Goal: Task Accomplishment & Management: Use online tool/utility

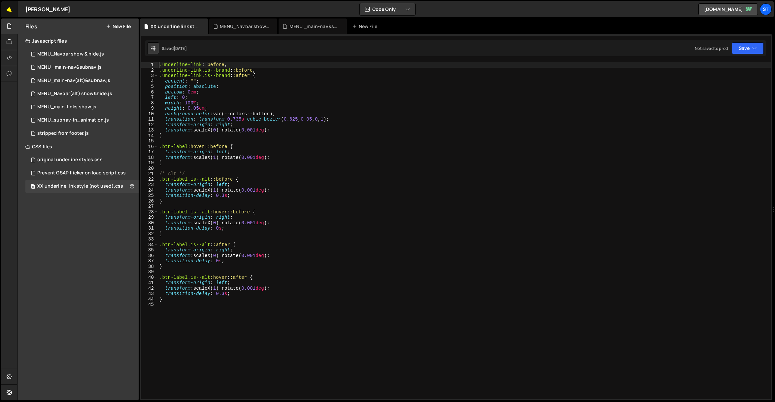
click at [8, 8] on link "🤙" at bounding box center [9, 9] width 16 height 16
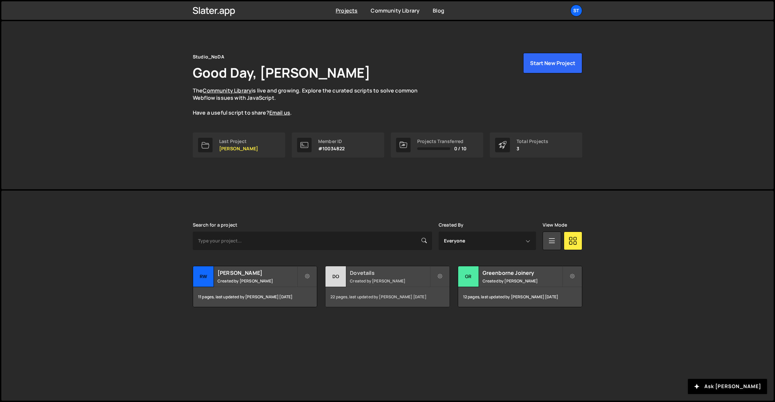
click at [365, 274] on h2 "Dovetails" at bounding box center [390, 272] width 80 height 7
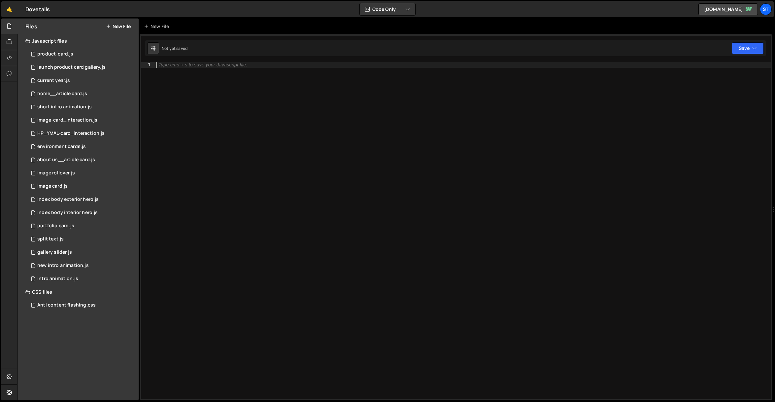
click at [292, 135] on div "Type cmd + s to save your Javascript file." at bounding box center [463, 236] width 616 height 348
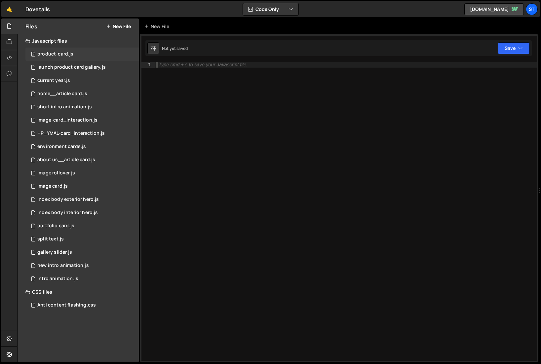
click at [76, 51] on div "3 product-card.js 0" at bounding box center [81, 54] width 113 height 13
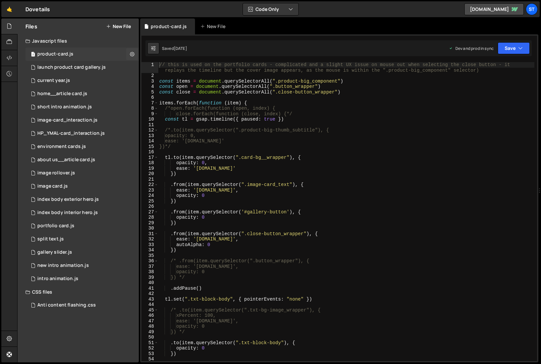
scroll to position [8563, 0]
click at [62, 133] on div "HP_YMAL-card_interaction.js" at bounding box center [70, 133] width 67 height 6
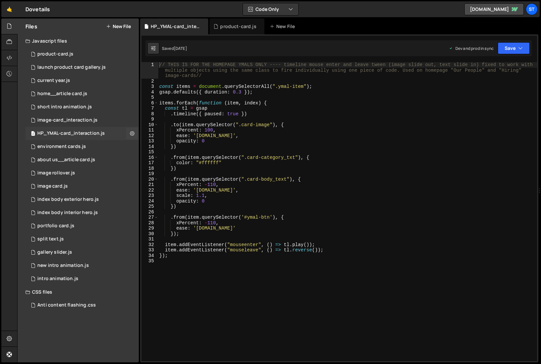
scroll to position [0, 0]
click at [170, 218] on div "// THIS IS FOR THE HOMEPAGE YMALS ONLY ---- timeline mouse enter and leave twee…" at bounding box center [347, 222] width 379 height 321
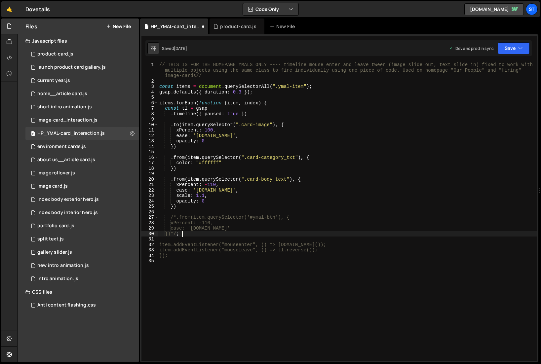
scroll to position [0, 1]
click at [523, 49] on button "Save" at bounding box center [513, 48] width 32 height 12
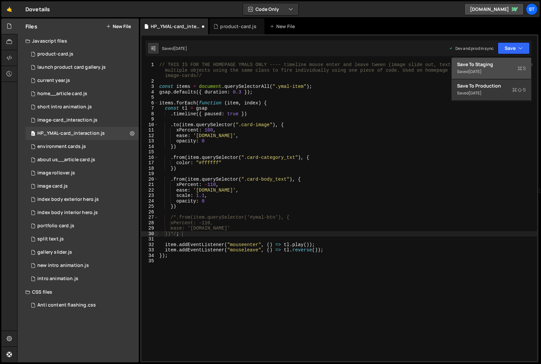
click at [491, 64] on div "Save to Staging S" at bounding box center [491, 64] width 69 height 7
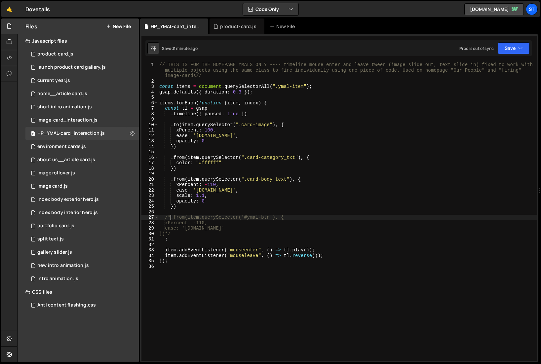
click at [170, 217] on div "// THIS IS FOR THE HOMEPAGE YMALS ONLY ---- timeline mouse enter and leave twee…" at bounding box center [347, 222] width 379 height 321
click at [176, 234] on div "// THIS IS FOR THE HOMEPAGE YMALS ONLY ---- timeline mouse enter and leave twee…" at bounding box center [347, 222] width 379 height 321
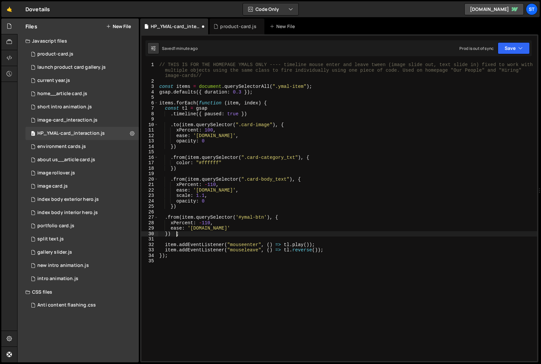
type textarea "});"
click at [212, 292] on div "// THIS IS FOR THE HOMEPAGE YMALS ONLY ---- timeline mouse enter and leave twee…" at bounding box center [347, 222] width 379 height 321
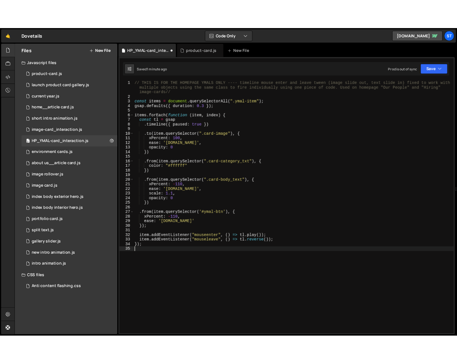
scroll to position [0, 0]
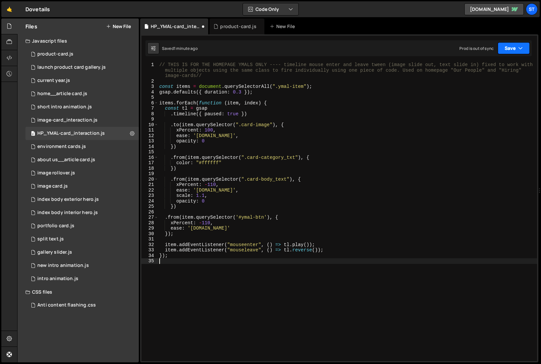
click at [509, 49] on button "Save" at bounding box center [513, 48] width 32 height 12
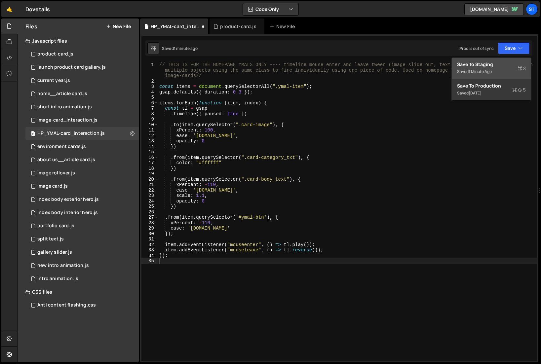
click at [500, 67] on div "Save to Staging S" at bounding box center [491, 64] width 69 height 7
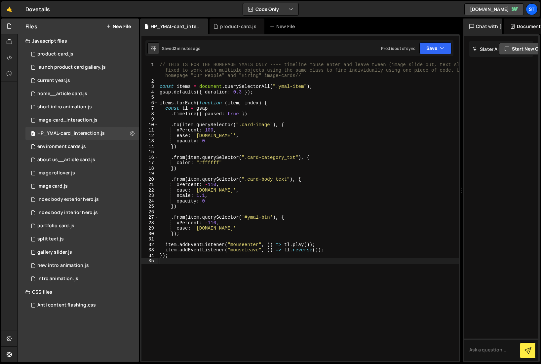
drag, startPoint x: 539, startPoint y: 226, endPoint x: 457, endPoint y: 232, distance: 82.4
click at [457, 232] on div "Files New File Javascript files 3 product-card.js 0 1 launch product card galle…" at bounding box center [278, 190] width 523 height 344
click at [276, 7] on button "Code + Tools" at bounding box center [270, 9] width 55 height 12
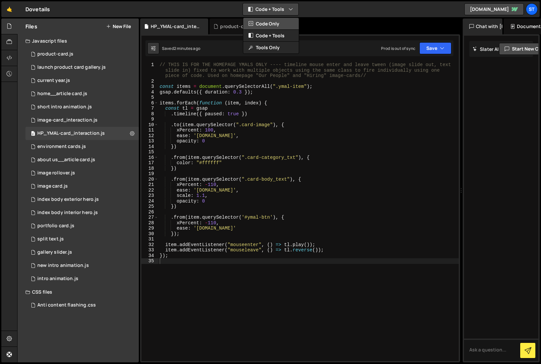
click at [262, 23] on button "Code Only" at bounding box center [270, 24] width 55 height 12
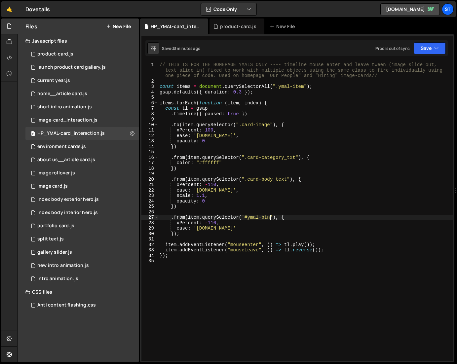
click at [270, 218] on div "// THIS IS FOR THE HOMEPAGE YMALS ONLY ---- timeline mouse enter and leave twee…" at bounding box center [305, 222] width 295 height 321
click at [428, 49] on button "Save" at bounding box center [429, 48] width 32 height 12
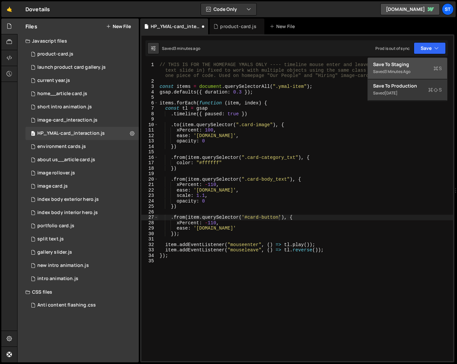
click at [410, 63] on div "Save to Staging S" at bounding box center [407, 64] width 69 height 7
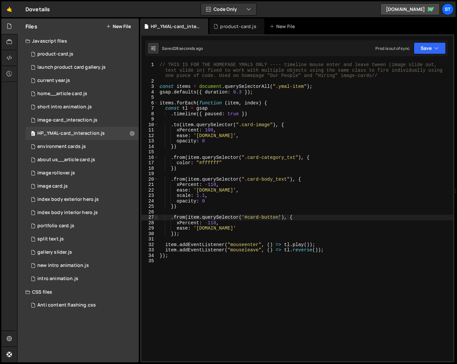
scroll to position [0, 4]
click at [208, 223] on div "// THIS IS FOR THE HOMEPAGE YMALS ONLY ---- timeline mouse enter and leave twee…" at bounding box center [305, 222] width 295 height 321
click at [181, 235] on div "// THIS IS FOR THE HOMEPAGE YMALS ONLY ---- timeline mouse enter and leave twee…" at bounding box center [305, 222] width 295 height 321
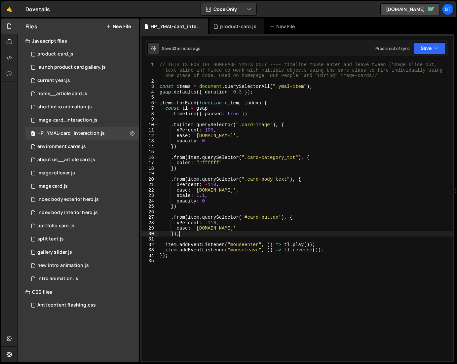
scroll to position [0, 1]
type textarea "})"
click at [436, 51] on icon "button" at bounding box center [436, 48] width 5 height 7
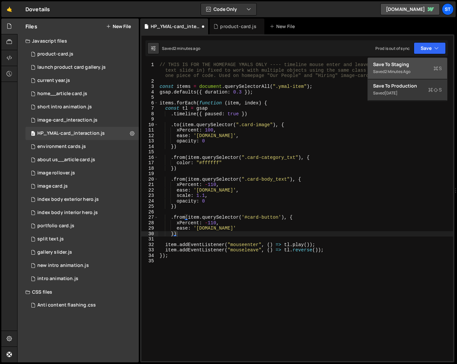
click at [402, 69] on div "2 minutes ago" at bounding box center [397, 72] width 26 height 6
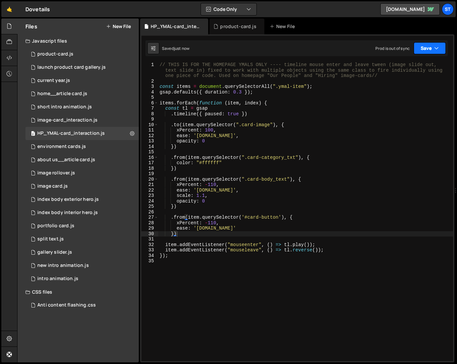
click at [431, 45] on button "Save" at bounding box center [429, 48] width 32 height 12
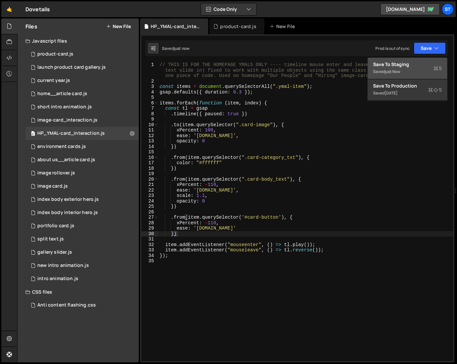
click at [400, 67] on div "Save to Staging S" at bounding box center [407, 64] width 69 height 7
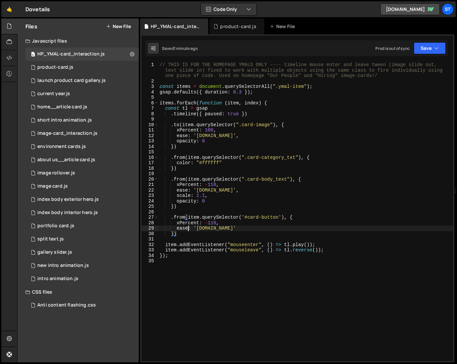
click at [189, 228] on div "// THIS IS FOR THE HOMEPAGE YMALS ONLY ---- timeline mouse enter and leave twee…" at bounding box center [305, 222] width 295 height 321
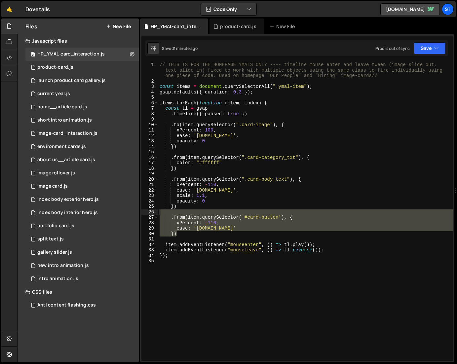
drag, startPoint x: 183, startPoint y: 236, endPoint x: 159, endPoint y: 211, distance: 34.3
click at [159, 211] on div "// THIS IS FOR THE HOMEPAGE YMALS ONLY ---- timeline mouse enter and leave twee…" at bounding box center [305, 222] width 295 height 321
type textarea ".from(item.querySelector('#card-button'), {"
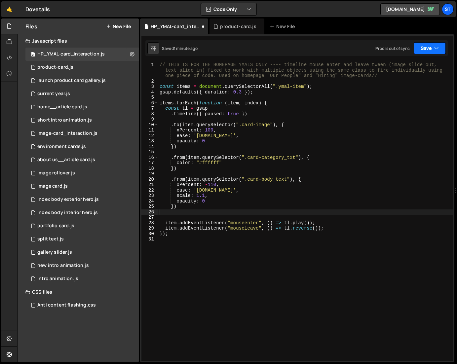
click at [441, 50] on button "Save" at bounding box center [429, 48] width 32 height 12
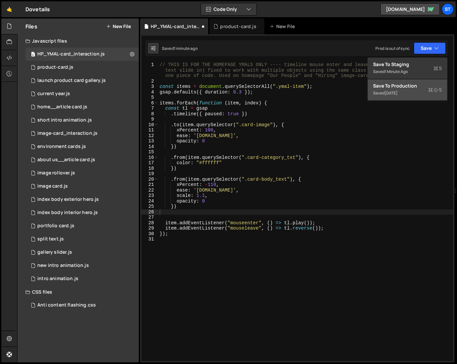
click at [401, 85] on div "Save to Production S" at bounding box center [407, 86] width 69 height 7
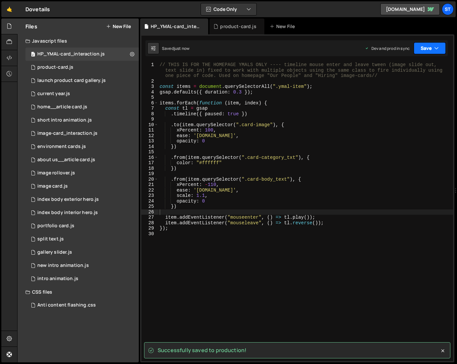
click at [431, 51] on button "Save" at bounding box center [429, 48] width 32 height 12
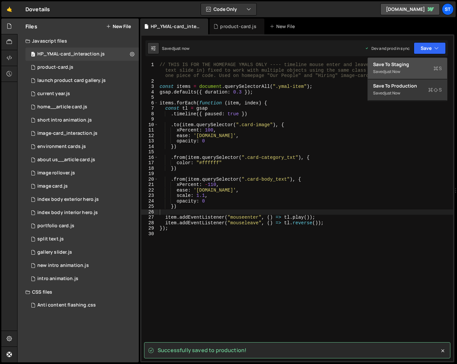
click at [419, 64] on div "Save to Staging S" at bounding box center [407, 64] width 69 height 7
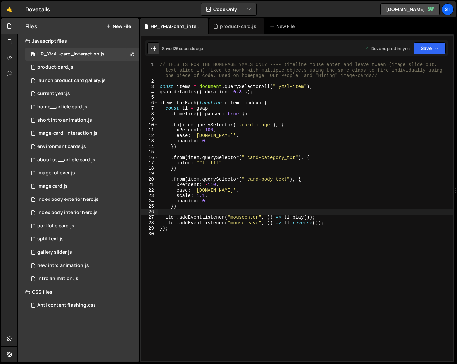
click at [224, 212] on div "// THIS IS FOR THE HOMEPAGE YMALS ONLY ---- timeline mouse enter and leave twee…" at bounding box center [305, 222] width 295 height 321
paste textarea "})"
type textarea "})"
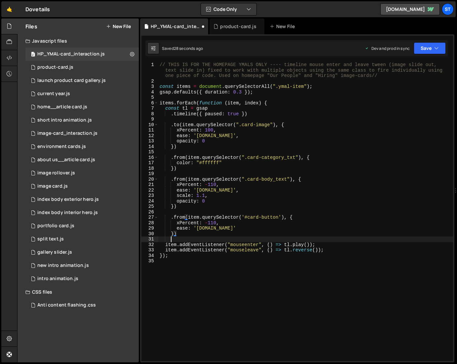
scroll to position [0, 0]
click at [133, 54] on icon at bounding box center [132, 54] width 5 height 6
type input "HP_YMAL-card_interaction"
radio input "true"
checkbox input "true"
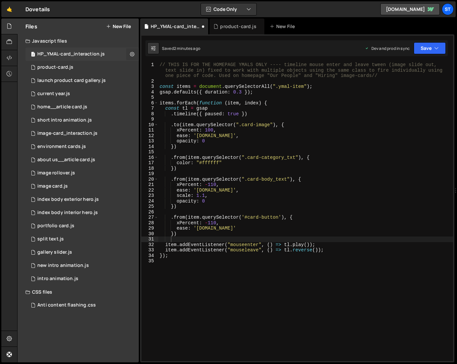
checkbox input "true"
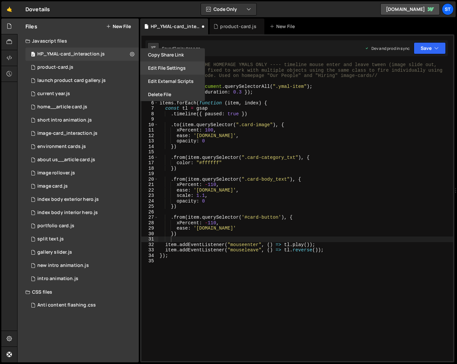
click at [176, 66] on button "Edit File Settings" at bounding box center [172, 67] width 65 height 13
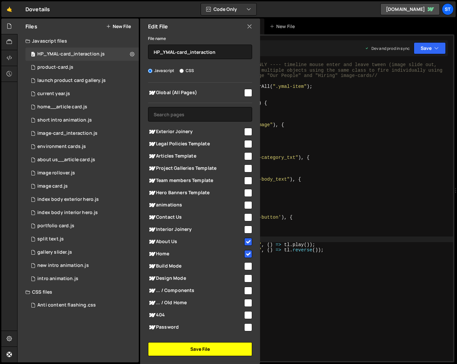
click at [196, 349] on button "Save File" at bounding box center [200, 349] width 104 height 14
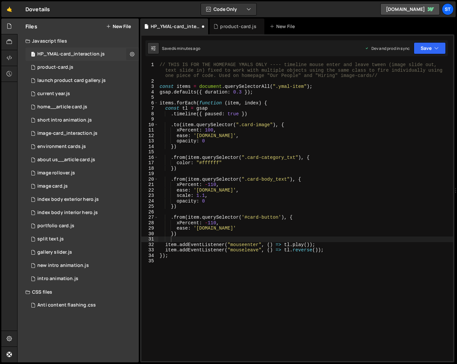
click at [130, 53] on icon at bounding box center [132, 54] width 5 height 6
type input "HP_YMAL-card_interaction"
radio input "true"
checkbox input "true"
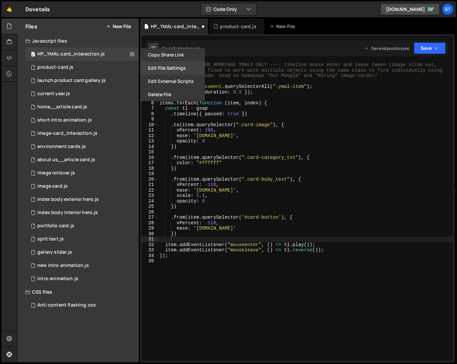
click at [170, 66] on button "Edit File Settings" at bounding box center [172, 67] width 65 height 13
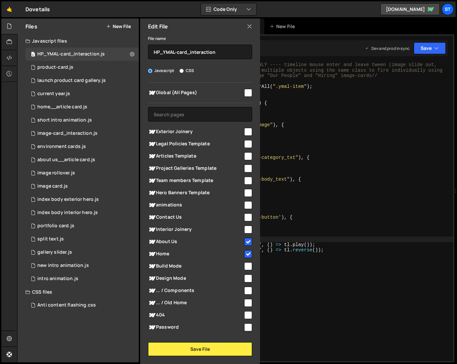
click at [246, 252] on input "checkbox" at bounding box center [248, 254] width 8 height 8
checkbox input "false"
click at [201, 348] on button "Save File" at bounding box center [200, 349] width 104 height 14
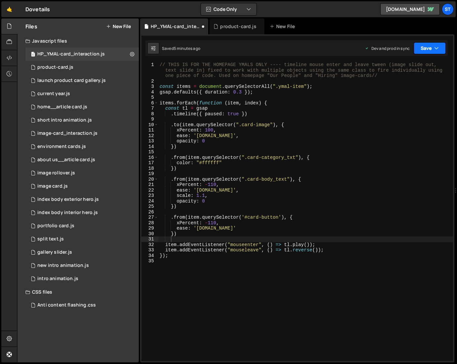
click at [434, 43] on button "Save" at bounding box center [429, 48] width 32 height 12
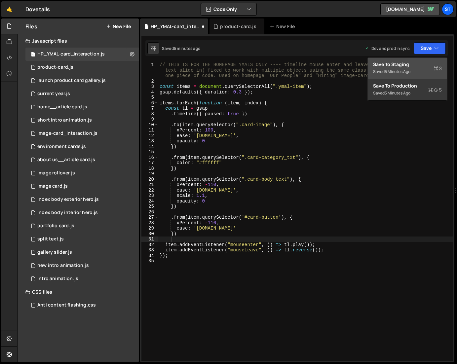
click at [408, 65] on div "Save to Staging S" at bounding box center [407, 64] width 69 height 7
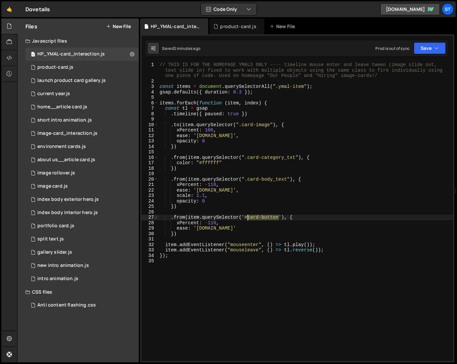
drag, startPoint x: 279, startPoint y: 217, endPoint x: 248, endPoint y: 218, distance: 30.7
click at [248, 218] on div "// THIS IS FOR THE HOMEPAGE YMALS ONLY ---- timeline mouse enter and leave twee…" at bounding box center [305, 222] width 295 height 321
paste textarea "t"
type textarea ".from(item.querySelector('#card-btn'), {"
click at [437, 46] on icon "button" at bounding box center [436, 48] width 5 height 7
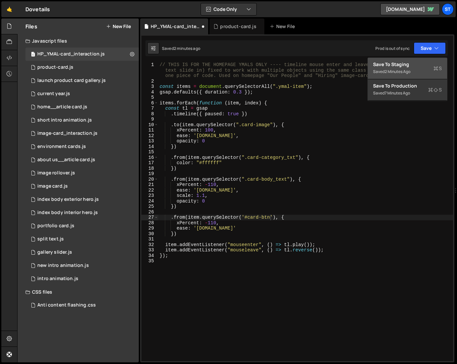
click at [394, 65] on div "Save to Staging S" at bounding box center [407, 64] width 69 height 7
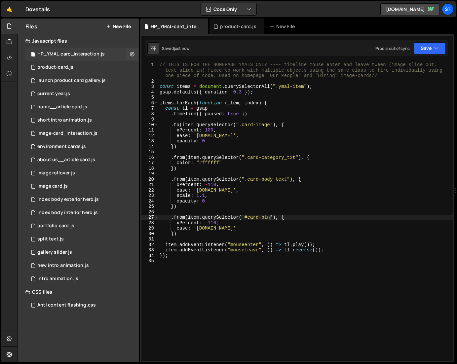
drag, startPoint x: 59, startPoint y: 52, endPoint x: 64, endPoint y: 53, distance: 5.2
click at [59, 52] on div "HP_YMAL-card_interaction.js" at bounding box center [70, 54] width 67 height 6
click at [133, 53] on icon at bounding box center [132, 54] width 5 height 6
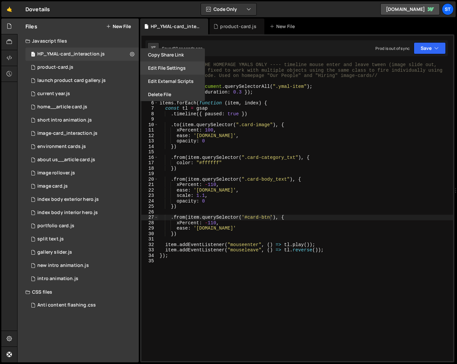
click at [179, 65] on button "Edit File Settings" at bounding box center [172, 67] width 65 height 13
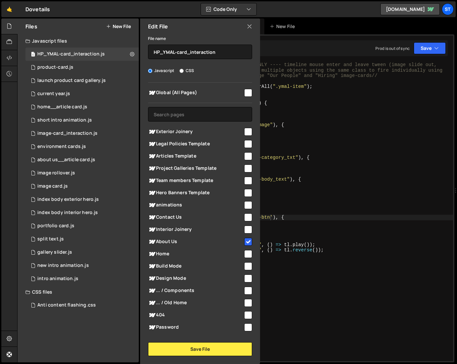
click at [246, 255] on input "checkbox" at bounding box center [248, 254] width 8 height 8
checkbox input "true"
click at [195, 348] on button "Save File" at bounding box center [200, 349] width 104 height 14
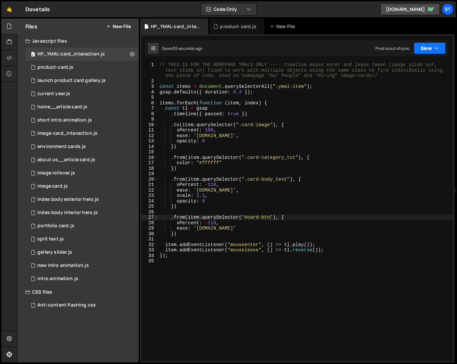
click at [431, 50] on button "Save" at bounding box center [429, 48] width 32 height 12
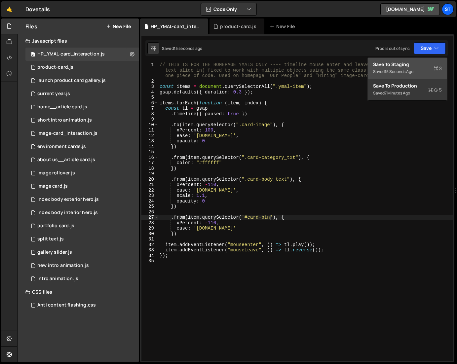
click at [415, 67] on div "Save to Staging S" at bounding box center [407, 64] width 69 height 7
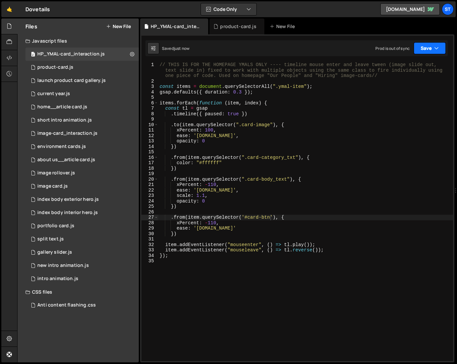
click at [439, 47] on button "Save" at bounding box center [429, 48] width 32 height 12
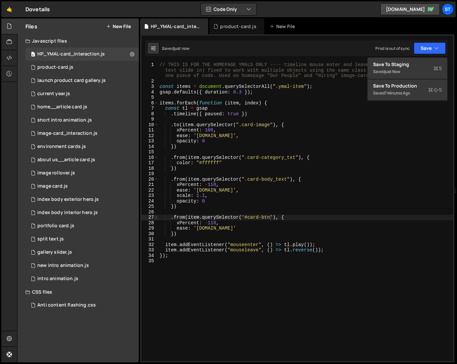
click at [374, 35] on div "1 Type cmd + s to save your Javascript file. הההההההההההההההההההההההההההההההההה…" at bounding box center [297, 198] width 314 height 328
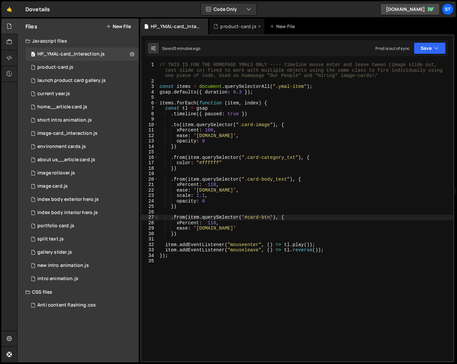
click at [258, 27] on icon at bounding box center [259, 26] width 5 height 7
click at [72, 132] on div "image-card_interaction.js" at bounding box center [67, 133] width 60 height 6
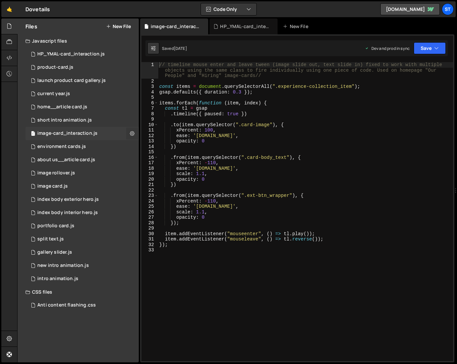
click at [134, 132] on icon at bounding box center [132, 133] width 5 height 6
type input "image-card_interaction"
radio input "true"
checkbox input "true"
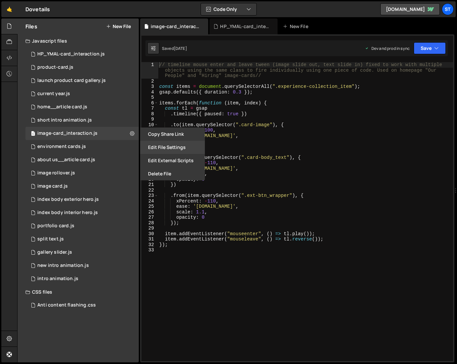
click at [153, 148] on button "Edit File Settings" at bounding box center [172, 147] width 65 height 13
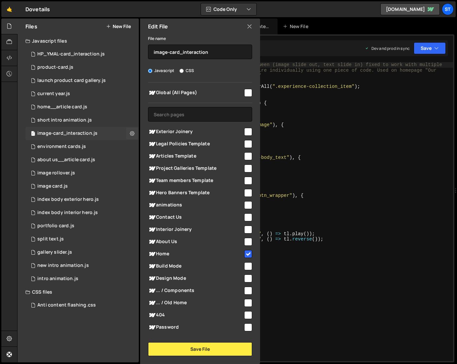
click at [86, 133] on div "image-card_interaction.js" at bounding box center [67, 133] width 60 height 6
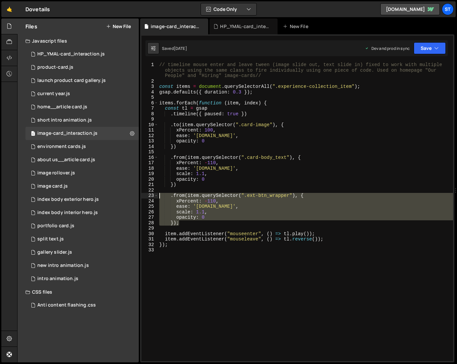
drag, startPoint x: 182, startPoint y: 224, endPoint x: 160, endPoint y: 195, distance: 36.2
click at [160, 195] on div "// timeline mouse enter and leave tween (image slide out, text slide in) fixed …" at bounding box center [305, 221] width 295 height 318
type textarea ".from(item.querySelector(".ext-btn_wrapper"), { xPercent: -110,"
click at [55, 54] on div "HP_YMAL-card_interaction.js" at bounding box center [70, 54] width 67 height 6
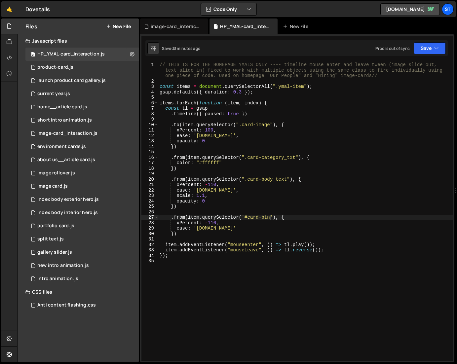
click at [186, 212] on div "// THIS IS FOR THE HOMEPAGE YMALS ONLY ---- timeline mouse enter and leave twee…" at bounding box center [305, 222] width 295 height 321
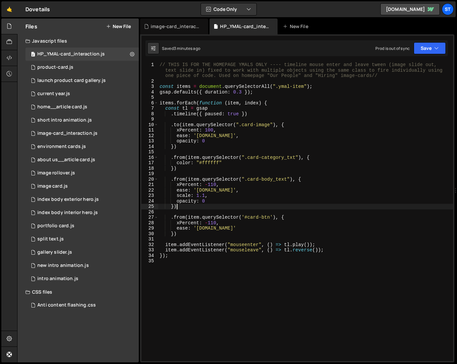
click at [194, 206] on div "// THIS IS FOR THE HOMEPAGE YMALS ONLY ---- timeline mouse enter and leave twee…" at bounding box center [305, 222] width 295 height 321
type textarea "})"
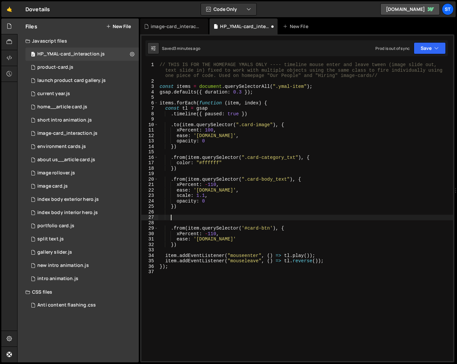
paste textarea "});"
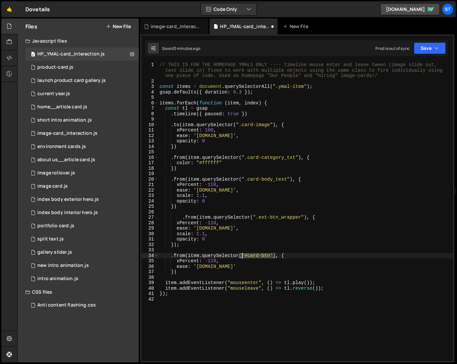
drag, startPoint x: 273, startPoint y: 256, endPoint x: 242, endPoint y: 257, distance: 30.4
click at [242, 257] on div "// THIS IS FOR THE HOMEPAGE YMALS ONLY ---- timeline mouse enter and leave twee…" at bounding box center [305, 222] width 295 height 321
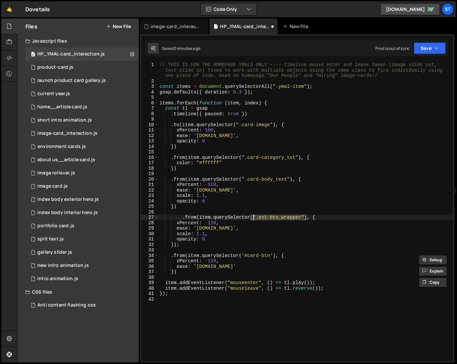
drag, startPoint x: 305, startPoint y: 216, endPoint x: 254, endPoint y: 218, distance: 51.2
click at [254, 218] on div "// THIS IS FOR THE HOMEPAGE YMALS ONLY ---- timeline mouse enter and leave twee…" at bounding box center [305, 222] width 295 height 321
paste textarea "'#card-btn'"
click at [183, 218] on div "// THIS IS FOR THE HOMEPAGE YMALS ONLY ---- timeline mouse enter and leave twee…" at bounding box center [305, 222] width 295 height 321
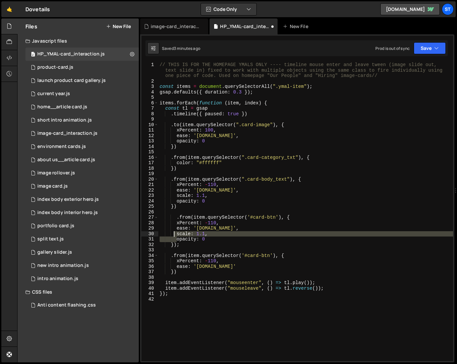
drag, startPoint x: 176, startPoint y: 240, endPoint x: 174, endPoint y: 233, distance: 6.9
click at [174, 233] on div "// THIS IS FOR THE HOMEPAGE YMALS ONLY ---- timeline mouse enter and leave twee…" at bounding box center [305, 222] width 295 height 321
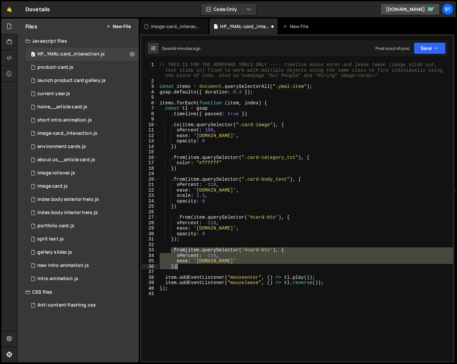
drag, startPoint x: 171, startPoint y: 251, endPoint x: 178, endPoint y: 268, distance: 18.5
click at [178, 268] on div "// THIS IS FOR THE HOMEPAGE YMALS ONLY ---- timeline mouse enter and leave twee…" at bounding box center [305, 222] width 295 height 321
type textarea "ease: '[DOMAIN_NAME]' })"
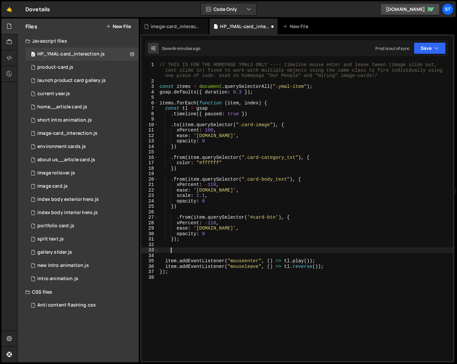
scroll to position [0, 0]
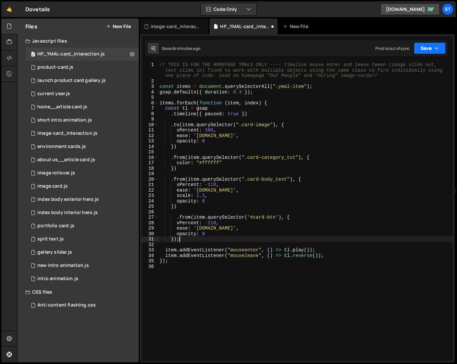
type textarea "});"
click at [424, 46] on button "Save" at bounding box center [429, 48] width 32 height 12
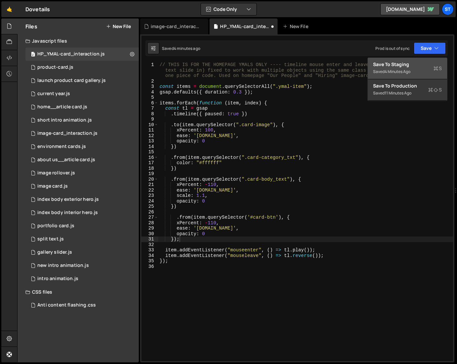
click at [394, 66] on div "Save to Staging S" at bounding box center [407, 64] width 69 height 7
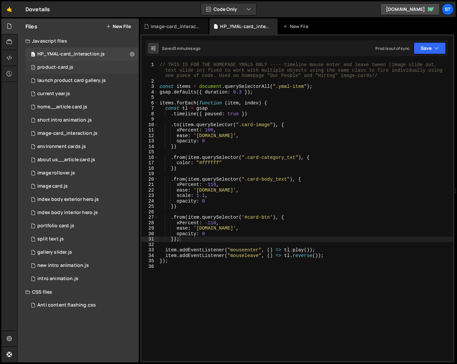
click at [65, 68] on div "product-card.js" at bounding box center [55, 67] width 36 height 6
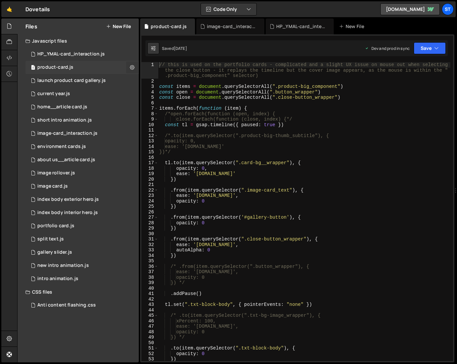
scroll to position [8563, 0]
click at [134, 67] on icon at bounding box center [132, 67] width 5 height 6
type input "product-card"
radio input "true"
checkbox input "true"
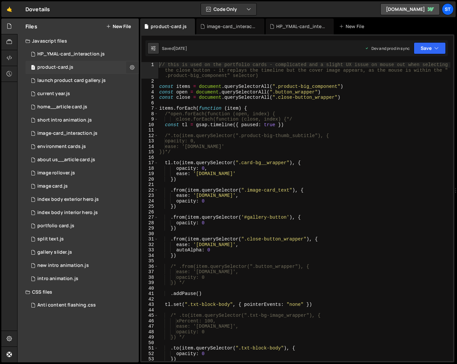
checkbox input "true"
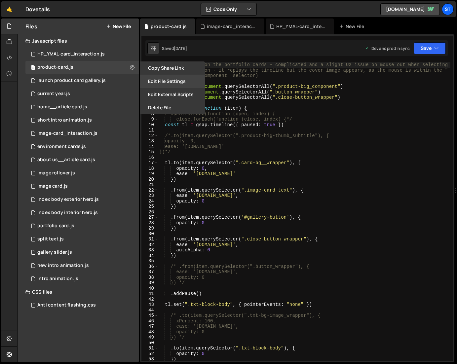
click at [148, 77] on button "Edit File Settings" at bounding box center [172, 81] width 65 height 13
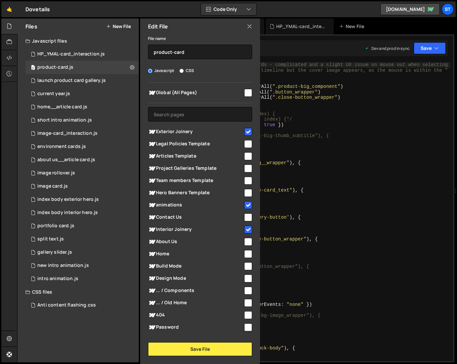
click at [251, 27] on icon at bounding box center [249, 26] width 5 height 7
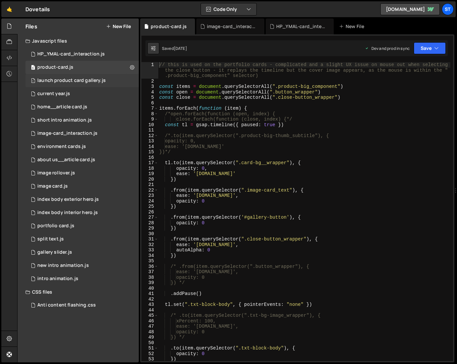
click at [95, 84] on div "1 launch product card gallery.js 0" at bounding box center [81, 80] width 113 height 13
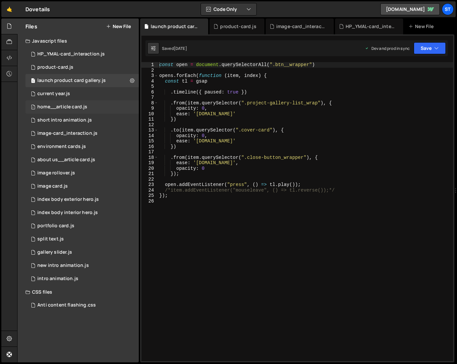
click at [76, 107] on div "home__article card.js" at bounding box center [62, 107] width 50 height 6
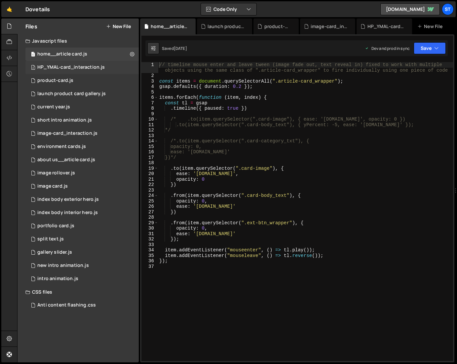
click at [63, 65] on div "HP_YMAL-card_interaction.js" at bounding box center [70, 67] width 67 height 6
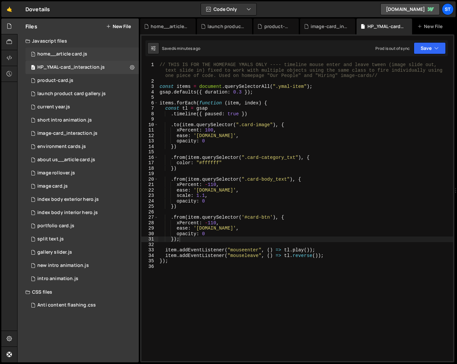
click at [63, 51] on div "1 home__article card.js 0" at bounding box center [81, 54] width 113 height 13
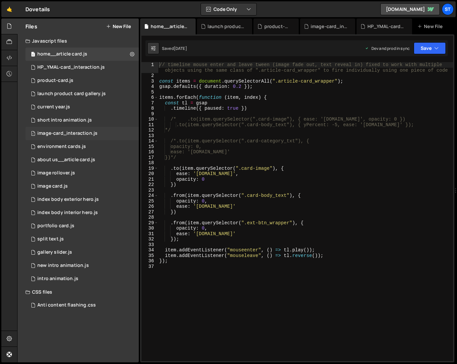
click at [65, 130] on div "image-card_interaction.js" at bounding box center [67, 133] width 60 height 6
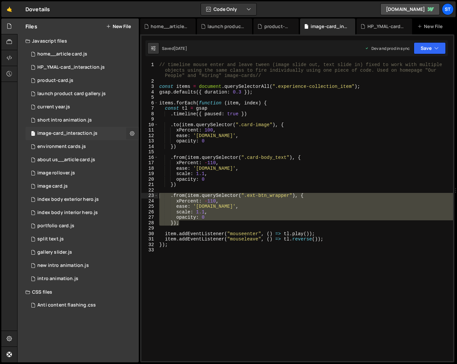
click at [132, 133] on icon at bounding box center [132, 133] width 5 height 6
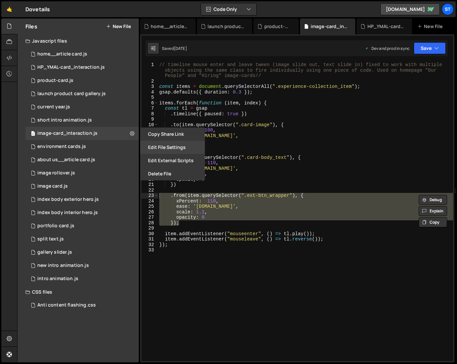
click at [165, 144] on button "Edit File Settings" at bounding box center [172, 147] width 65 height 13
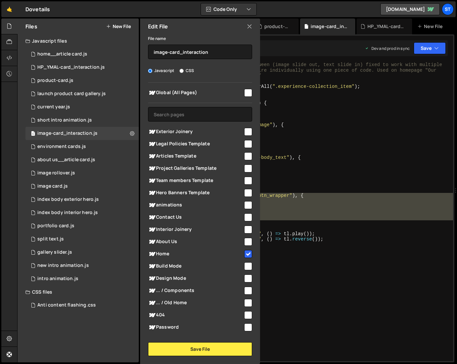
click at [248, 25] on icon at bounding box center [249, 26] width 5 height 7
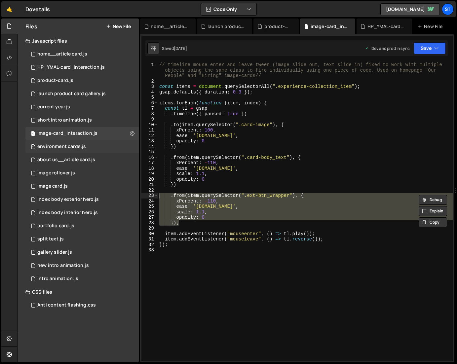
click at [61, 145] on div "environment cards.js" at bounding box center [61, 147] width 49 height 6
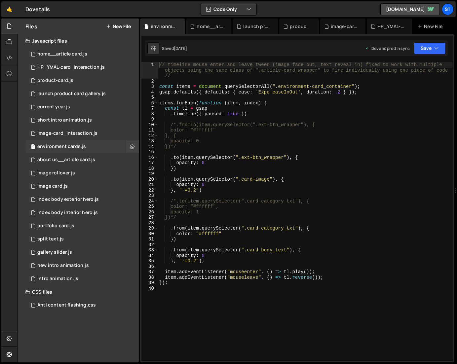
scroll to position [981, 0]
click at [132, 146] on icon at bounding box center [132, 146] width 5 height 6
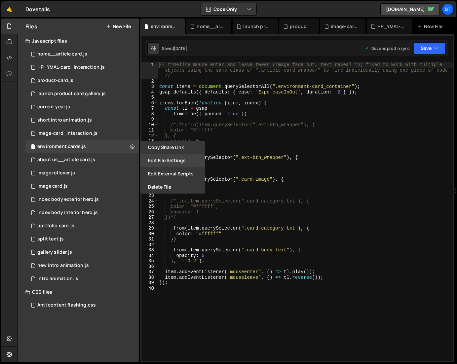
click at [156, 156] on button "Edit File Settings" at bounding box center [172, 160] width 65 height 13
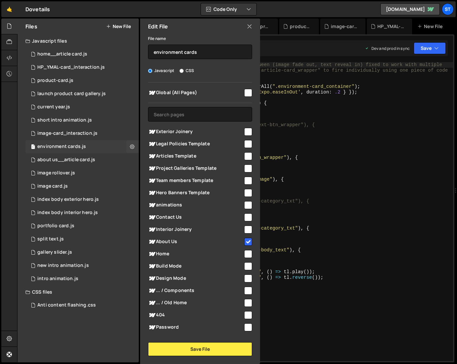
click at [93, 147] on div "1 environment cards.js 0" at bounding box center [81, 146] width 113 height 13
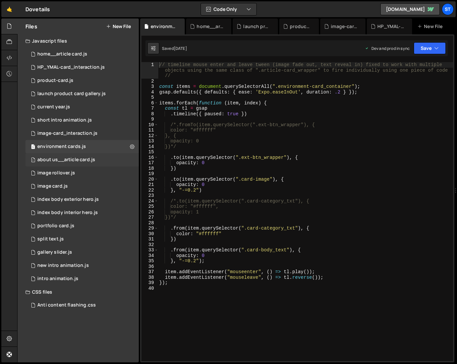
click at [93, 159] on div "about us__article card.js" at bounding box center [66, 160] width 58 height 6
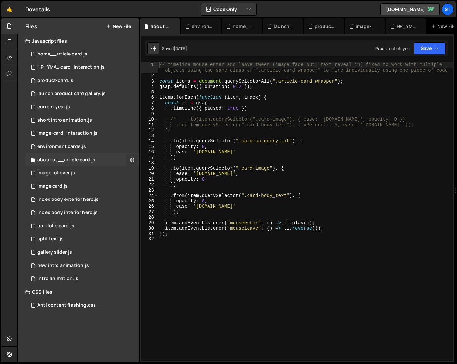
click at [132, 159] on icon at bounding box center [132, 160] width 5 height 6
type input "about us__article card"
radio input "true"
checkbox input "true"
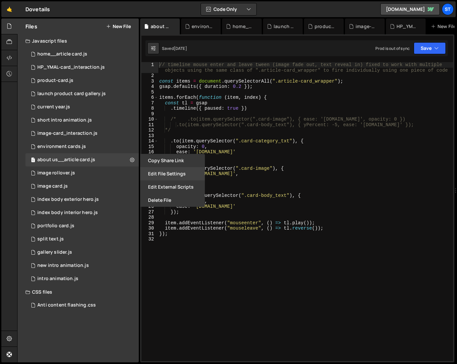
click at [154, 173] on button "Edit File Settings" at bounding box center [172, 173] width 65 height 13
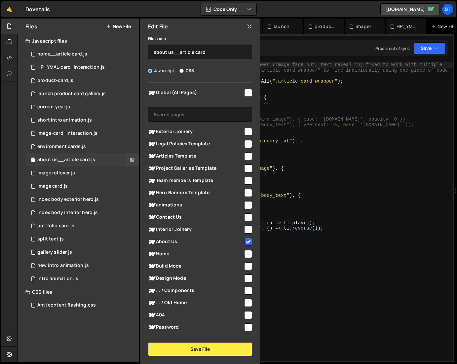
click at [111, 158] on div "1 about us__article card.js 0" at bounding box center [81, 159] width 113 height 13
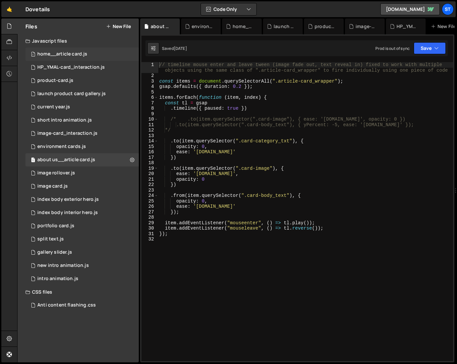
click at [62, 55] on div "home__article card.js" at bounding box center [62, 54] width 50 height 6
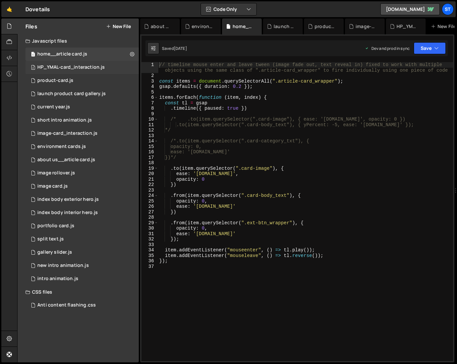
click at [69, 67] on div "HP_YMAL-card_interaction.js" at bounding box center [70, 67] width 67 height 6
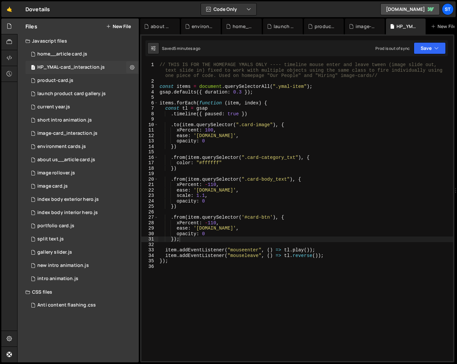
click at [92, 69] on div "HP_YMAL-card_interaction.js" at bounding box center [70, 67] width 67 height 6
click at [172, 218] on div "// THIS IS FOR THE HOMEPAGE YMALS ONLY ---- timeline mouse enter and leave twee…" at bounding box center [305, 222] width 295 height 321
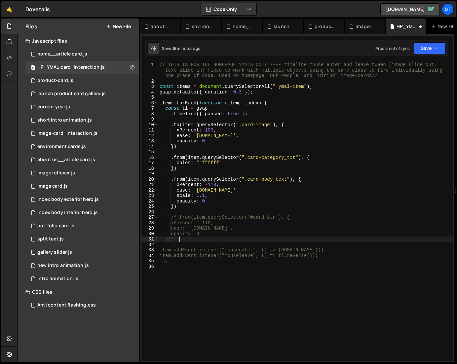
scroll to position [0, 1]
type textarea "})*/;"
click at [434, 43] on button "Save" at bounding box center [429, 48] width 32 height 12
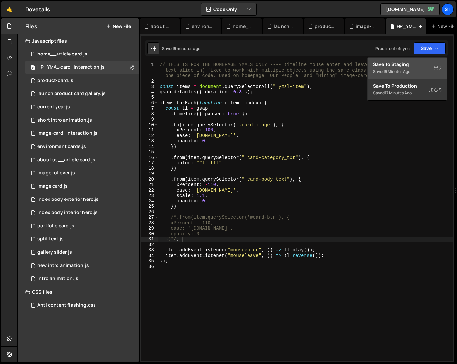
click at [398, 64] on div "Save to Staging S" at bounding box center [407, 64] width 69 height 7
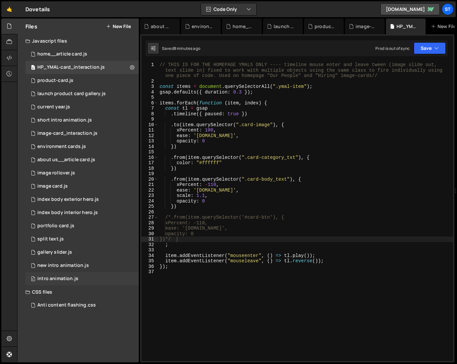
click at [66, 276] on div "intro animation.js" at bounding box center [57, 279] width 41 height 6
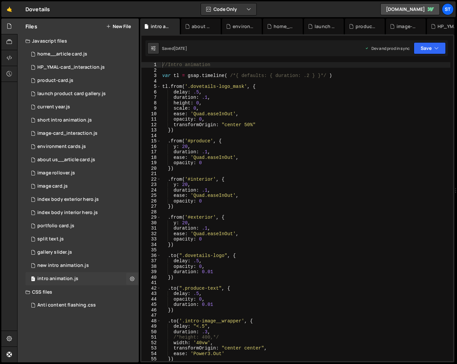
scroll to position [11301, 0]
click at [71, 266] on div "new intro animation.js" at bounding box center [63, 266] width 52 height 6
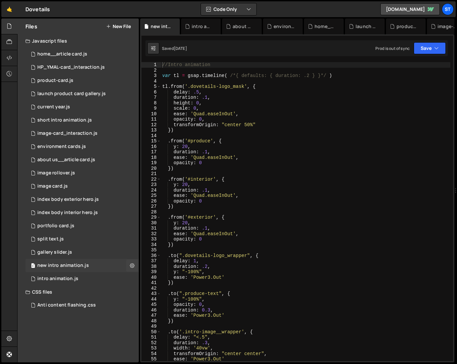
scroll to position [0, 0]
click at [67, 253] on div "gallery slider.js" at bounding box center [54, 252] width 35 height 6
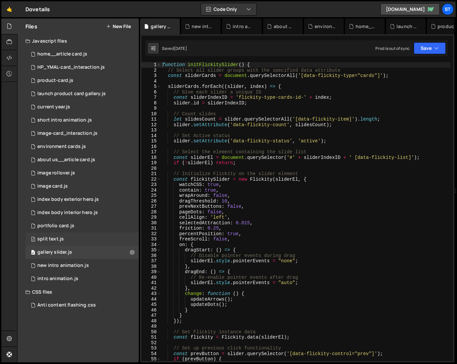
click at [63, 237] on div "2 split text.js 0" at bounding box center [81, 238] width 113 height 13
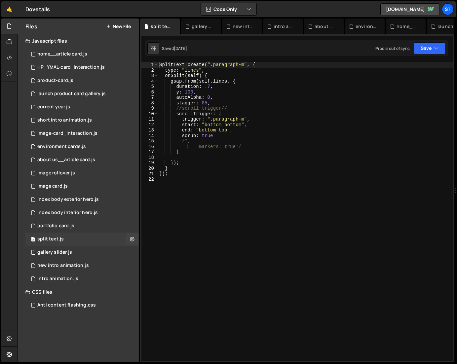
scroll to position [1298, 0]
click at [62, 223] on div "portfolio card.js" at bounding box center [55, 226] width 37 height 6
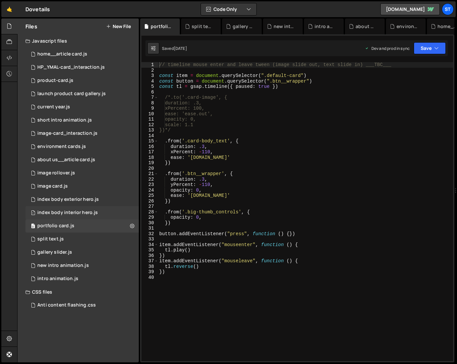
scroll to position [7540, 0]
click at [61, 212] on div "index body interior hero.js" at bounding box center [67, 213] width 60 height 6
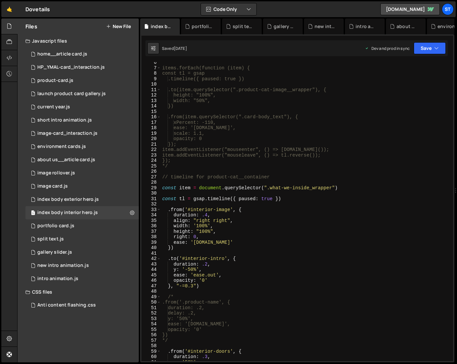
scroll to position [53, 0]
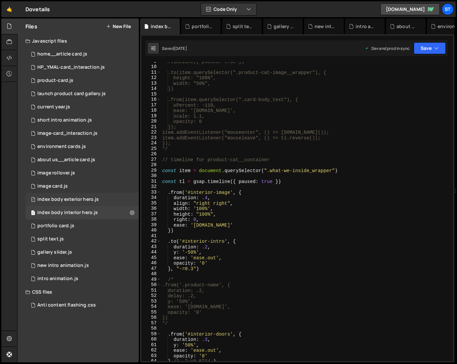
click at [74, 196] on div "1 index body exterior hero.js 0" at bounding box center [81, 199] width 113 height 13
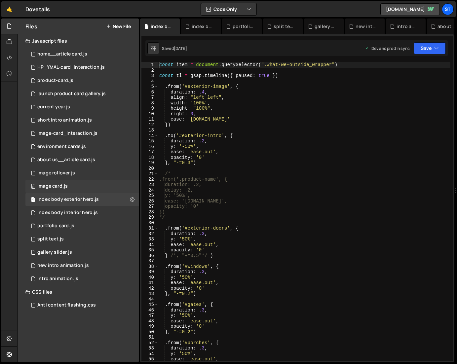
click at [89, 188] on div "0 image card.js 0" at bounding box center [81, 186] width 113 height 13
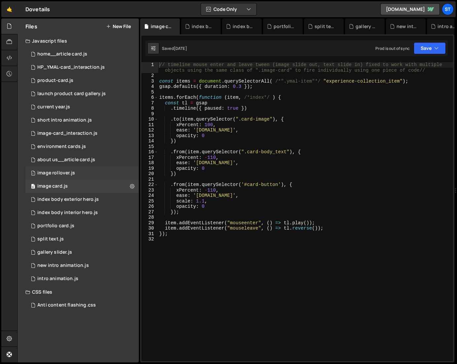
click at [72, 171] on div "image rollover.js" at bounding box center [56, 173] width 38 height 6
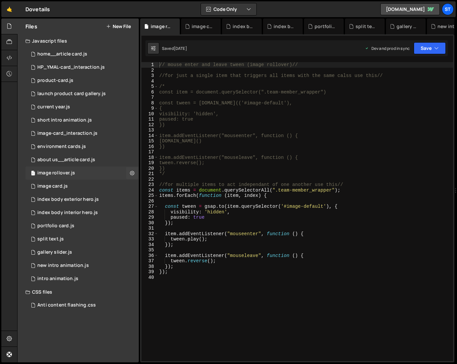
scroll to position [6465, 0]
click at [132, 174] on icon at bounding box center [132, 173] width 5 height 6
type input "image rollover"
radio input "true"
checkbox input "true"
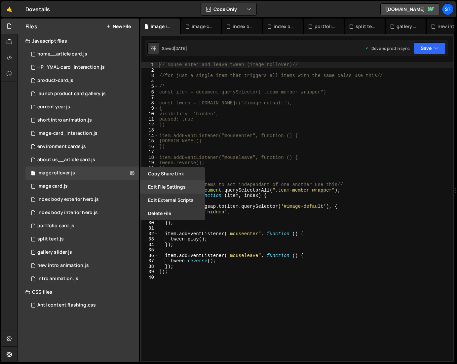
click at [161, 185] on button "Edit File Settings" at bounding box center [172, 186] width 65 height 13
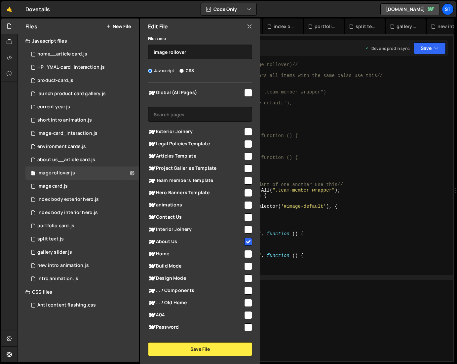
click at [289, 324] on div "// mouse enter and leave tween (image rollover)// //for just a single item that…" at bounding box center [305, 215] width 295 height 307
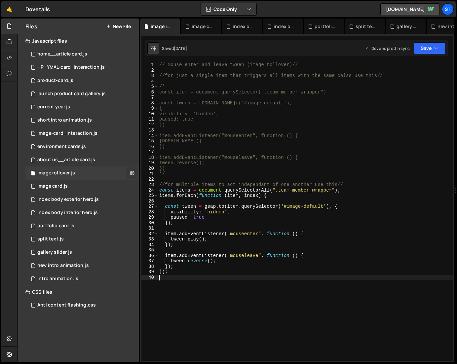
click at [132, 173] on icon at bounding box center [132, 173] width 5 height 6
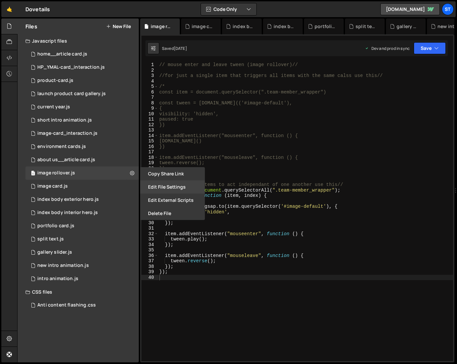
click at [165, 186] on button "Edit File Settings" at bounding box center [172, 186] width 65 height 13
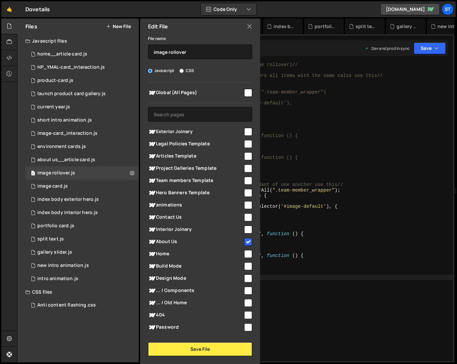
click at [376, 308] on div "// mouse enter and leave tween (image rollover)// //for just a single item that…" at bounding box center [305, 215] width 295 height 307
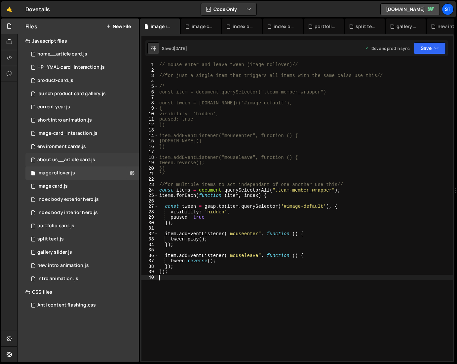
click at [73, 157] on div "about us__article card.js" at bounding box center [66, 160] width 58 height 6
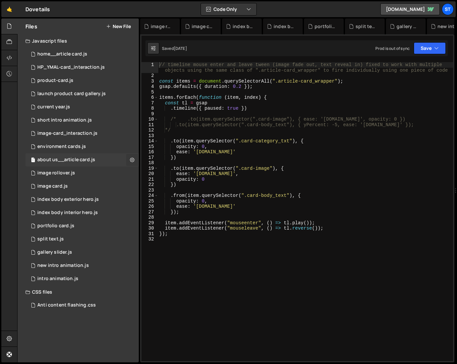
click at [133, 160] on icon at bounding box center [132, 160] width 5 height 6
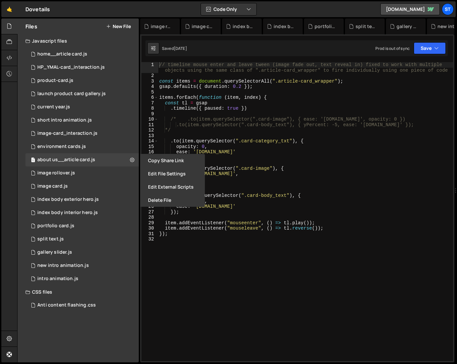
click at [378, 164] on div "// timeline mouse enter and leave tween (image fade out, text reveal in) fixed …" at bounding box center [305, 218] width 295 height 313
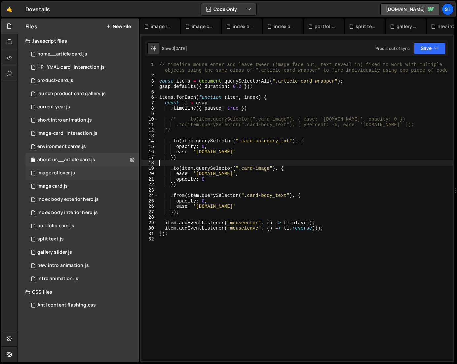
click at [59, 173] on div "image rollover.js" at bounding box center [56, 173] width 38 height 6
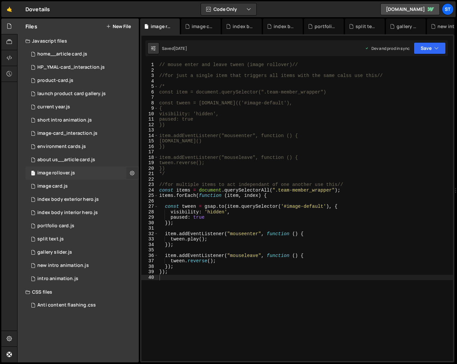
scroll to position [6465, 0]
click at [133, 172] on icon at bounding box center [132, 173] width 5 height 6
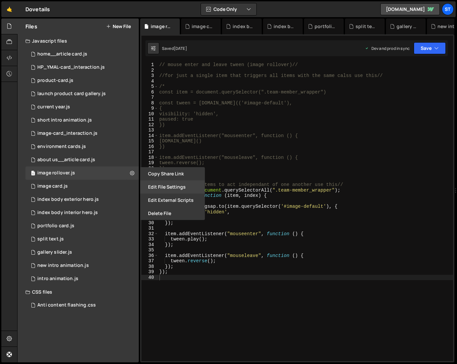
click at [172, 189] on button "Edit File Settings" at bounding box center [172, 186] width 65 height 13
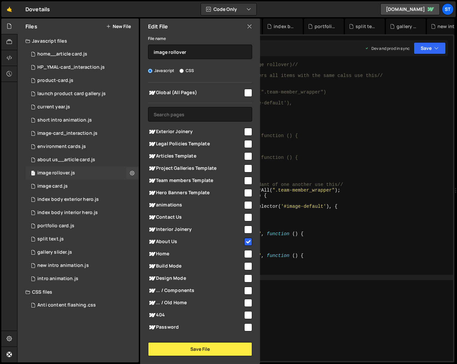
click at [45, 170] on div "image rollover.js" at bounding box center [56, 173] width 38 height 6
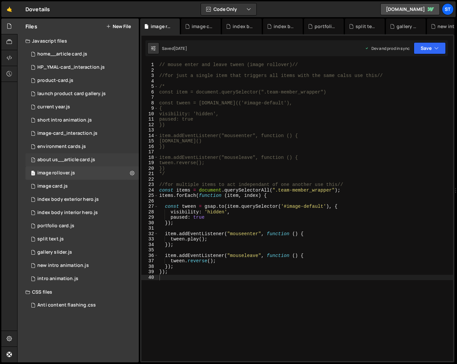
click at [75, 160] on div "about us__article card.js" at bounding box center [66, 160] width 58 height 6
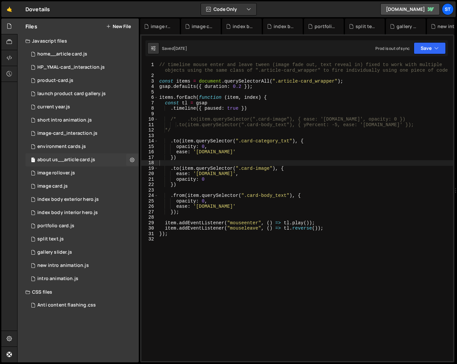
scroll to position [0, 0]
click at [132, 160] on icon at bounding box center [132, 160] width 5 height 6
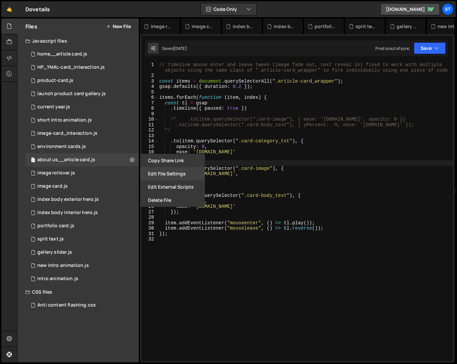
click at [175, 174] on button "Edit File Settings" at bounding box center [172, 173] width 65 height 13
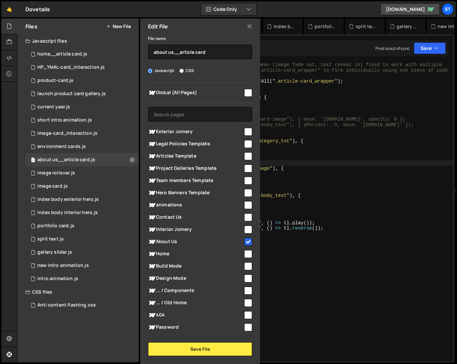
click at [245, 241] on input "checkbox" at bounding box center [248, 242] width 8 height 8
checkbox input "false"
click at [209, 349] on button "Save File" at bounding box center [200, 349] width 104 height 14
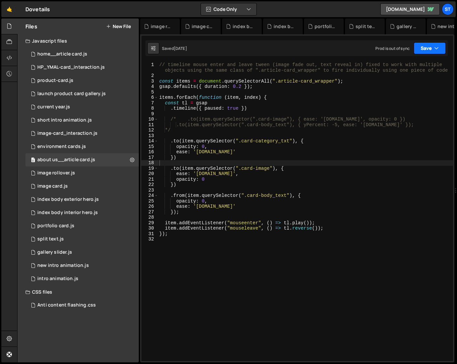
click at [436, 51] on icon "button" at bounding box center [436, 48] width 5 height 7
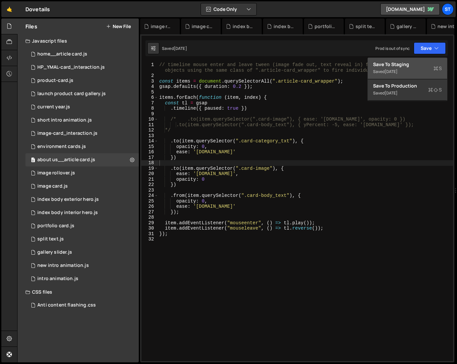
click at [406, 63] on div "Save to Staging S" at bounding box center [407, 64] width 69 height 7
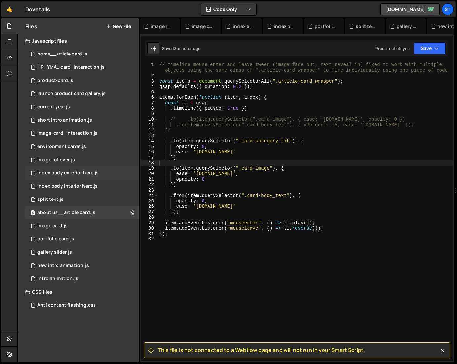
click at [60, 174] on div "index body exterior hero.js" at bounding box center [67, 173] width 61 height 6
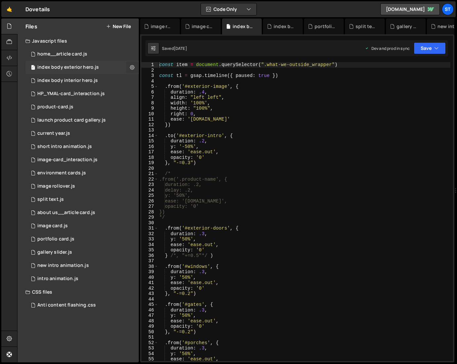
click at [132, 67] on icon at bounding box center [132, 67] width 5 height 6
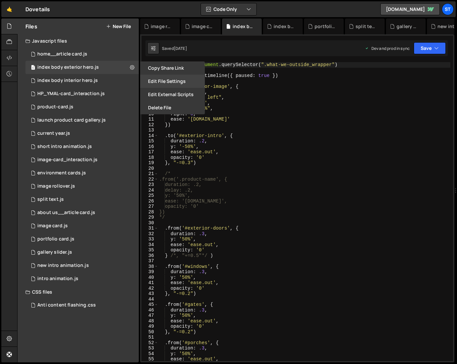
click at [172, 81] on button "Edit File Settings" at bounding box center [172, 81] width 65 height 13
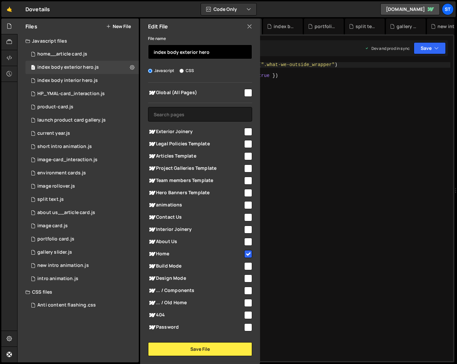
drag, startPoint x: 167, startPoint y: 52, endPoint x: 144, endPoint y: 51, distance: 22.5
click at [144, 51] on div "File name index body exterior hero Javascript CSS Global (All Pages)" at bounding box center [200, 195] width 120 height 322
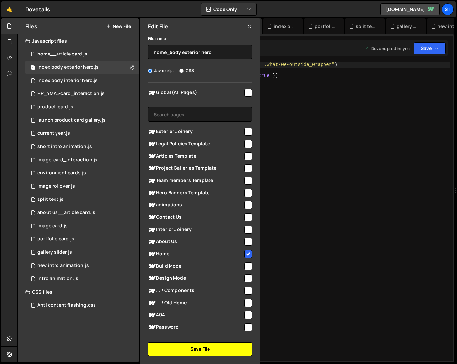
click at [192, 351] on button "Save File" at bounding box center [200, 349] width 104 height 14
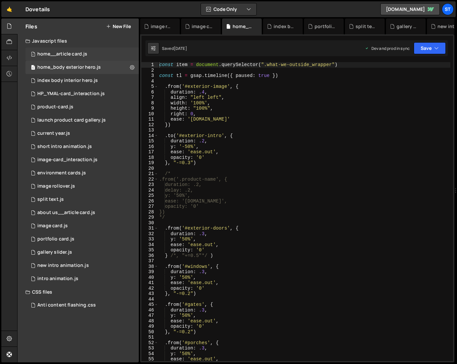
click at [82, 50] on div "1 home__article card.js 0" at bounding box center [81, 54] width 113 height 13
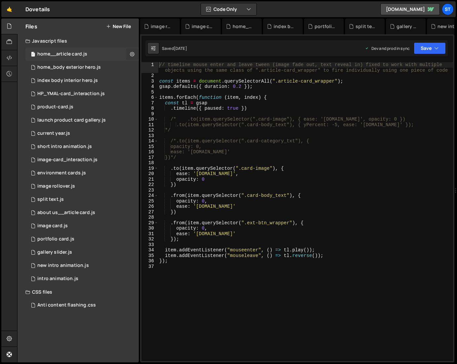
click at [133, 53] on icon at bounding box center [132, 54] width 5 height 6
type input "home__article card"
radio input "true"
checkbox input "true"
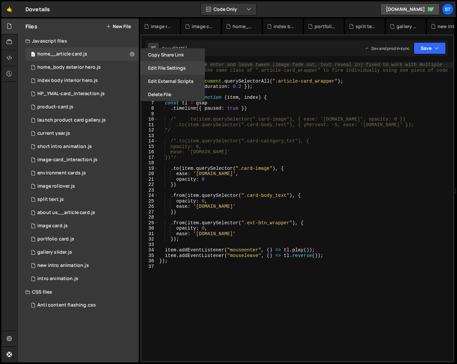
click at [173, 69] on button "Edit File Settings" at bounding box center [172, 67] width 65 height 13
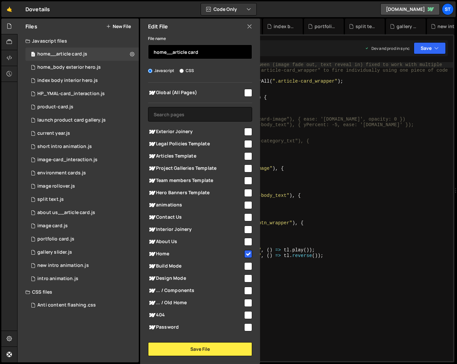
click at [169, 53] on input "home__article card" at bounding box center [200, 52] width 104 height 15
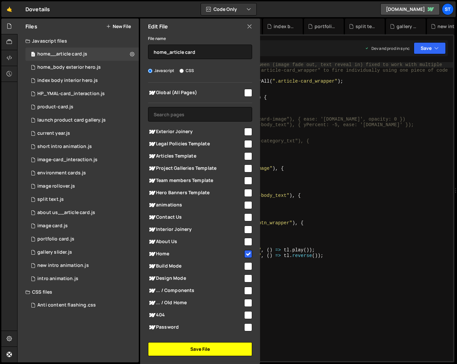
click at [197, 351] on button "Save File" at bounding box center [200, 349] width 104 height 14
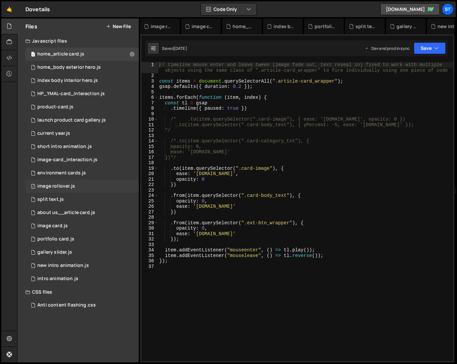
click at [68, 187] on div "image rollover.js" at bounding box center [56, 186] width 38 height 6
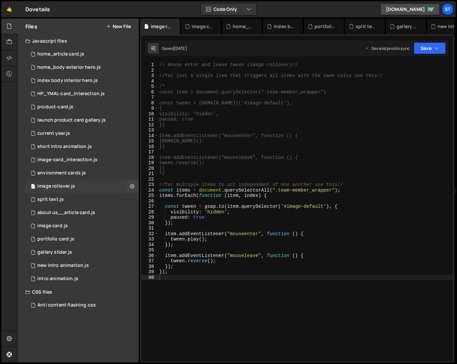
scroll to position [6465, 0]
click at [133, 186] on icon at bounding box center [132, 186] width 5 height 6
type input "image rollover"
radio input "true"
checkbox input "true"
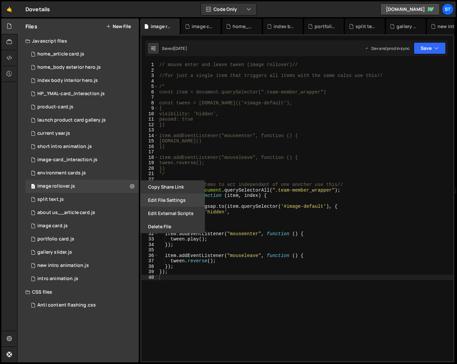
click at [151, 200] on button "Edit File Settings" at bounding box center [172, 200] width 65 height 13
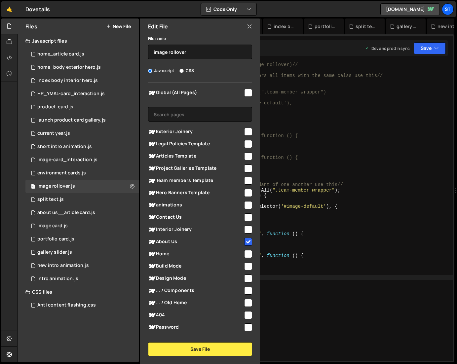
click at [248, 27] on icon at bounding box center [249, 26] width 5 height 7
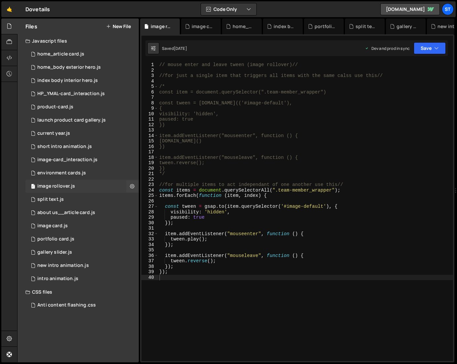
click at [43, 186] on div "image rollover.js" at bounding box center [56, 186] width 38 height 6
click at [131, 186] on icon at bounding box center [132, 186] width 5 height 6
type input "image rollover"
radio input "true"
checkbox input "true"
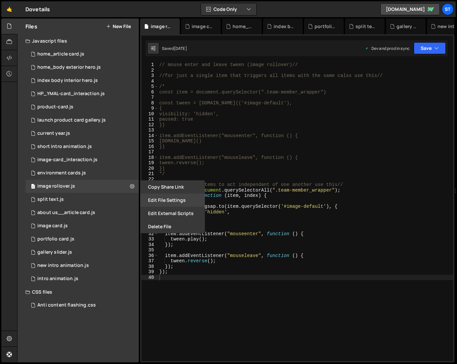
click at [159, 201] on button "Edit File Settings" at bounding box center [172, 200] width 65 height 13
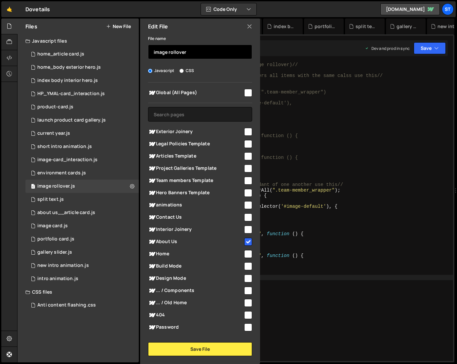
click at [154, 52] on input "image rollover" at bounding box center [200, 52] width 104 height 15
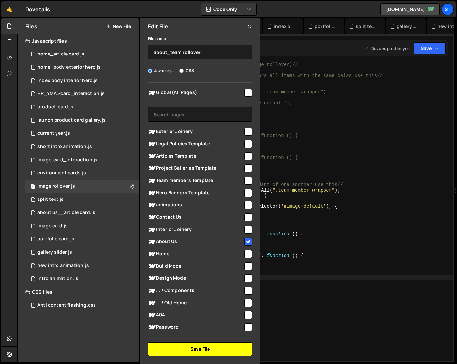
click at [200, 346] on button "Save File" at bounding box center [200, 349] width 104 height 14
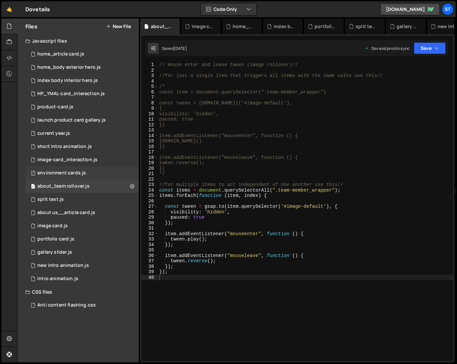
click at [56, 170] on div "environment cards.js" at bounding box center [61, 173] width 49 height 6
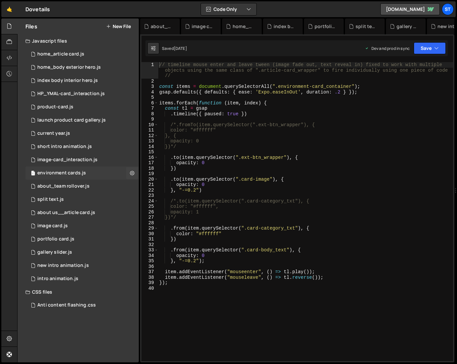
scroll to position [981, 0]
click at [133, 171] on icon at bounding box center [132, 173] width 5 height 6
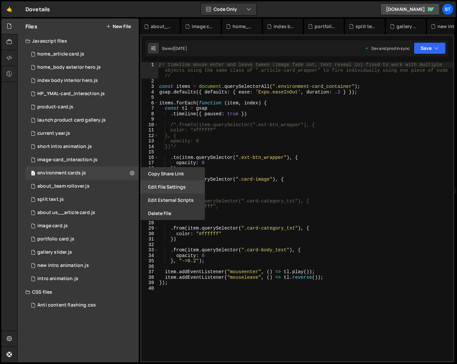
click at [171, 188] on button "Edit File Settings" at bounding box center [172, 186] width 65 height 13
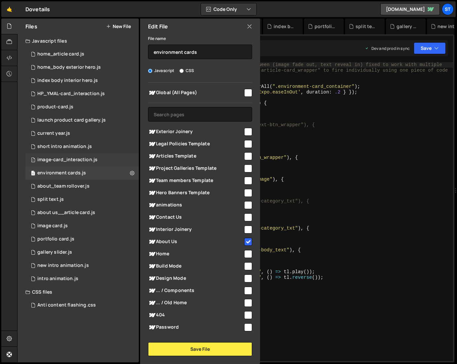
click at [87, 162] on div "image-card_interaction.js" at bounding box center [67, 160] width 60 height 6
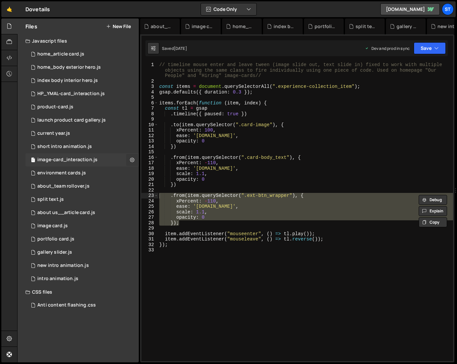
click at [134, 159] on icon at bounding box center [132, 160] width 5 height 6
type input "image-card_interaction"
radio input "true"
checkbox input "true"
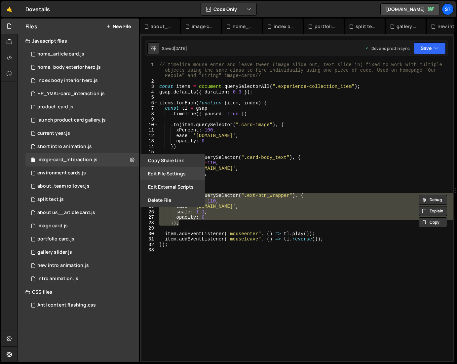
click at [149, 174] on button "Edit File Settings" at bounding box center [172, 173] width 65 height 13
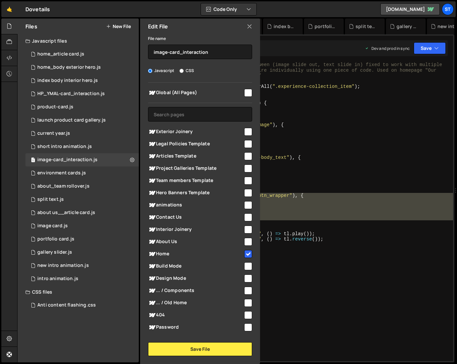
click at [362, 198] on div "// timeline mouse enter and leave tween (image slide out, text slide in) fixed …" at bounding box center [305, 211] width 295 height 299
type textarea ".from(item.querySelector(".ext-btn_wrapper"), {"
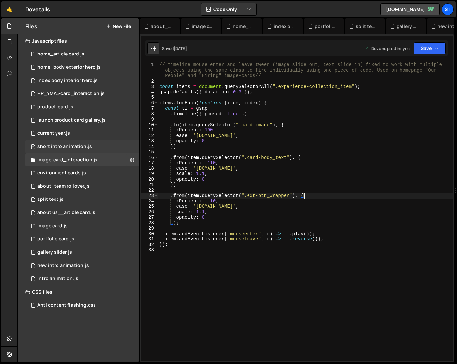
click at [67, 143] on div "2 short intro animation.js 0" at bounding box center [81, 146] width 113 height 13
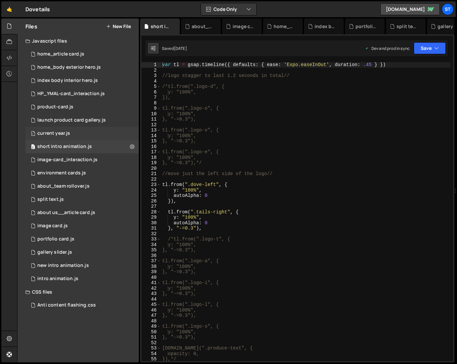
click at [57, 129] on div "1 current year.js 0" at bounding box center [81, 133] width 113 height 13
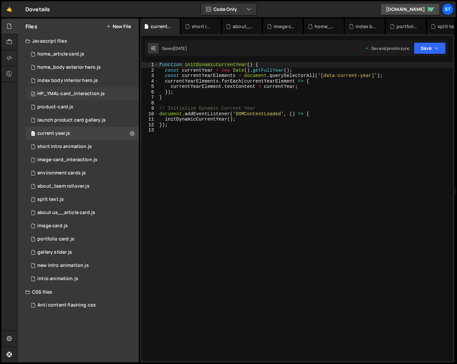
scroll to position [2136, 0]
drag, startPoint x: 132, startPoint y: 130, endPoint x: 139, endPoint y: 142, distance: 13.2
click at [132, 130] on icon at bounding box center [132, 133] width 5 height 6
type input "current year"
radio input "true"
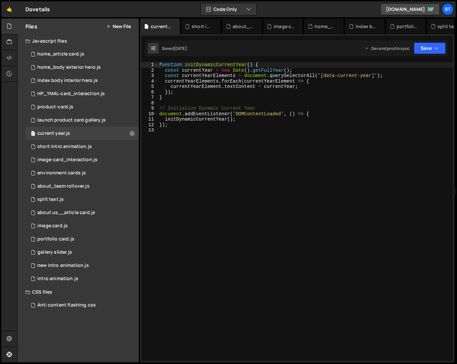
checkbox input "true"
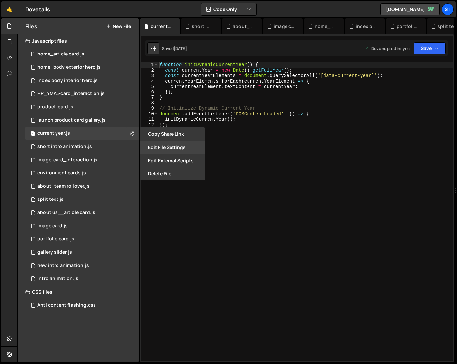
click at [178, 143] on button "Edit File Settings" at bounding box center [172, 147] width 65 height 13
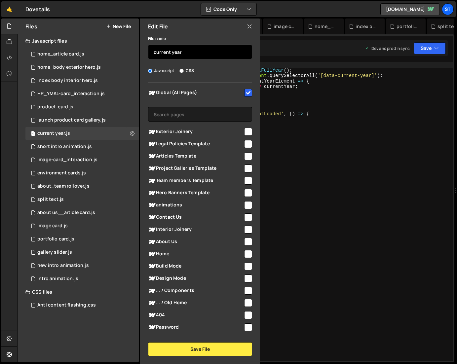
click at [154, 53] on input "current year" at bounding box center [200, 52] width 104 height 15
drag, startPoint x: 159, startPoint y: 52, endPoint x: 154, endPoint y: 50, distance: 5.1
click at [154, 50] on input "All_current year" at bounding box center [200, 52] width 104 height 15
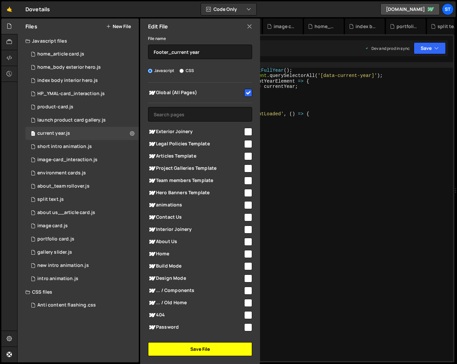
click at [208, 351] on button "Save File" at bounding box center [200, 349] width 104 height 14
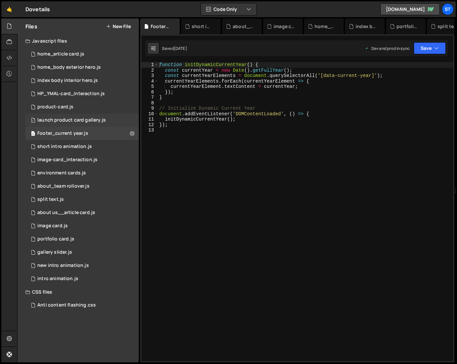
click at [61, 122] on div "launch product card gallery.js" at bounding box center [71, 120] width 68 height 6
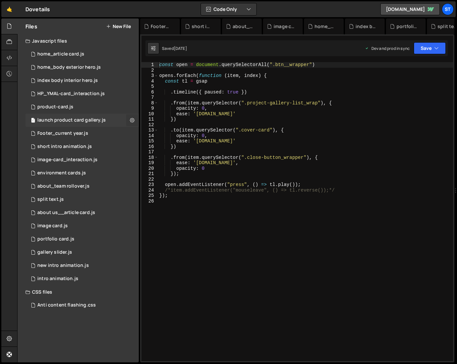
click at [134, 118] on icon at bounding box center [132, 120] width 5 height 6
type input "launch product card gallery"
radio input "true"
checkbox input "true"
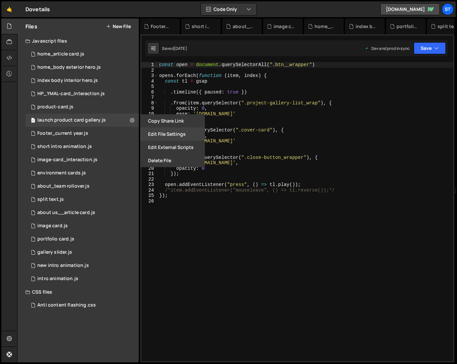
click at [166, 135] on button "Edit File Settings" at bounding box center [172, 133] width 65 height 13
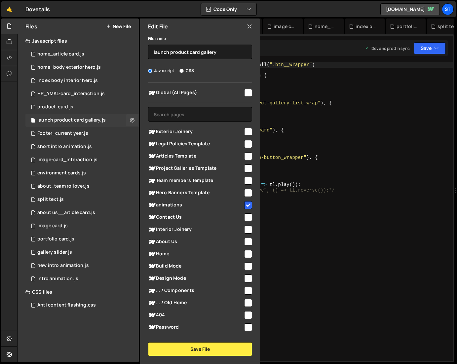
click at [93, 120] on div "launch product card gallery.js" at bounding box center [71, 120] width 68 height 6
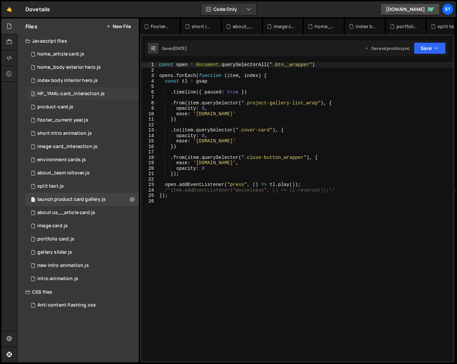
click at [79, 91] on div "HP_YMAL-card_interaction.js" at bounding box center [70, 94] width 67 height 6
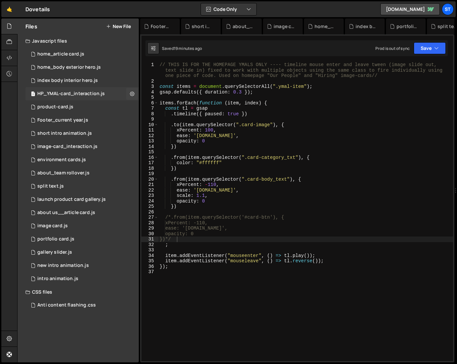
click at [79, 91] on div "HP_YMAL-card_interaction.js" at bounding box center [70, 94] width 67 height 6
click at [80, 78] on div "index body interior hero.js" at bounding box center [67, 81] width 60 height 6
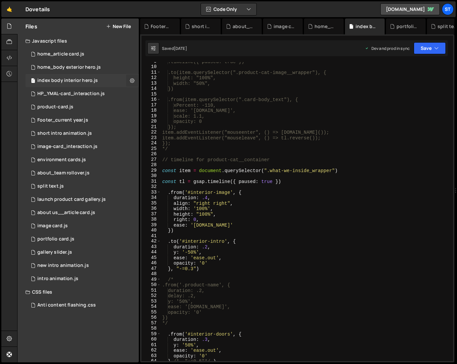
scroll to position [1927, 0]
click at [133, 81] on icon at bounding box center [132, 80] width 5 height 6
type input "index body interior hero"
radio input "true"
checkbox input "true"
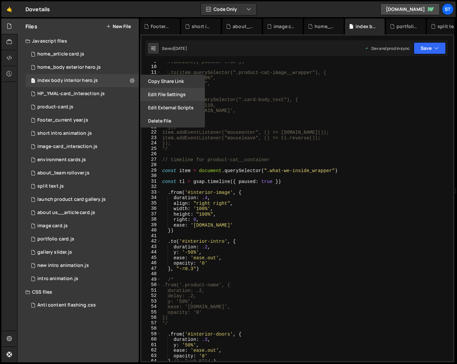
click at [159, 94] on button "Edit File Settings" at bounding box center [172, 94] width 65 height 13
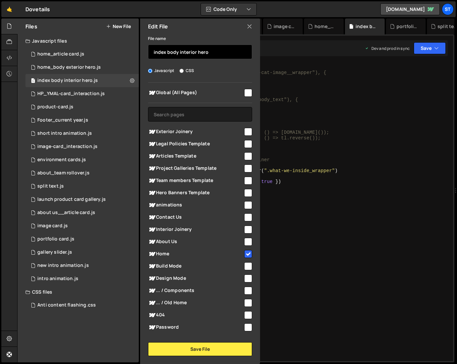
drag, startPoint x: 167, startPoint y: 53, endPoint x: 138, endPoint y: 46, distance: 30.0
click at [138, 46] on div "Files New File Javascript files 1 home_article card.js 0 1 home_body exterior h…" at bounding box center [78, 190] width 121 height 344
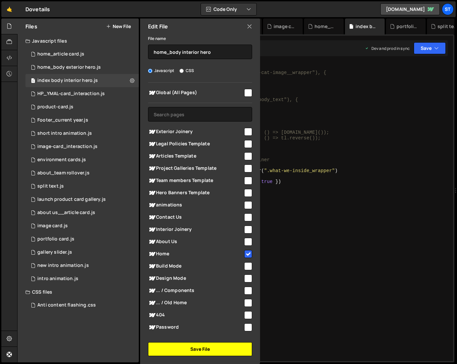
click at [209, 346] on button "Save File" at bounding box center [200, 349] width 104 height 14
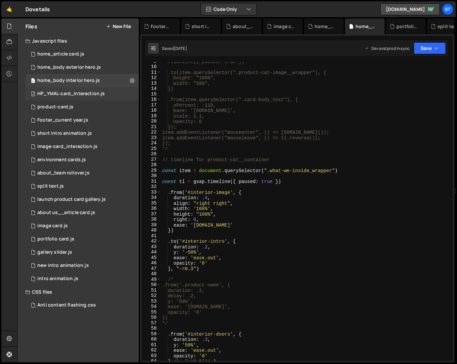
click at [73, 96] on div "HP_YMAL-card_interaction.js" at bounding box center [70, 94] width 67 height 6
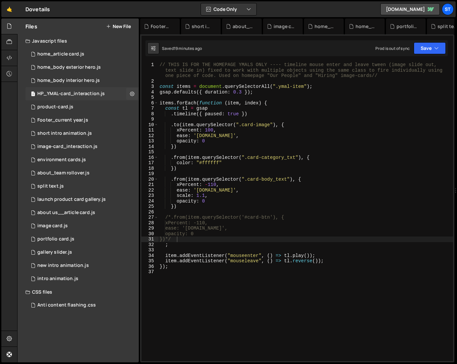
scroll to position [0, 0]
click at [132, 94] on icon at bounding box center [132, 93] width 5 height 6
type input "HP_YMAL-card_interaction"
radio input "true"
checkbox input "true"
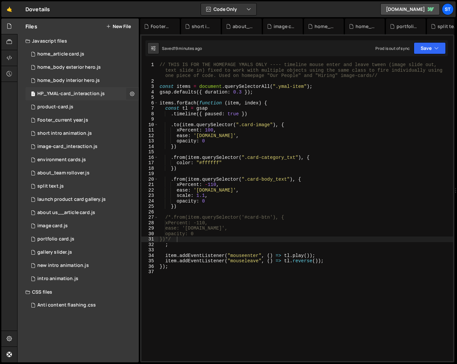
checkbox input "true"
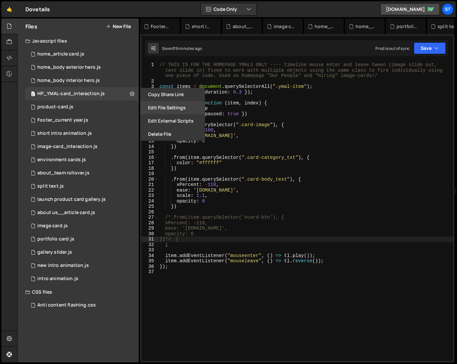
click at [173, 109] on button "Edit File Settings" at bounding box center [172, 107] width 65 height 13
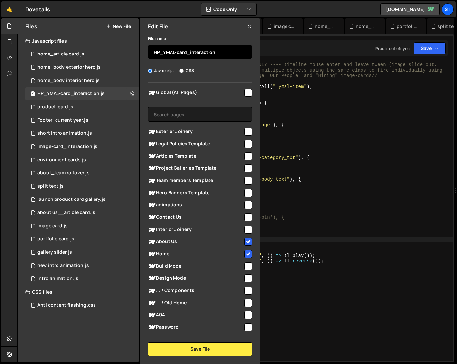
drag, startPoint x: 160, startPoint y: 51, endPoint x: 154, endPoint y: 52, distance: 6.4
click at [154, 52] on input "HP_YMAL-card_interaction" at bounding box center [200, 52] width 104 height 15
type input "Home&About_YMAL-card_interaction"
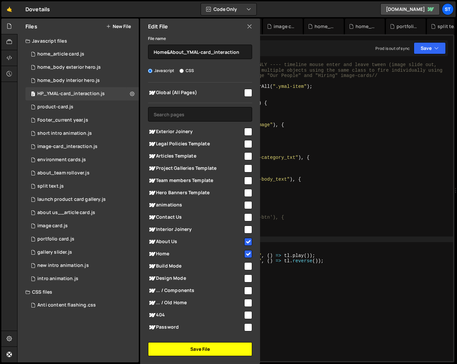
click at [202, 349] on button "Save File" at bounding box center [200, 349] width 104 height 14
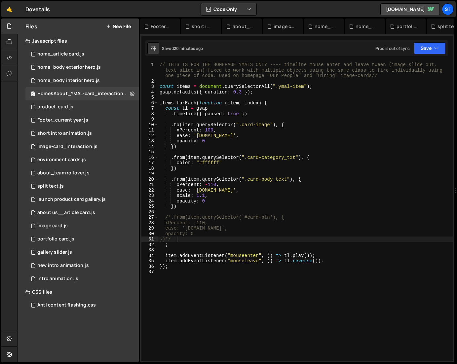
click at [171, 178] on div "// THIS IS FOR THE HOMEPAGE YMALS ONLY ---- timeline mouse enter and leave twee…" at bounding box center [305, 222] width 295 height 321
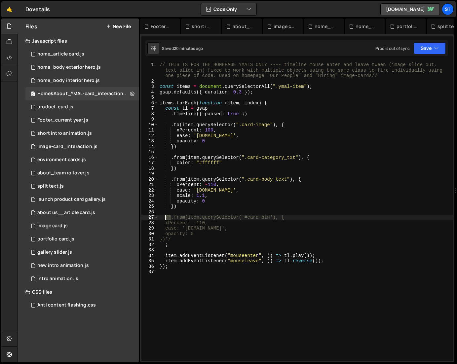
drag, startPoint x: 171, startPoint y: 216, endPoint x: 165, endPoint y: 217, distance: 6.0
click at [165, 217] on div "// THIS IS FOR THE HOMEPAGE YMALS ONLY ---- timeline mouse enter and leave twee…" at bounding box center [305, 222] width 295 height 321
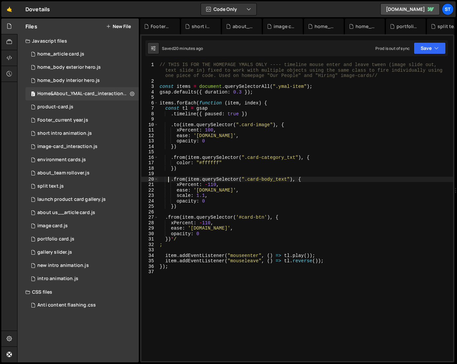
click at [169, 181] on div "// THIS IS FOR THE HOMEPAGE YMALS ONLY ---- timeline mouse enter and leave twee…" at bounding box center [305, 222] width 295 height 321
paste textarea "/*"
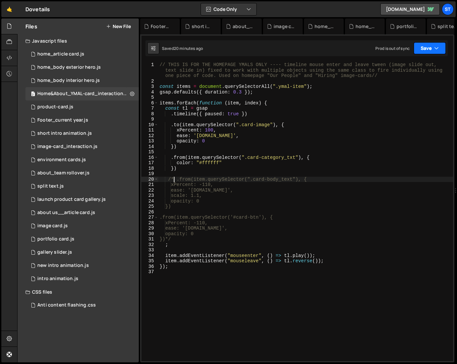
click at [440, 47] on button "Save" at bounding box center [429, 48] width 32 height 12
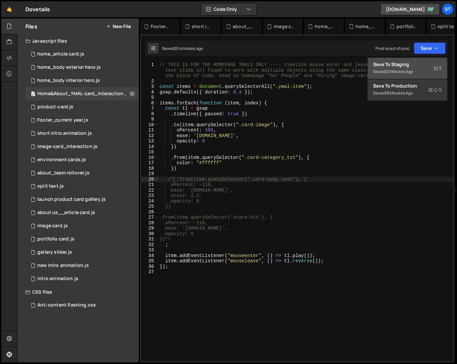
click at [415, 62] on div "Save to Staging S" at bounding box center [407, 64] width 69 height 7
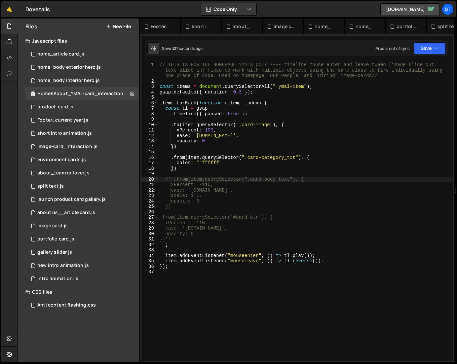
click at [172, 181] on div "// THIS IS FOR THE HOMEPAGE YMALS ONLY ---- timeline mouse enter and leave twee…" at bounding box center [305, 222] width 295 height 321
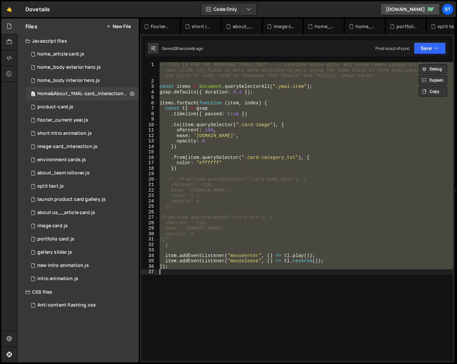
scroll to position [0, 0]
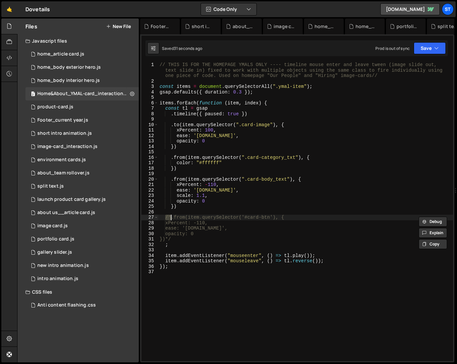
click at [269, 190] on div "// THIS IS FOR THE HOMEPAGE YMALS ONLY ---- timeline mouse enter and leave twee…" at bounding box center [305, 222] width 295 height 321
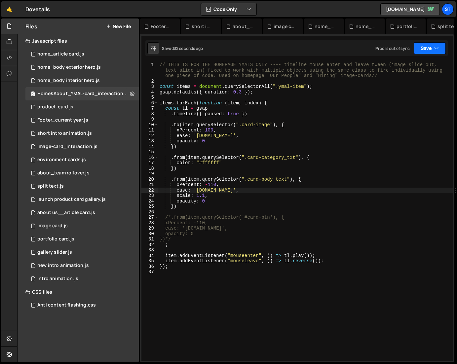
click at [426, 50] on button "Save" at bounding box center [429, 48] width 32 height 12
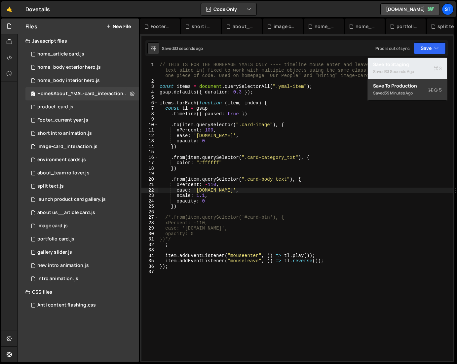
click at [415, 69] on div "Saved 33 seconds ago" at bounding box center [407, 72] width 69 height 8
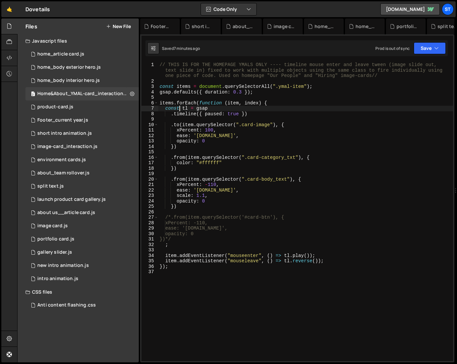
click at [178, 109] on div "// THIS IS FOR THE HOMEPAGE YMALS ONLY ---- timeline mouse enter and leave twee…" at bounding box center [305, 222] width 295 height 321
type textarea "});"
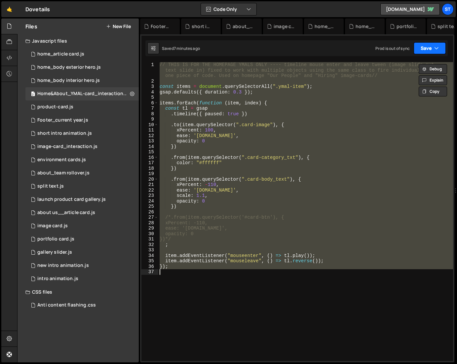
click at [436, 46] on icon "button" at bounding box center [436, 48] width 5 height 7
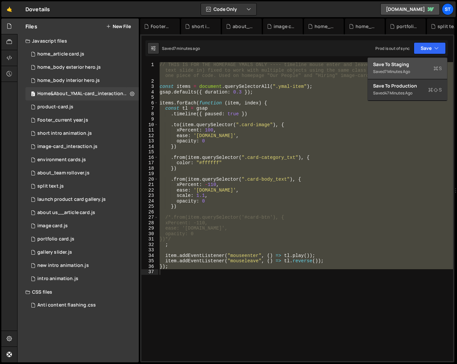
click at [403, 63] on div "Save to Staging S" at bounding box center [407, 64] width 69 height 7
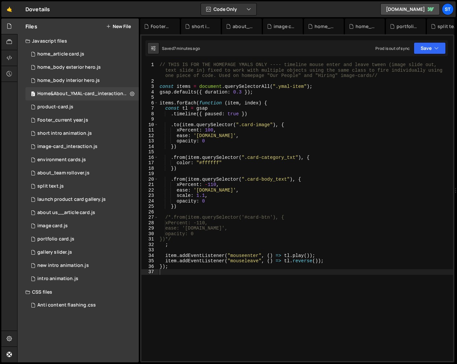
click at [125, 27] on button "New File" at bounding box center [118, 26] width 25 height 5
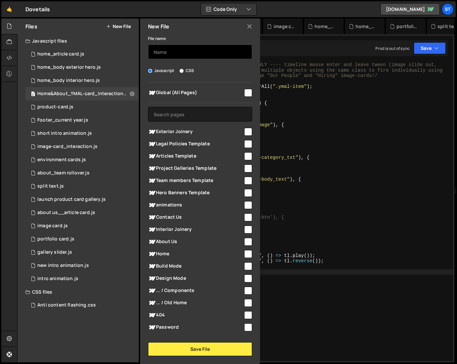
click at [166, 50] on input "text" at bounding box center [200, 52] width 104 height 15
type input "Home_YMAL-card_animation"
drag, startPoint x: 245, startPoint y: 252, endPoint x: 237, endPoint y: 274, distance: 23.2
click at [245, 252] on input "checkbox" at bounding box center [248, 254] width 8 height 8
checkbox input "true"
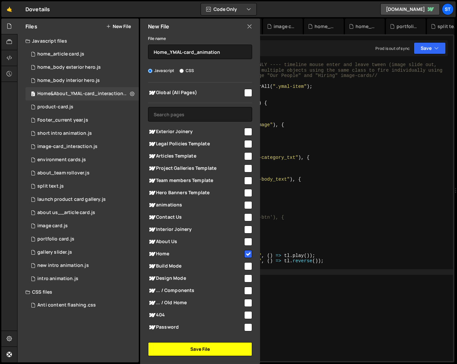
click at [210, 350] on button "Save File" at bounding box center [200, 349] width 104 height 14
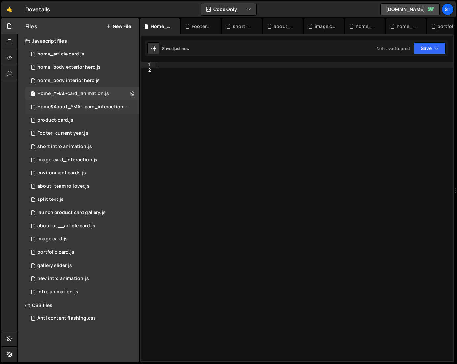
click at [120, 107] on div "Home&About_YMAL-card_interaction.js" at bounding box center [82, 107] width 91 height 6
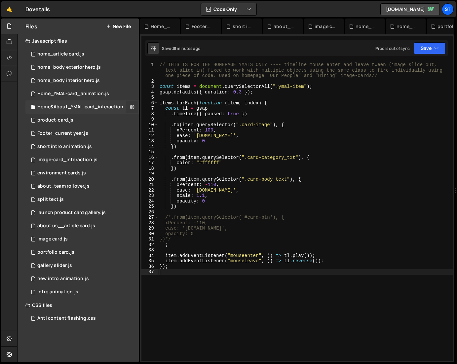
click at [132, 107] on icon at bounding box center [132, 107] width 5 height 6
type input "Home&About_YMAL-card_interaction"
radio input "true"
checkbox input "true"
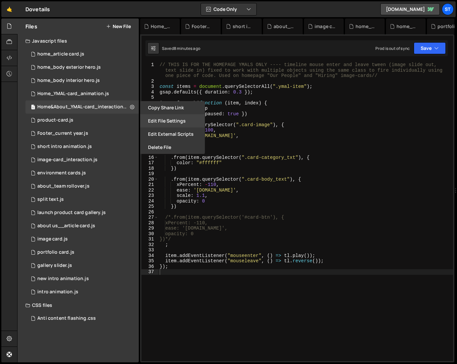
click at [170, 121] on button "Edit File Settings" at bounding box center [172, 120] width 65 height 13
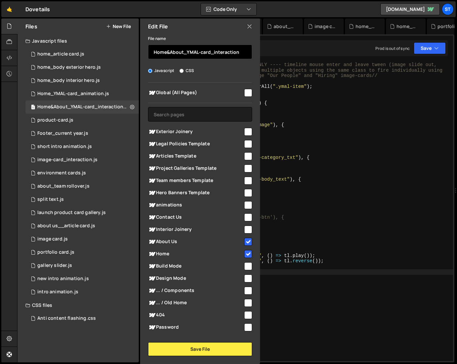
drag, startPoint x: 170, startPoint y: 52, endPoint x: 151, endPoint y: 46, distance: 20.4
click at [151, 46] on input "Home&About_YMAL-card_interaction" at bounding box center [200, 52] width 104 height 15
type input "About_YMAL-card_interaction"
click at [245, 253] on input "checkbox" at bounding box center [248, 254] width 8 height 8
checkbox input "false"
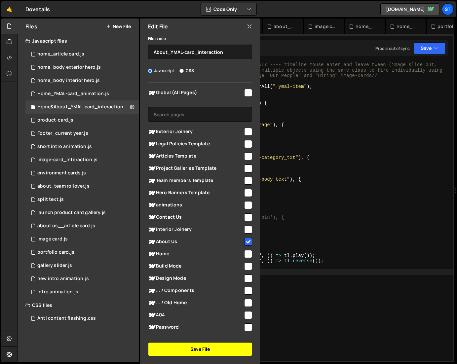
drag, startPoint x: 215, startPoint y: 349, endPoint x: 205, endPoint y: 355, distance: 12.0
click at [215, 349] on button "Save File" at bounding box center [200, 349] width 104 height 14
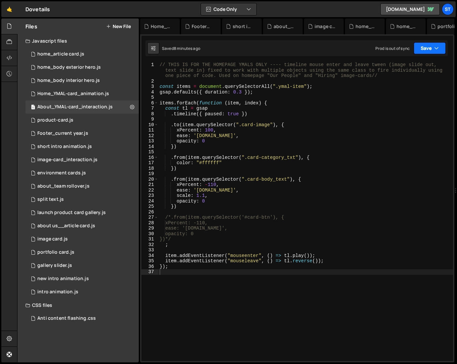
drag, startPoint x: 440, startPoint y: 44, endPoint x: 423, endPoint y: 56, distance: 21.2
click at [440, 44] on button "Save" at bounding box center [429, 48] width 32 height 12
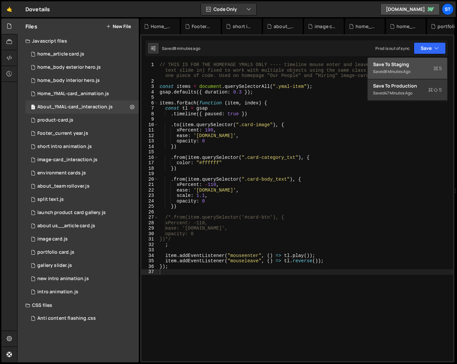
click at [412, 63] on div "Save to Staging S" at bounding box center [407, 64] width 69 height 7
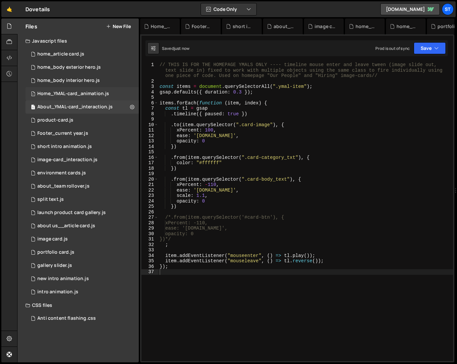
click at [103, 93] on div "Home_YMAL-card_animation.js" at bounding box center [73, 94] width 72 height 6
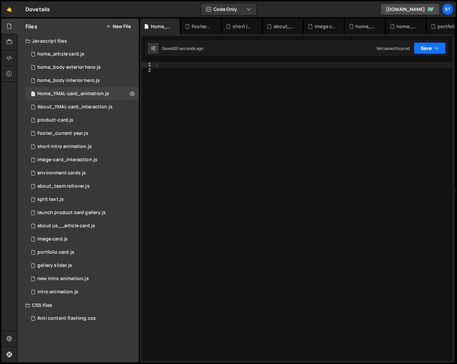
click at [442, 48] on button "Save" at bounding box center [429, 48] width 32 height 12
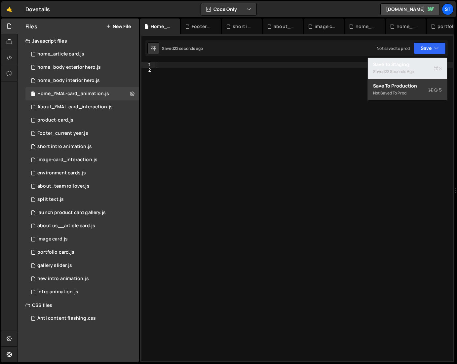
click at [388, 66] on div "Save to Staging S" at bounding box center [407, 64] width 69 height 7
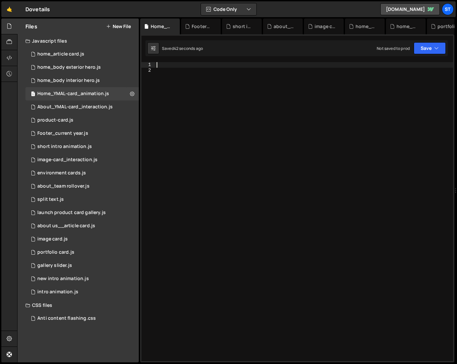
click at [165, 65] on div at bounding box center [304, 217] width 298 height 310
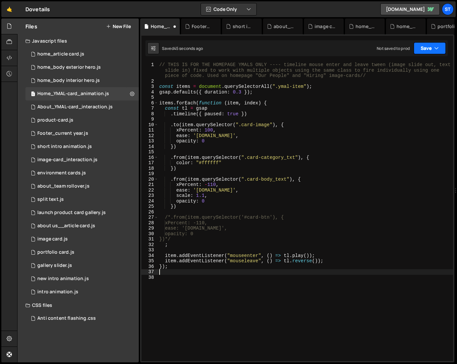
click at [435, 45] on icon "button" at bounding box center [436, 48] width 5 height 7
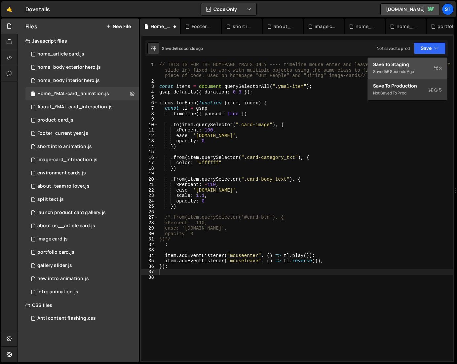
click at [396, 67] on div "Save to Staging S" at bounding box center [407, 64] width 69 height 7
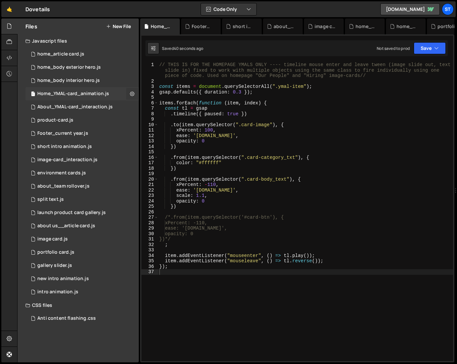
click at [134, 94] on button at bounding box center [132, 94] width 12 height 12
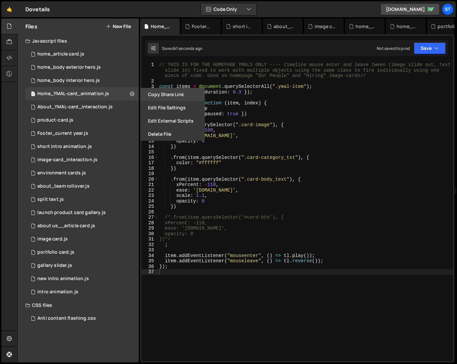
click at [177, 100] on button "Copy share link" at bounding box center [172, 94] width 65 height 13
click at [166, 107] on button "Edit File Settings" at bounding box center [172, 107] width 65 height 13
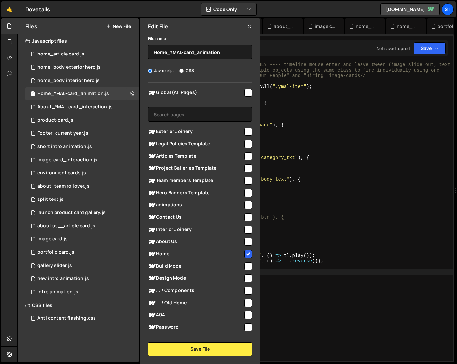
click at [246, 251] on input "checkbox" at bounding box center [248, 254] width 8 height 8
checkbox input "false"
click at [202, 347] on button "Save File" at bounding box center [200, 349] width 104 height 14
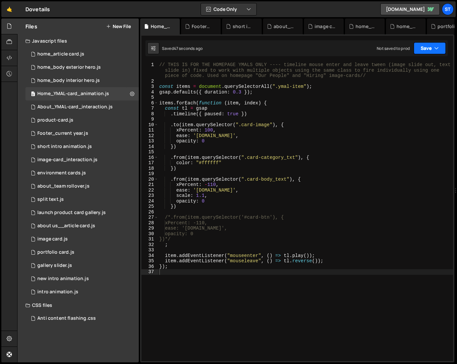
click at [432, 46] on button "Save" at bounding box center [429, 48] width 32 height 12
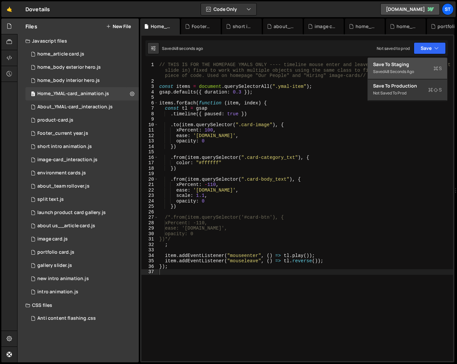
click at [400, 69] on div "48 seconds ago" at bounding box center [398, 72] width 29 height 6
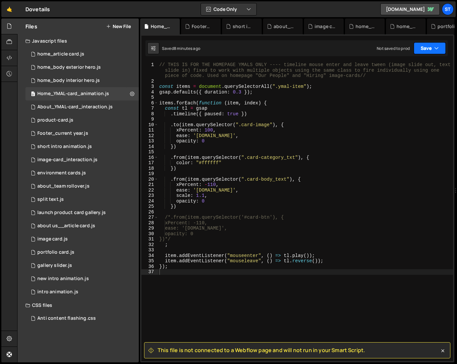
click at [436, 48] on icon "button" at bounding box center [436, 48] width 5 height 7
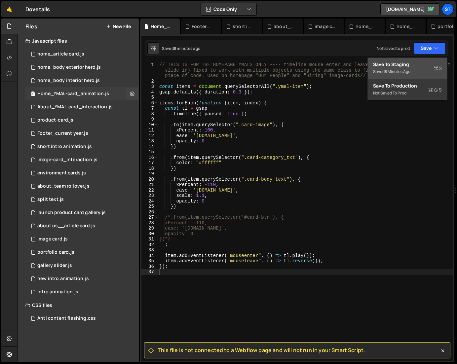
click at [72, 94] on div "Home_YMAL-card_animation.js" at bounding box center [73, 94] width 72 height 6
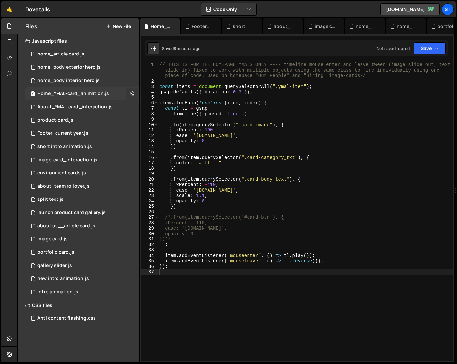
click at [131, 93] on icon at bounding box center [132, 93] width 5 height 6
type input "Home_YMAL-card_animation"
radio input "true"
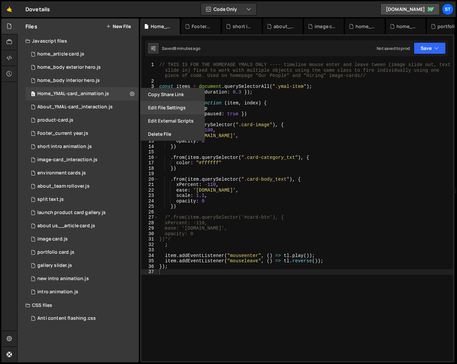
click at [163, 110] on button "Edit File Settings" at bounding box center [172, 107] width 65 height 13
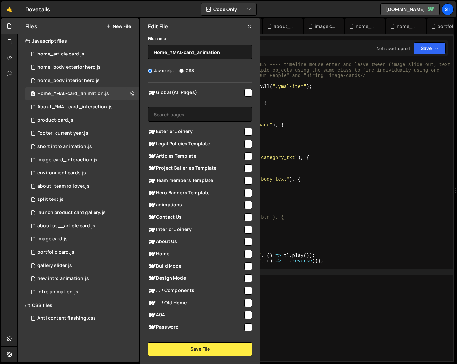
click at [244, 255] on input "checkbox" at bounding box center [248, 254] width 8 height 8
checkbox input "true"
click at [194, 351] on button "Save File" at bounding box center [200, 349] width 104 height 14
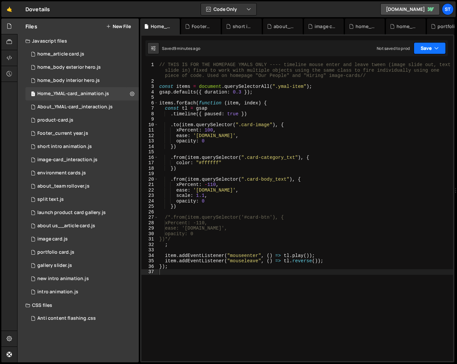
click at [438, 46] on button "Save" at bounding box center [429, 48] width 32 height 12
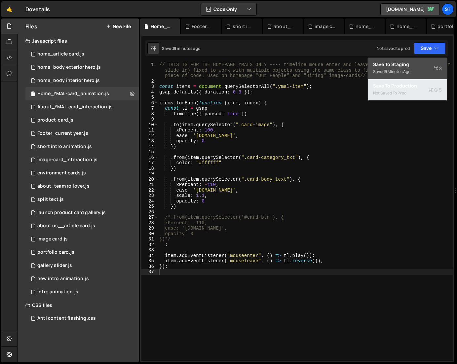
drag, startPoint x: 408, startPoint y: 86, endPoint x: 405, endPoint y: 66, distance: 20.7
click at [405, 66] on div "Save to Staging S Saved 9 minutes ago Save to Production S Not saved to prod Sa…" at bounding box center [407, 79] width 80 height 44
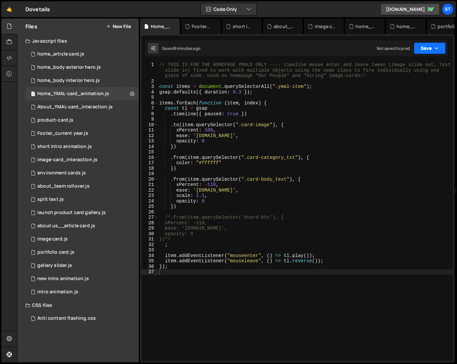
click at [426, 50] on button "Save" at bounding box center [429, 48] width 32 height 12
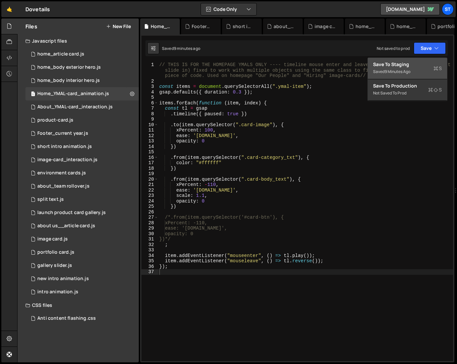
click at [398, 66] on div "Save to Staging S" at bounding box center [407, 64] width 69 height 7
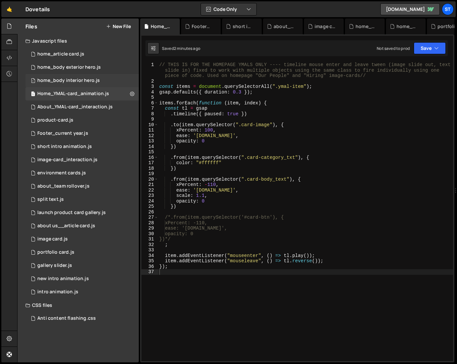
click at [106, 80] on div "1 home_body interior hero.js 0" at bounding box center [81, 80] width 113 height 13
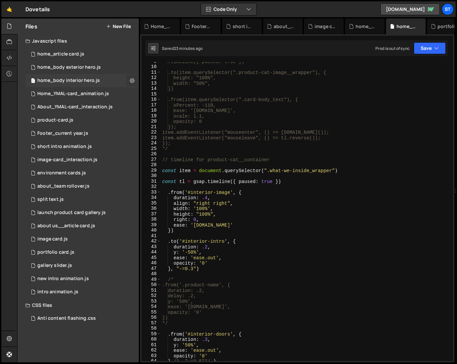
scroll to position [1927, 0]
click at [131, 81] on icon at bounding box center [132, 80] width 5 height 6
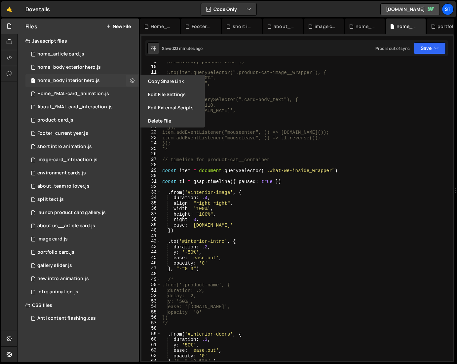
click at [105, 84] on div "1 home_body interior hero.js 0" at bounding box center [81, 80] width 113 height 13
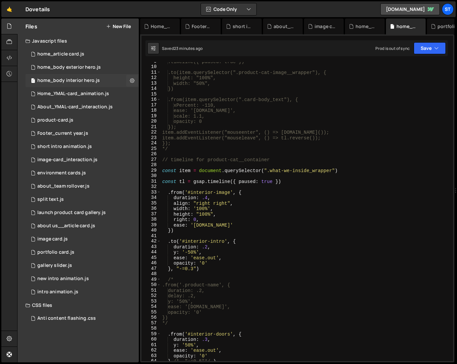
click at [85, 82] on div "home_body interior hero.js" at bounding box center [68, 81] width 62 height 6
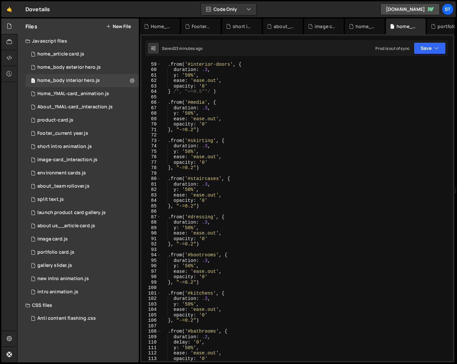
scroll to position [0, 0]
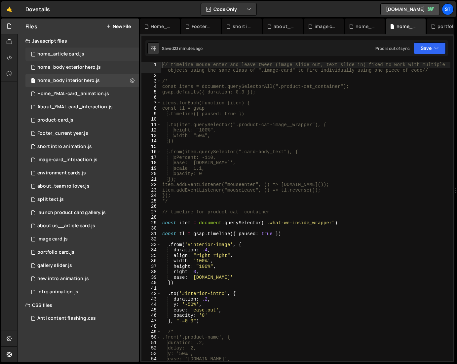
click at [77, 51] on div "1 home_article card.js 0" at bounding box center [81, 54] width 113 height 13
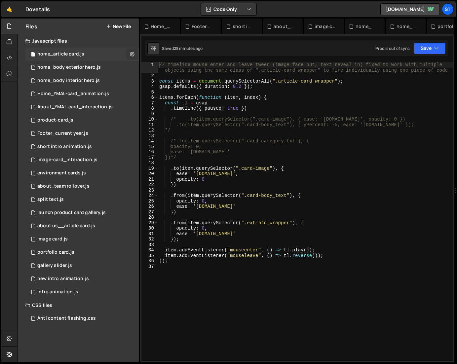
click at [133, 52] on icon at bounding box center [132, 54] width 5 height 6
type input "home_article card"
radio input "true"
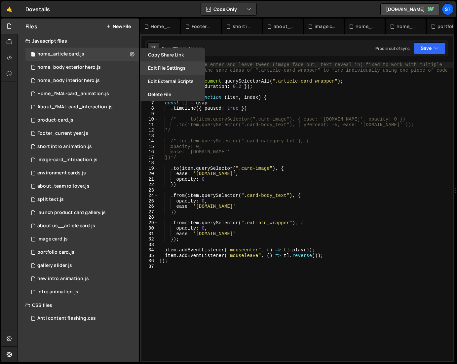
click at [163, 68] on button "Edit File Settings" at bounding box center [172, 67] width 65 height 13
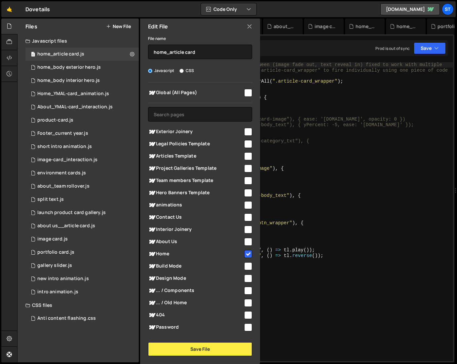
click at [247, 252] on input "checkbox" at bounding box center [248, 254] width 8 height 8
checkbox input "false"
click at [195, 353] on button "Save File" at bounding box center [200, 349] width 104 height 14
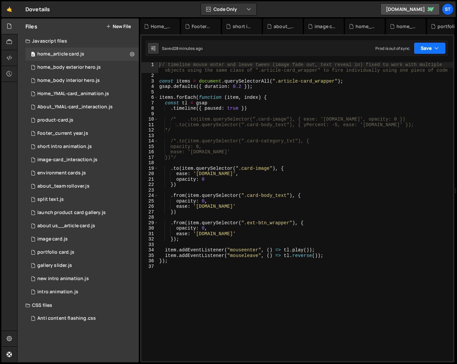
click at [440, 48] on button "Save" at bounding box center [429, 48] width 32 height 12
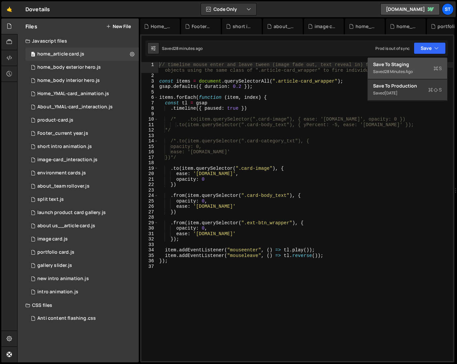
click at [393, 67] on div "Save to Staging S" at bounding box center [407, 64] width 69 height 7
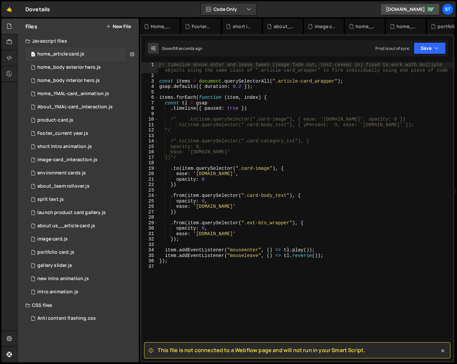
click at [135, 54] on button at bounding box center [132, 54] width 12 height 12
type input "home_article card"
radio input "true"
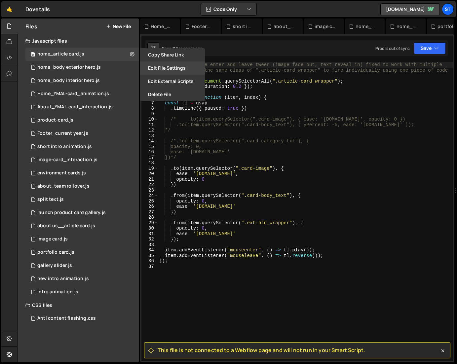
click at [165, 67] on button "Edit File Settings" at bounding box center [172, 67] width 65 height 13
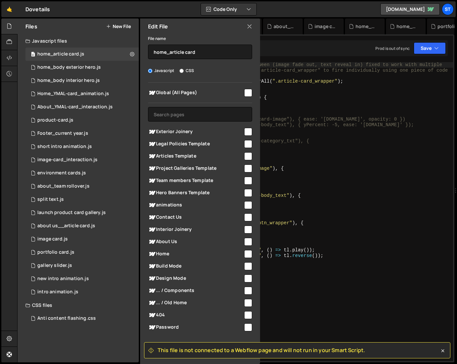
click at [245, 253] on input "checkbox" at bounding box center [248, 254] width 8 height 8
click at [427, 49] on button "Save" at bounding box center [429, 48] width 32 height 12
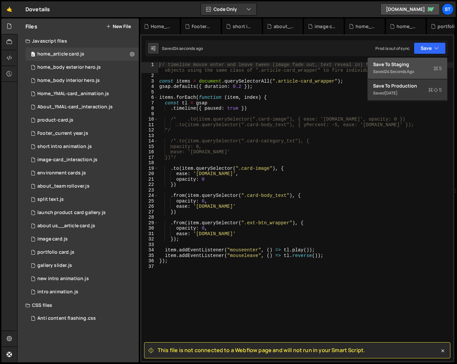
click at [399, 65] on div "Save to Staging S" at bounding box center [407, 64] width 69 height 7
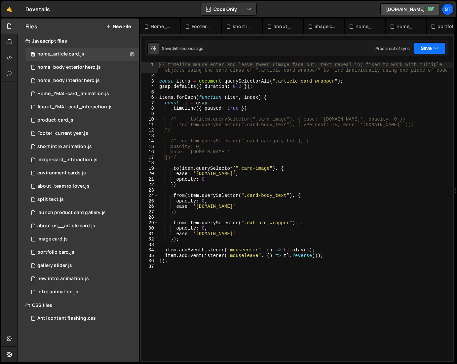
click at [439, 46] on button "Save" at bounding box center [429, 48] width 32 height 12
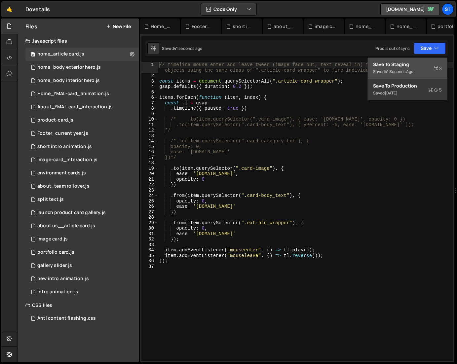
click at [405, 66] on div "Save to Staging S" at bounding box center [407, 64] width 69 height 7
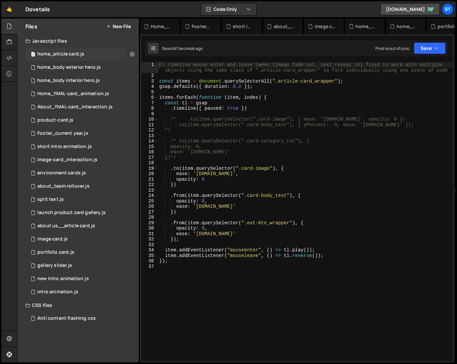
click at [133, 53] on icon at bounding box center [132, 54] width 5 height 6
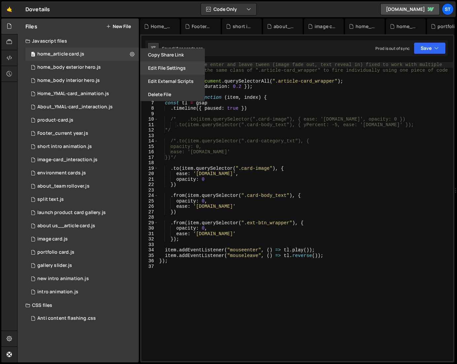
click at [176, 71] on button "Edit File Settings" at bounding box center [172, 67] width 65 height 13
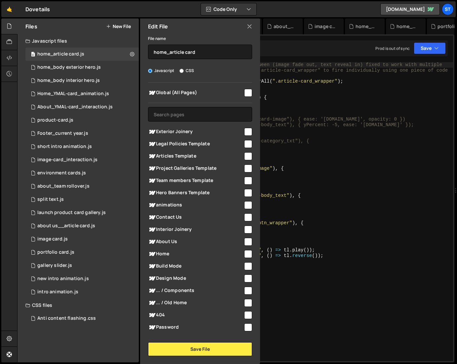
click at [247, 253] on input "checkbox" at bounding box center [248, 254] width 8 height 8
checkbox input "true"
click at [196, 350] on button "Save File" at bounding box center [200, 349] width 104 height 14
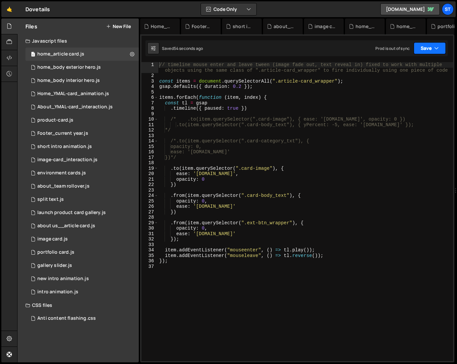
click at [440, 47] on button "Save" at bounding box center [429, 48] width 32 height 12
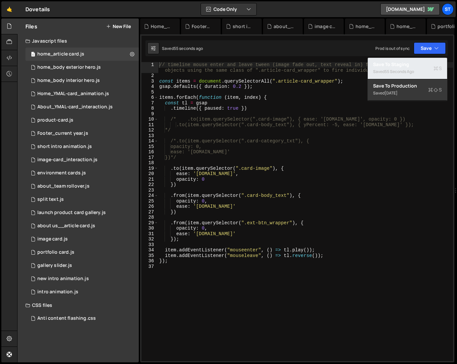
click at [391, 67] on button "Save to Staging S Saved 55 seconds ago" at bounding box center [407, 68] width 79 height 21
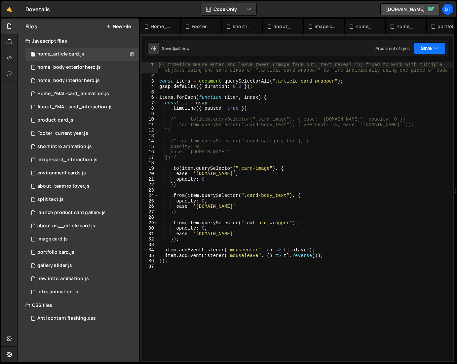
click at [438, 44] on button "Save" at bounding box center [429, 48] width 32 height 12
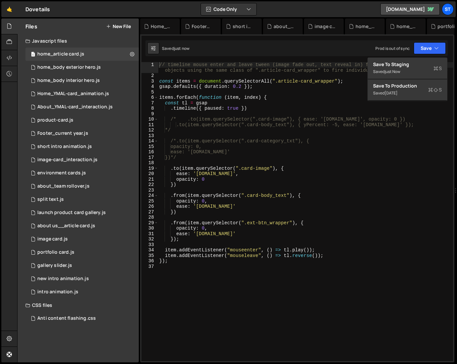
click at [337, 40] on div "Saved just now Prod is out of sync Upgrade to Edit Save Save to Staging S Saved…" at bounding box center [296, 48] width 302 height 16
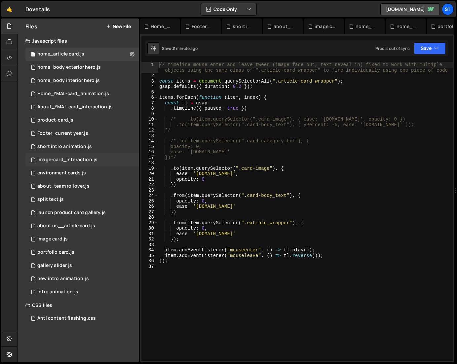
click at [80, 158] on div "image-card_interaction.js" at bounding box center [67, 160] width 60 height 6
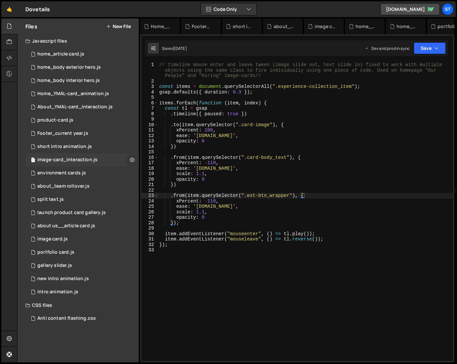
click at [134, 161] on icon at bounding box center [132, 160] width 5 height 6
type input "image-card_interaction"
radio input "true"
checkbox input "true"
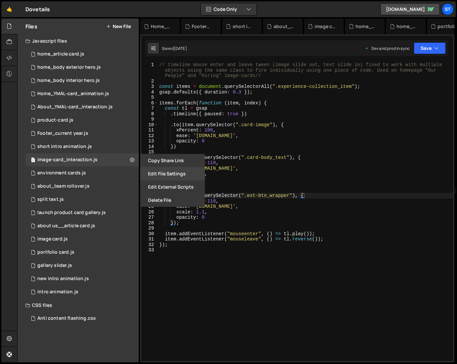
click at [168, 174] on button "Edit File Settings" at bounding box center [172, 173] width 65 height 13
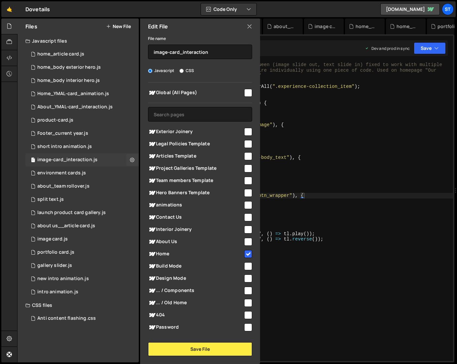
click at [73, 158] on div "image-card_interaction.js" at bounding box center [67, 160] width 60 height 6
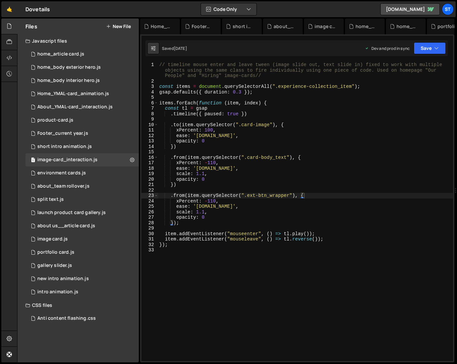
click at [289, 305] on div "// timeline mouse enter and leave tween (image slide out, text slide in) fixed …" at bounding box center [305, 221] width 295 height 318
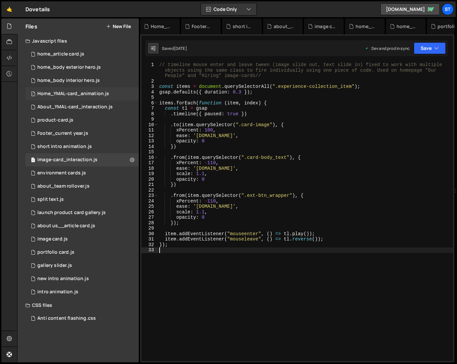
click at [80, 93] on div "Home_YMAL-card_animation.js" at bounding box center [73, 94] width 72 height 6
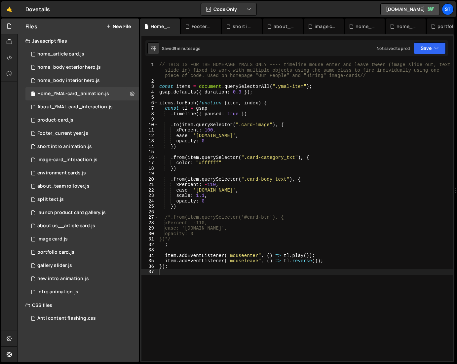
type textarea "xPercent: -110,"
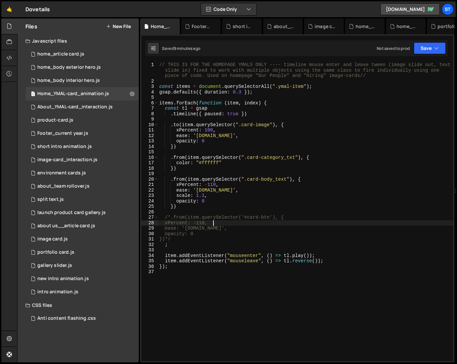
click at [224, 221] on div "// THIS IS FOR THE HOMEPAGE YMALS ONLY ---- timeline mouse enter and leave twee…" at bounding box center [305, 221] width 295 height 318
click at [69, 104] on div "About_YMAL-card_interaction.js" at bounding box center [74, 107] width 75 height 6
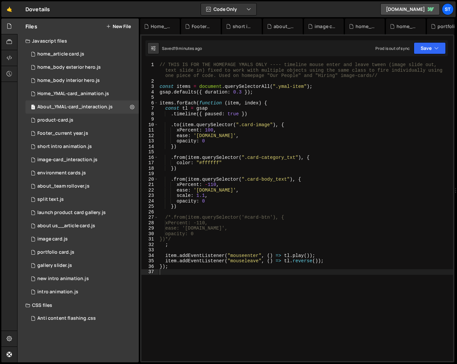
click at [253, 222] on div "// THIS IS FOR THE HOMEPAGE YMALS ONLY ---- timeline mouse enter and leave twee…" at bounding box center [305, 222] width 295 height 321
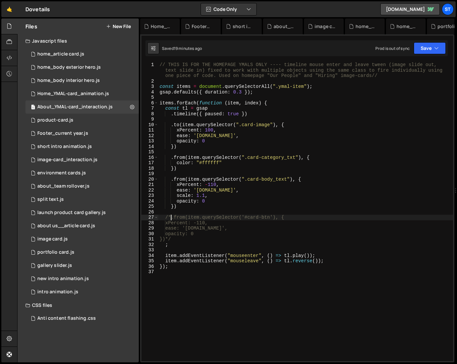
click at [171, 218] on div "// THIS IS FOR THE HOMEPAGE YMALS ONLY ---- timeline mouse enter and leave twee…" at bounding box center [305, 222] width 295 height 321
drag, startPoint x: 179, startPoint y: 218, endPoint x: 168, endPoint y: 218, distance: 10.9
click at [168, 218] on div "// THIS IS FOR THE HOMEPAGE YMALS ONLY ---- timeline mouse enter and leave twee…" at bounding box center [305, 222] width 295 height 321
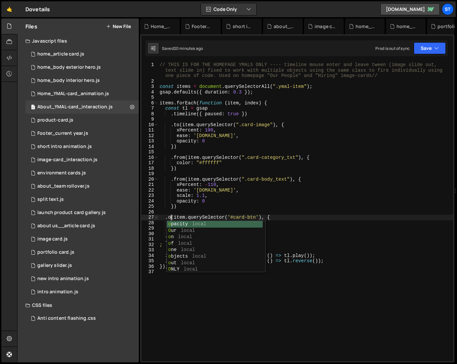
scroll to position [0, 1]
click at [303, 232] on div "// THIS IS FOR THE HOMEPAGE YMALS ONLY ---- timeline mouse enter and leave twee…" at bounding box center [305, 222] width 295 height 321
type textarea "opacity: 0"
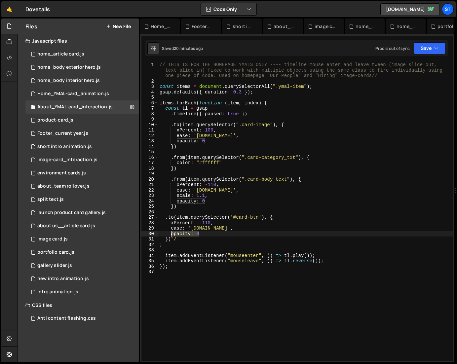
drag, startPoint x: 206, startPoint y: 234, endPoint x: 170, endPoint y: 236, distance: 36.1
click at [170, 236] on div "// THIS IS FOR THE HOMEPAGE YMALS ONLY ---- timeline mouse enter and leave twee…" at bounding box center [305, 222] width 295 height 321
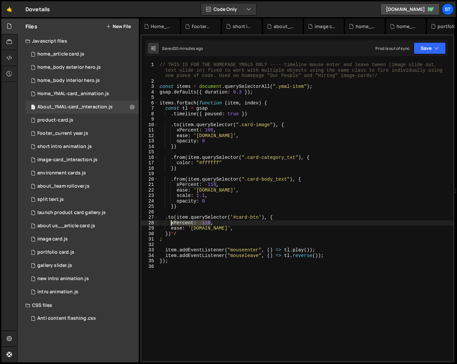
drag, startPoint x: 211, startPoint y: 222, endPoint x: 174, endPoint y: 229, distance: 37.4
click at [171, 225] on div "// THIS IS FOR THE HOMEPAGE YMALS ONLY ---- timeline mouse enter and leave twee…" at bounding box center [305, 222] width 295 height 321
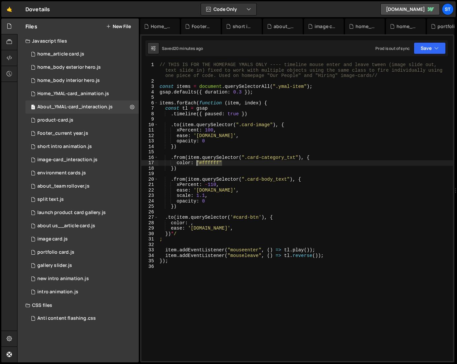
drag, startPoint x: 219, startPoint y: 162, endPoint x: 196, endPoint y: 162, distance: 22.8
click at [196, 162] on div "// THIS IS FOR THE HOMEPAGE YMALS ONLY ---- timeline mouse enter and leave twee…" at bounding box center [305, 222] width 295 height 321
click at [191, 224] on div "// THIS IS FOR THE HOMEPAGE YMALS ONLY ---- timeline mouse enter and leave twee…" at bounding box center [305, 222] width 295 height 321
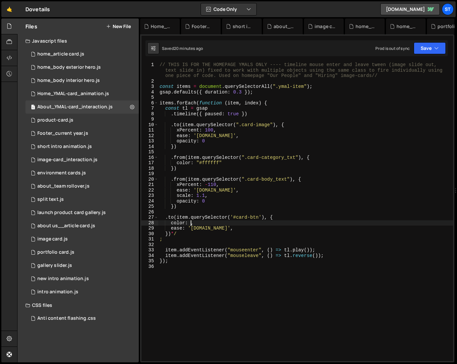
paste textarea ""#ffffff""
click at [223, 229] on div "// THIS IS FOR THE HOMEPAGE YMALS ONLY ---- timeline mouse enter and leave twee…" at bounding box center [305, 222] width 295 height 321
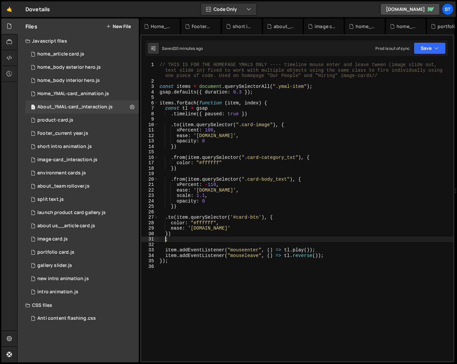
scroll to position [0, 0]
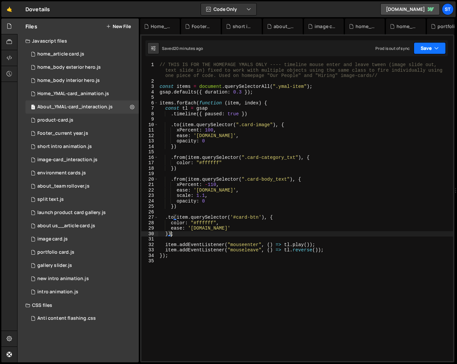
click at [438, 44] on button "Save" at bounding box center [429, 48] width 32 height 12
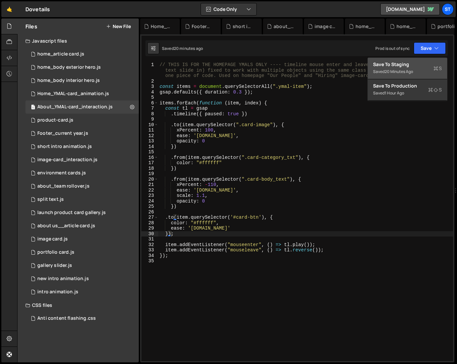
click at [400, 64] on div "Save to Staging S" at bounding box center [407, 64] width 69 height 7
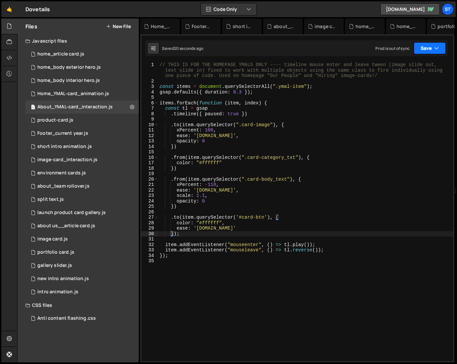
click at [436, 46] on icon "button" at bounding box center [436, 48] width 5 height 7
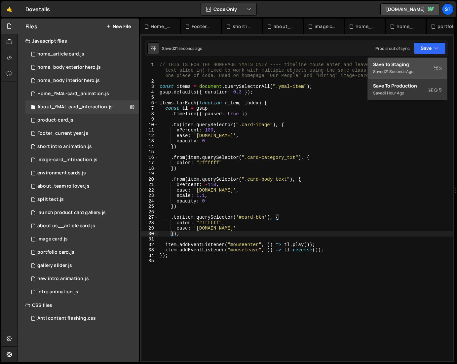
click at [403, 64] on div "Save to Staging S" at bounding box center [407, 64] width 69 height 7
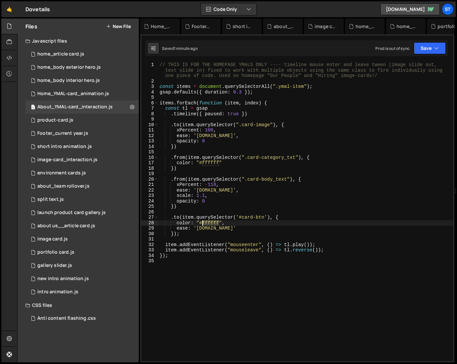
drag, startPoint x: 220, startPoint y: 222, endPoint x: 203, endPoint y: 222, distance: 16.5
click at [203, 222] on div "// THIS IS FOR THE HOMEPAGE YMALS ONLY ---- timeline mouse enter and leave twee…" at bounding box center [305, 222] width 295 height 321
paste textarea "var(--_color---primary--blue)"
click at [203, 223] on div "// THIS IS FOR THE HOMEPAGE YMALS ONLY ---- timeline mouse enter and leave twee…" at bounding box center [305, 222] width 295 height 321
type textarea "color: "var(--_color---primary--blue)","
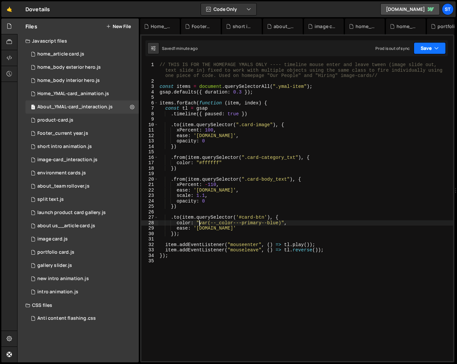
click at [434, 47] on icon "button" at bounding box center [436, 48] width 5 height 7
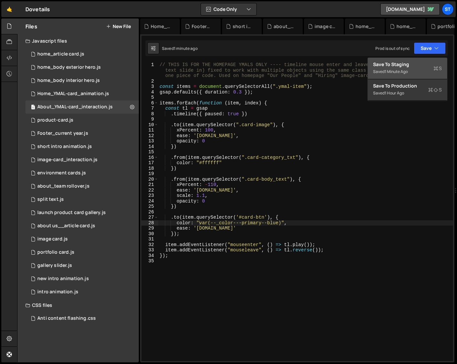
click at [392, 64] on div "Save to Staging S" at bounding box center [407, 64] width 69 height 7
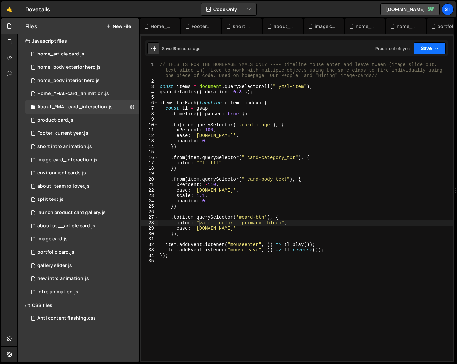
click at [436, 47] on icon "button" at bounding box center [436, 48] width 5 height 7
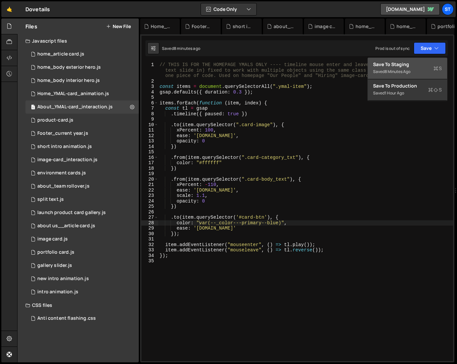
click at [398, 67] on div "Save to Staging S" at bounding box center [407, 64] width 69 height 7
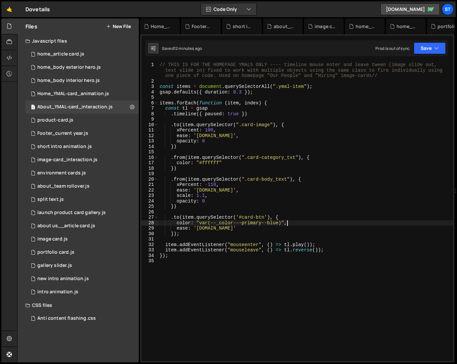
click at [288, 224] on div "// THIS IS FOR THE HOMEPAGE YMALS ONLY ---- timeline mouse enter and leave twee…" at bounding box center [305, 222] width 295 height 321
drag, startPoint x: 288, startPoint y: 224, endPoint x: 179, endPoint y: 224, distance: 108.6
click at [179, 224] on div "// THIS IS FOR THE HOMEPAGE YMALS ONLY ---- timeline mouse enter and leave twee…" at bounding box center [305, 222] width 295 height 321
type textarea ".to(item.querySelector('#card-btn'), {"
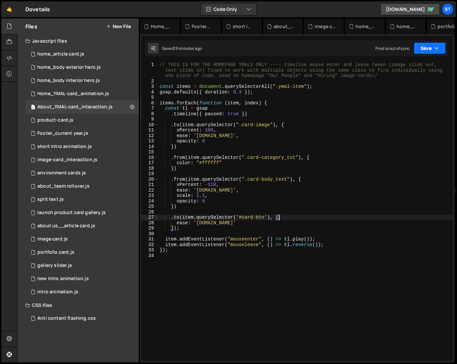
drag, startPoint x: 435, startPoint y: 48, endPoint x: 432, endPoint y: 51, distance: 4.0
click at [436, 48] on icon "button" at bounding box center [436, 48] width 5 height 7
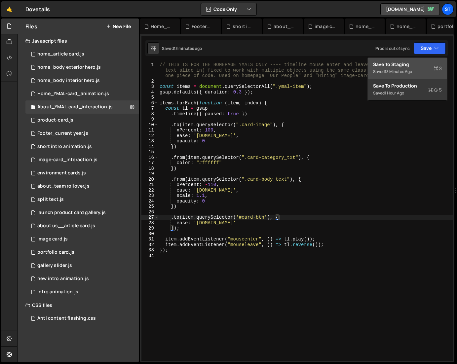
click at [391, 69] on div "13 minutes ago" at bounding box center [397, 72] width 27 height 6
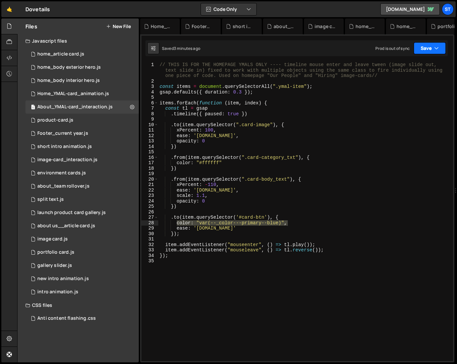
click at [440, 46] on button "Save" at bounding box center [429, 48] width 32 height 12
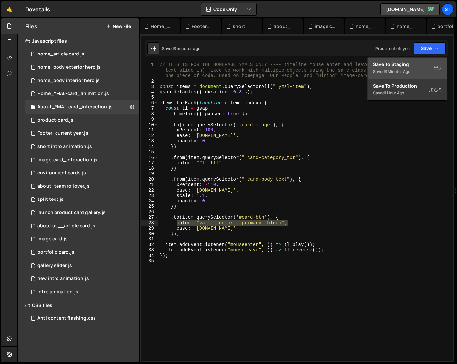
click at [416, 69] on div "Saved 3 minutes ago" at bounding box center [407, 72] width 69 height 8
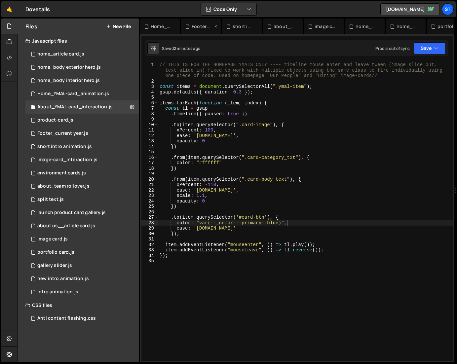
click at [216, 26] on icon at bounding box center [215, 26] width 5 height 7
click at [0, 0] on icon at bounding box center [0, 0] width 0 height 0
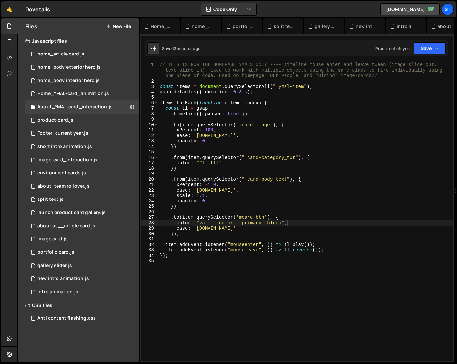
click at [0, 0] on icon at bounding box center [0, 0] width 0 height 0
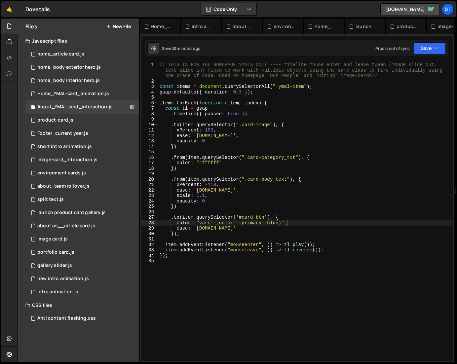
click at [0, 0] on icon at bounding box center [0, 0] width 0 height 0
click at [216, 26] on div "home_article card.js" at bounding box center [209, 26] width 25 height 7
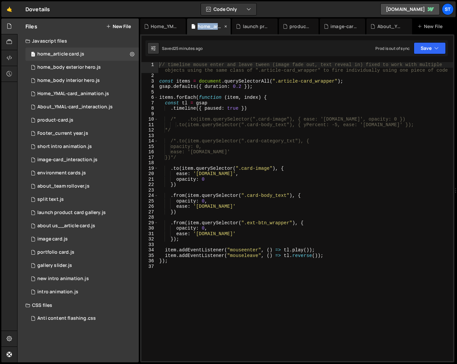
click at [224, 26] on icon at bounding box center [225, 26] width 5 height 7
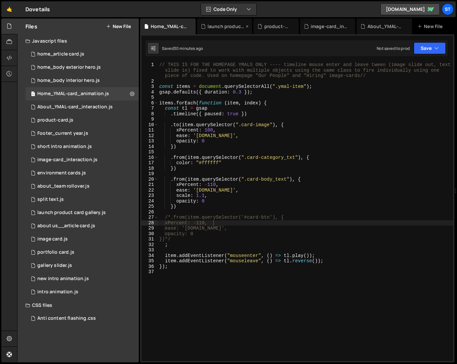
click at [247, 24] on icon at bounding box center [247, 26] width 5 height 7
click at [258, 26] on icon at bounding box center [259, 26] width 5 height 7
click at [272, 25] on icon at bounding box center [272, 26] width 5 height 7
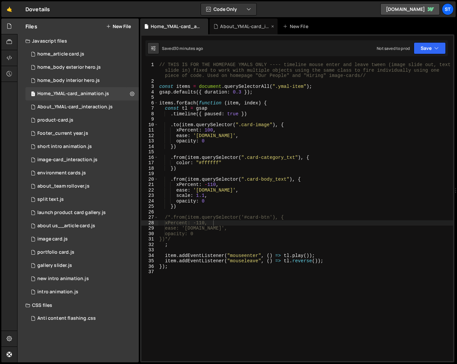
click at [273, 27] on icon at bounding box center [272, 26] width 5 height 7
click at [61, 109] on div "About_YMAL-card_interaction.js" at bounding box center [74, 107] width 75 height 6
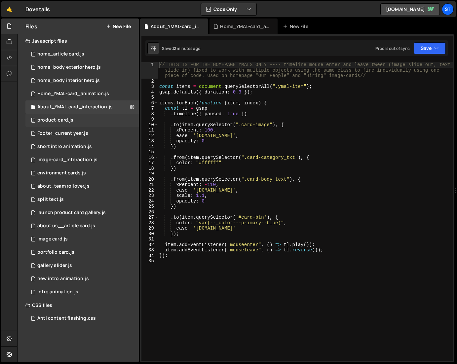
click at [66, 120] on div "product-card.js" at bounding box center [55, 120] width 36 height 6
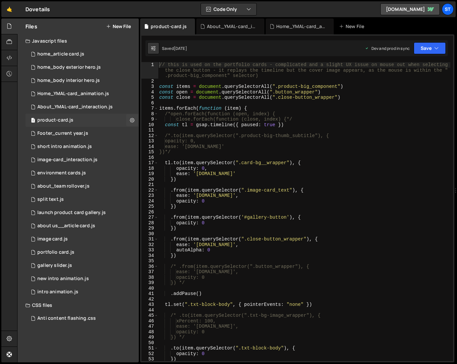
scroll to position [8563, 0]
click at [75, 66] on div "home_body exterior hero.js" at bounding box center [68, 67] width 63 height 6
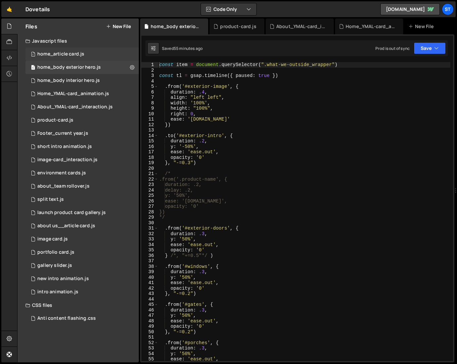
click at [72, 54] on div "home_article card.js" at bounding box center [60, 54] width 47 height 6
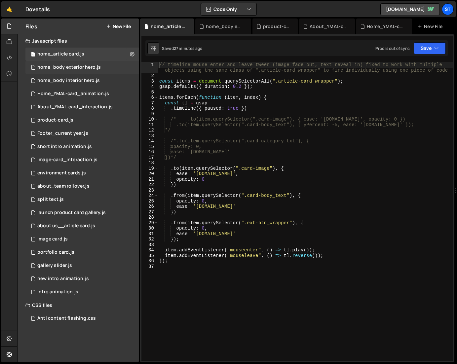
click at [89, 68] on div "home_body exterior hero.js" at bounding box center [68, 67] width 63 height 6
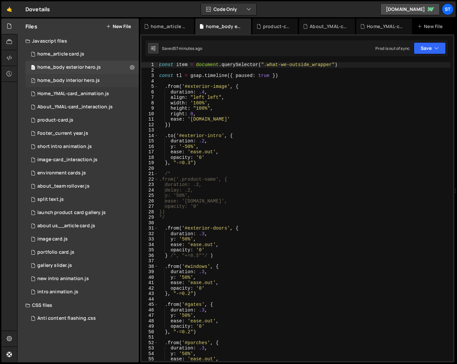
click at [83, 81] on div "home_body interior hero.js" at bounding box center [68, 81] width 62 height 6
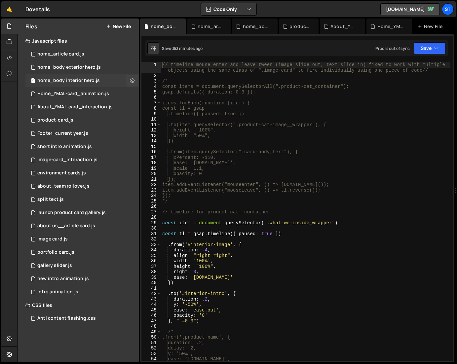
scroll to position [1927, 0]
click at [60, 119] on div "product-card.js" at bounding box center [55, 120] width 36 height 6
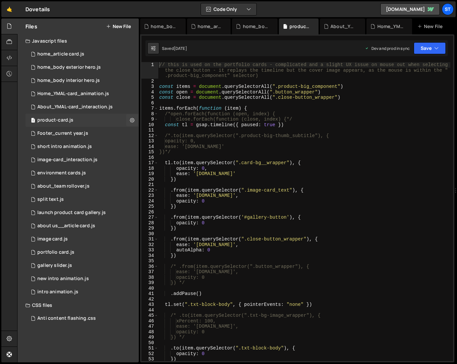
scroll to position [8563, 0]
click at [61, 132] on div "Footer_current year.js" at bounding box center [62, 133] width 51 height 6
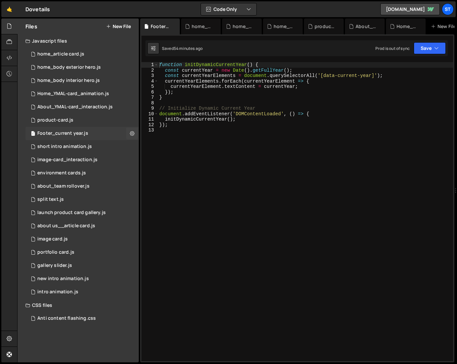
scroll to position [2136, 0]
click at [63, 54] on div "home_article card.js" at bounding box center [60, 54] width 47 height 6
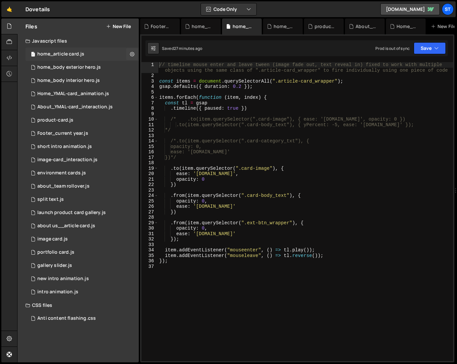
scroll to position [0, 0]
click at [59, 119] on div "product-card.js" at bounding box center [55, 120] width 36 height 6
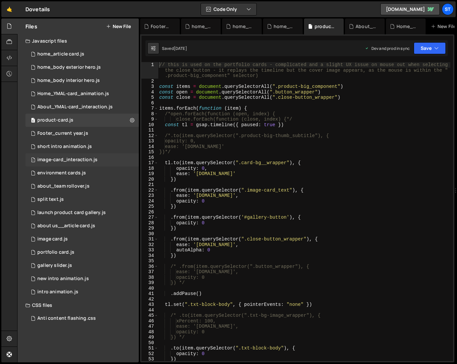
click at [51, 161] on div "image-card_interaction.js" at bounding box center [67, 160] width 60 height 6
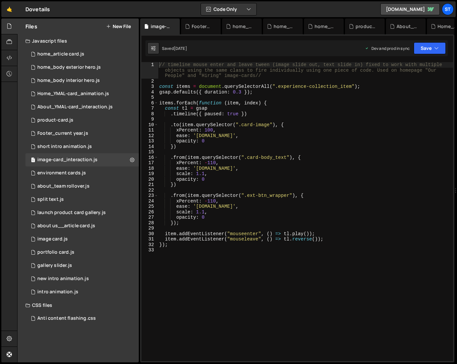
click at [171, 195] on div "// timeline mouse enter and leave tween (image slide out, text slide in) fixed …" at bounding box center [305, 221] width 295 height 318
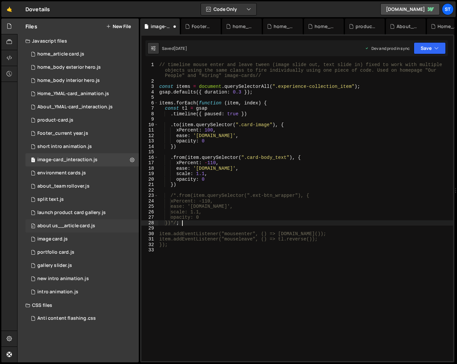
scroll to position [0, 1]
click at [438, 48] on icon "button" at bounding box center [436, 48] width 5 height 7
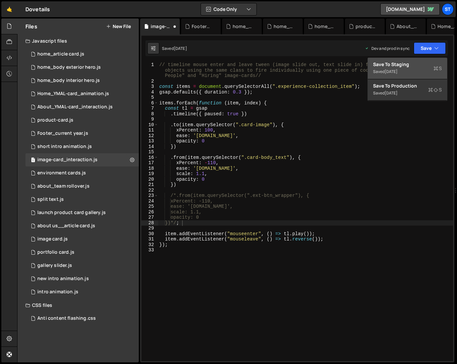
click at [398, 65] on div "Save to Staging S" at bounding box center [407, 64] width 69 height 7
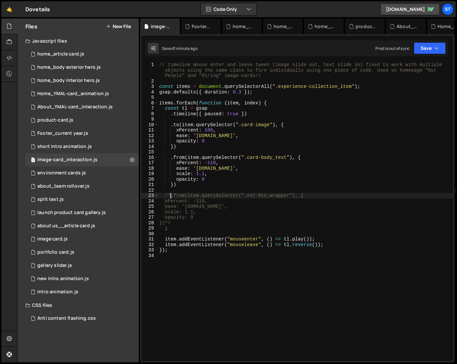
click at [170, 194] on div "// timeline mouse enter and leave tween (image slide out, text slide in) fixed …" at bounding box center [305, 221] width 295 height 318
click at [176, 224] on div "// timeline mouse enter and leave tween (image slide out, text slide in) fixed …" at bounding box center [305, 221] width 295 height 318
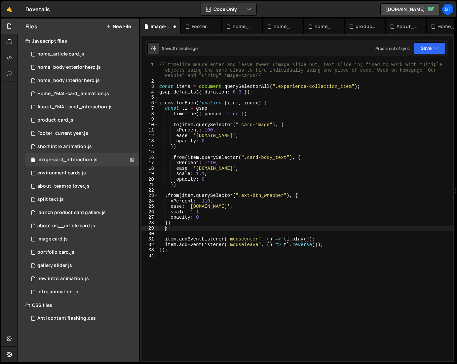
scroll to position [0, 0]
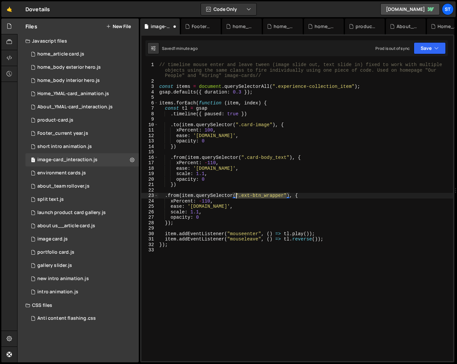
drag, startPoint x: 271, startPoint y: 196, endPoint x: 236, endPoint y: 197, distance: 34.4
click at [236, 197] on div "// timeline mouse enter and leave tween (image slide out, text slide in) fixed …" at bounding box center [305, 221] width 295 height 318
paste textarea "exp-col-btn'"
type textarea ".from(item.querySelector('#exp-col-btn'), {"
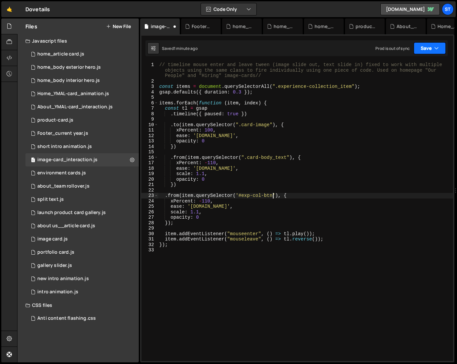
click at [437, 46] on icon "button" at bounding box center [436, 48] width 5 height 7
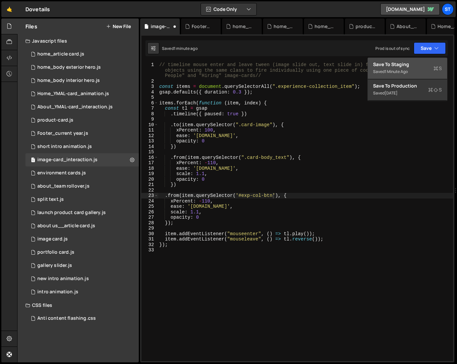
click at [382, 67] on div "Save to Staging S" at bounding box center [407, 64] width 69 height 7
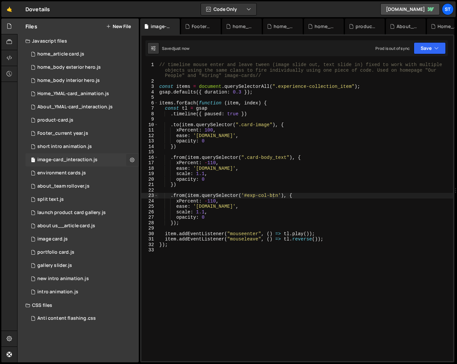
click at [133, 159] on icon at bounding box center [132, 160] width 5 height 6
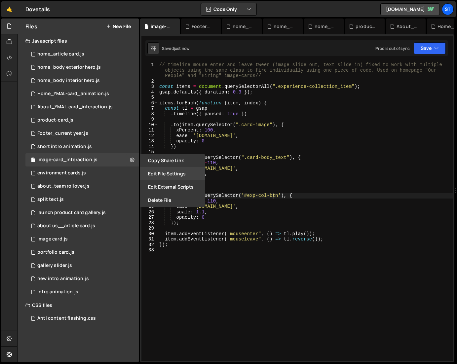
click at [157, 173] on button "Edit File Settings" at bounding box center [172, 173] width 65 height 13
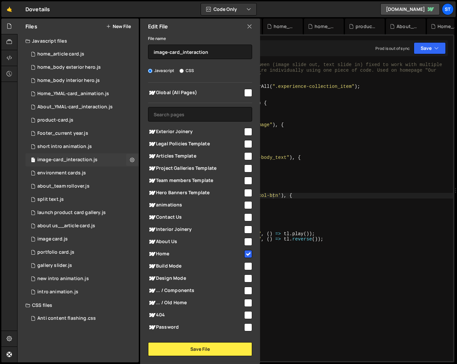
click at [79, 161] on div "image-card_interaction.js" at bounding box center [67, 160] width 60 height 6
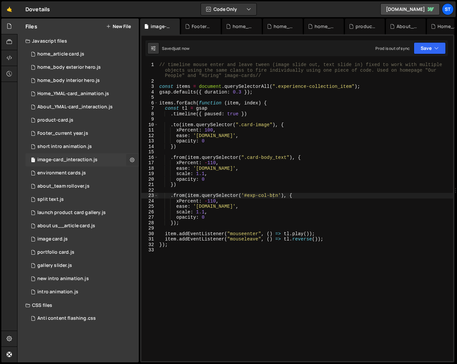
click at [133, 160] on icon at bounding box center [132, 160] width 5 height 6
type input "image-card_interaction"
radio input "true"
checkbox input "true"
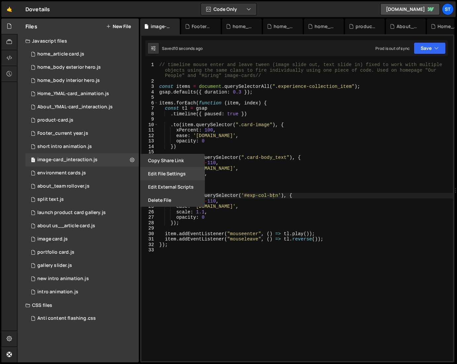
click at [168, 173] on button "Edit File Settings" at bounding box center [172, 173] width 65 height 13
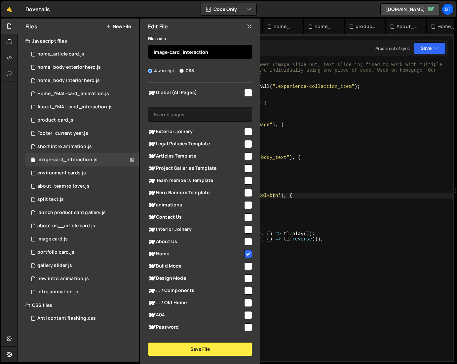
click at [153, 51] on input "image-card_interaction" at bounding box center [200, 52] width 104 height 15
type input "home-experience-card_interaction"
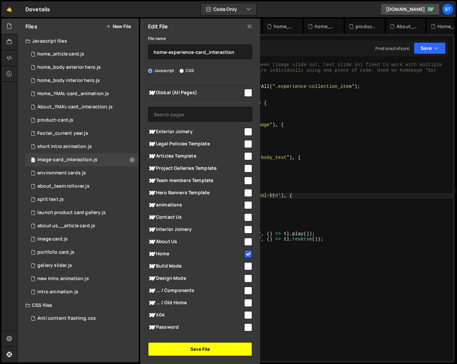
click at [190, 347] on button "Save File" at bounding box center [200, 349] width 104 height 14
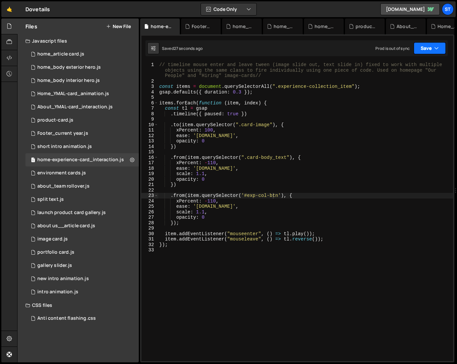
click at [437, 44] on button "Save" at bounding box center [429, 48] width 32 height 12
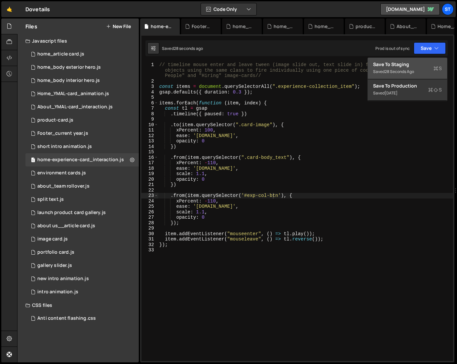
click at [410, 64] on div "Save to Staging S" at bounding box center [407, 64] width 69 height 7
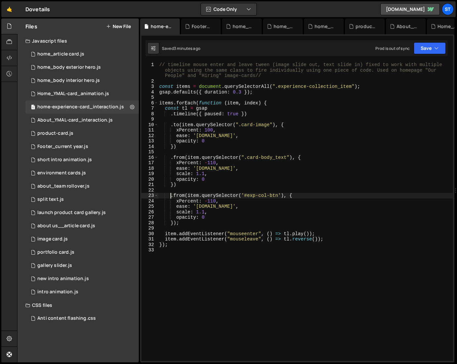
click at [172, 196] on div "// timeline mouse enter and leave tween (image slide out, text slide in) fixed …" at bounding box center [305, 221] width 295 height 318
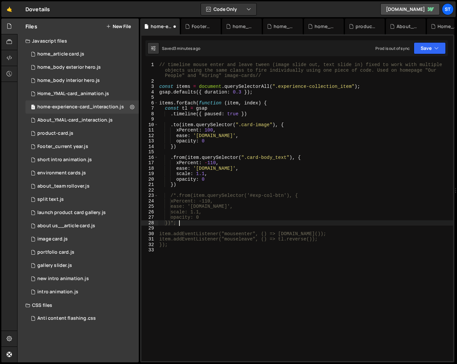
scroll to position [0, 1]
click at [433, 51] on button "Save" at bounding box center [429, 48] width 32 height 12
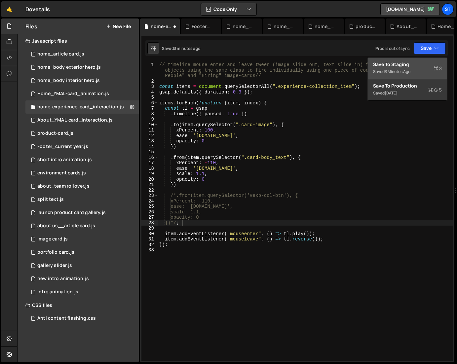
click at [403, 64] on div "Save to Staging S" at bounding box center [407, 64] width 69 height 7
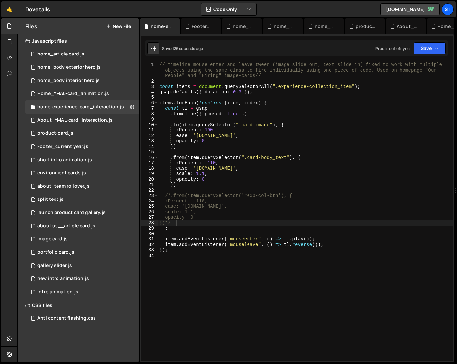
scroll to position [0, 1]
drag, startPoint x: 176, startPoint y: 223, endPoint x: 171, endPoint y: 222, distance: 5.0
click at [171, 222] on div "// timeline mouse enter and leave tween (image slide out, text slide in) fixed …" at bounding box center [305, 221] width 295 height 318
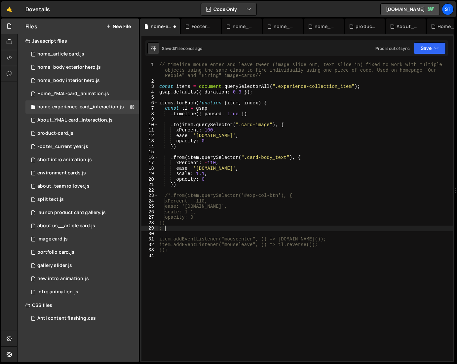
scroll to position [0, 0]
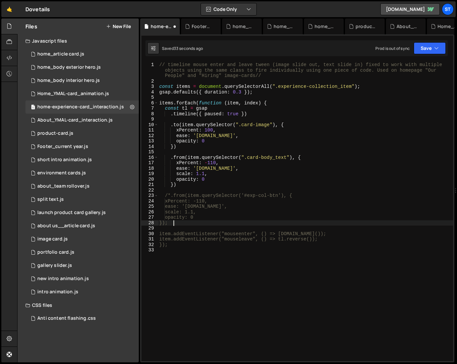
paste textarea "*/"
click at [178, 187] on div "// timeline mouse enter and leave tween (image slide out, text slide in) fixed …" at bounding box center [305, 221] width 295 height 318
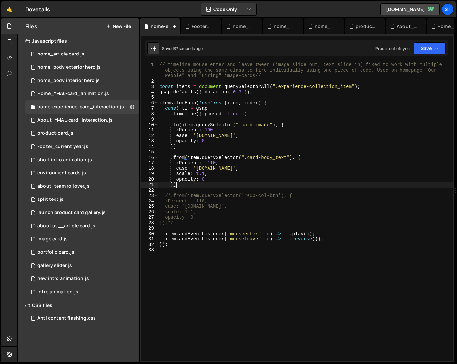
scroll to position [0, 1]
click at [436, 45] on icon "button" at bounding box center [436, 48] width 5 height 7
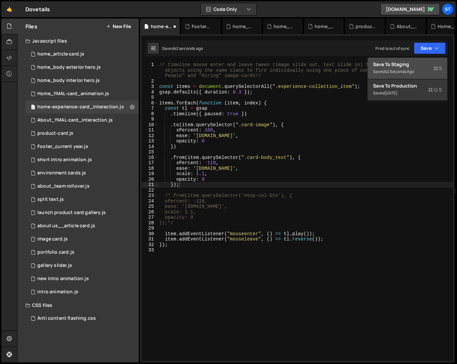
click at [388, 64] on div "Save to Staging S" at bounding box center [407, 64] width 69 height 7
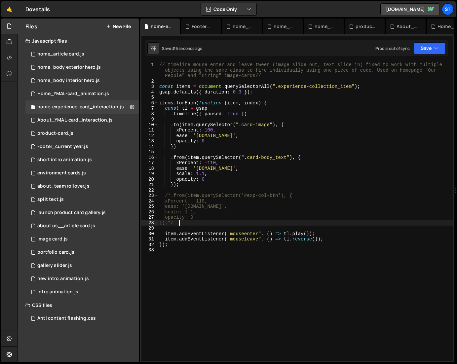
click at [182, 223] on div "// timeline mouse enter and leave tween (image slide out, text slide in) fixed …" at bounding box center [305, 221] width 295 height 318
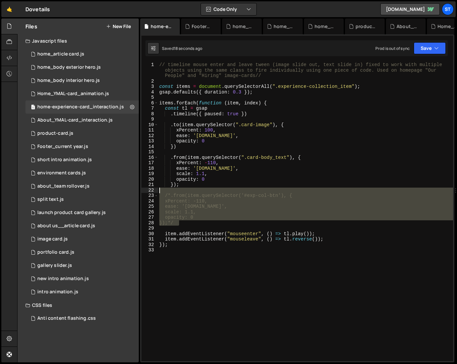
drag, startPoint x: 184, startPoint y: 216, endPoint x: 149, endPoint y: 192, distance: 42.0
click at [149, 192] on div "});*/ 1 2 3 4 5 6 7 8 9 10 11 12 13 14 15 16 17 18 19 20 21 22 23 24 25 26 27 2…" at bounding box center [296, 211] width 311 height 299
type textarea "/*.from(item.querySelector('#exp-col-btn'), {"
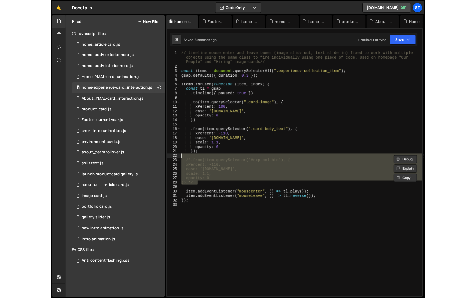
scroll to position [0, 0]
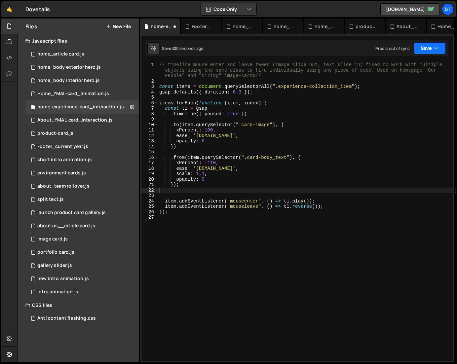
click at [433, 49] on button "Save" at bounding box center [429, 48] width 32 height 12
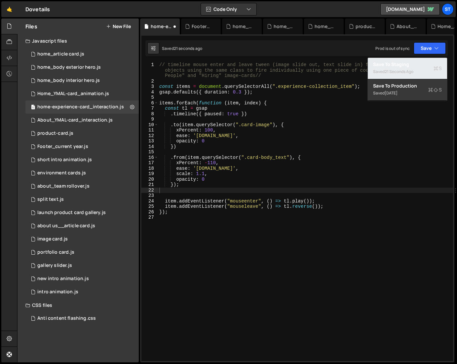
click at [410, 64] on div "Save to Staging S" at bounding box center [407, 64] width 69 height 7
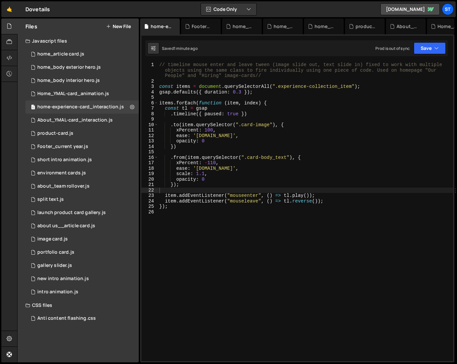
click at [274, 189] on div "// timeline mouse enter and leave tween (image slide out, text slide in) fixed …" at bounding box center [305, 221] width 295 height 318
paste textarea "});*/"
type textarea "});*/"
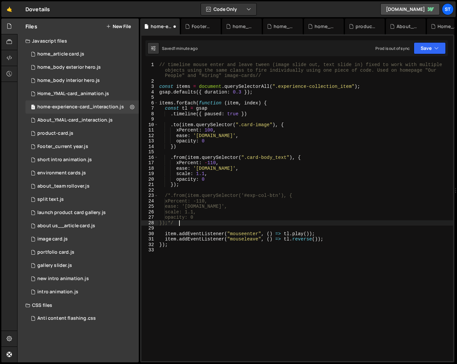
click at [186, 223] on div "// timeline mouse enter and leave tween (image slide out, text slide in) fixed …" at bounding box center [305, 221] width 295 height 318
click at [180, 185] on div "// timeline mouse enter and leave tween (image slide out, text slide in) fixed …" at bounding box center [305, 221] width 295 height 318
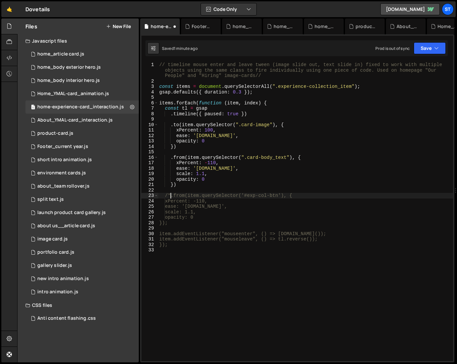
click at [170, 197] on div "// timeline mouse enter and leave tween (image slide out, text slide in) fixed …" at bounding box center [305, 221] width 295 height 318
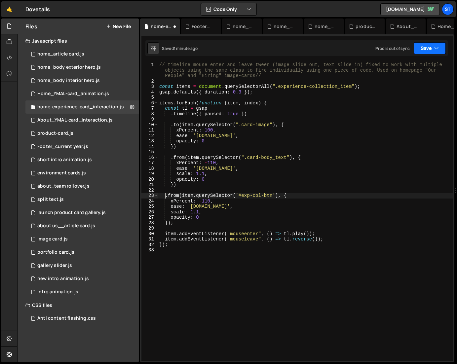
click at [431, 43] on button "Save" at bounding box center [429, 48] width 32 height 12
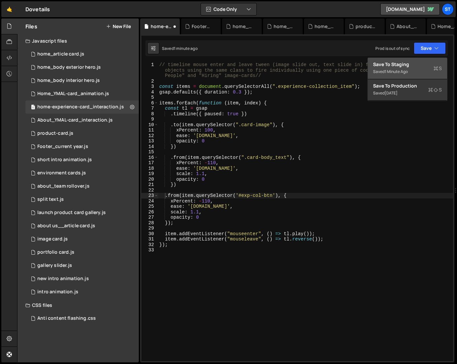
click at [397, 70] on div "1 minute ago" at bounding box center [395, 72] width 23 height 6
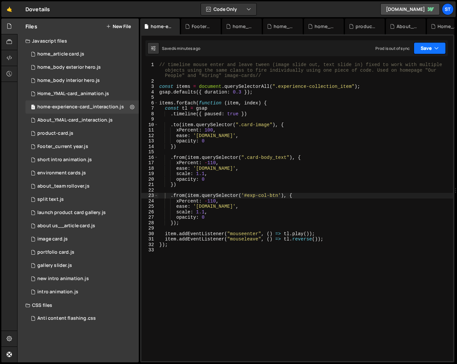
click at [433, 47] on button "Save" at bounding box center [429, 48] width 32 height 12
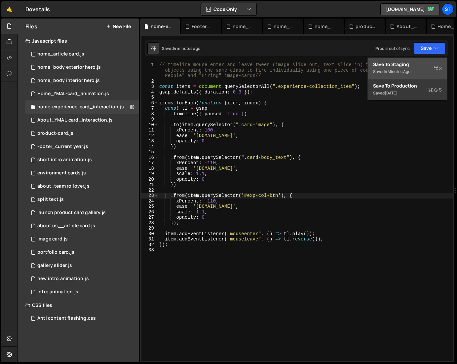
click at [409, 68] on div "Saved 4 minutes ago" at bounding box center [407, 72] width 69 height 8
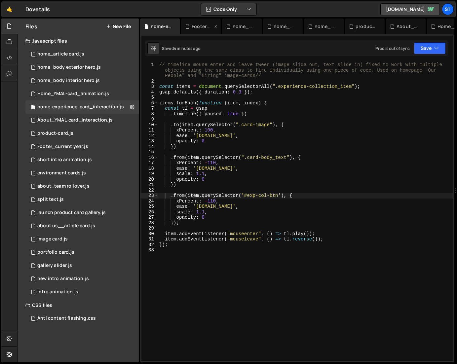
click at [217, 26] on icon at bounding box center [215, 26] width 5 height 7
click at [0, 0] on icon at bounding box center [0, 0] width 0 height 0
click at [225, 26] on icon at bounding box center [225, 26] width 5 height 7
click at [0, 0] on icon at bounding box center [0, 0] width 0 height 0
click at [258, 26] on icon at bounding box center [259, 26] width 5 height 7
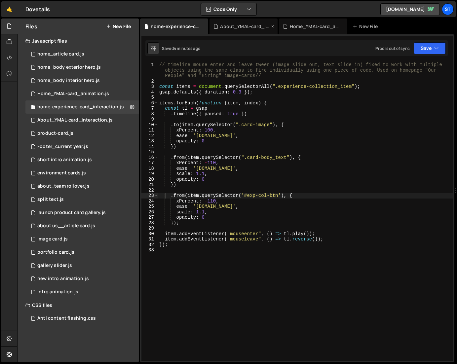
click at [274, 26] on icon at bounding box center [272, 26] width 5 height 7
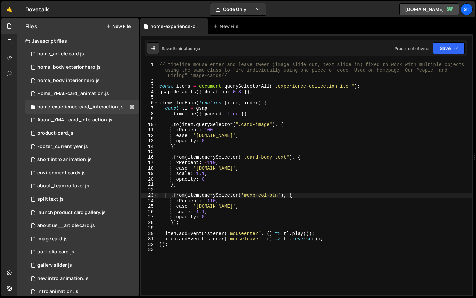
click at [279, 194] on div "// timeline mouse enter and leave tween (image slide out, text slide in) fixed …" at bounding box center [315, 189] width 314 height 255
type textarea ".from(item.querySelector(".ext-btn_wrapper"), {"
click at [459, 45] on button "Save" at bounding box center [449, 48] width 32 height 12
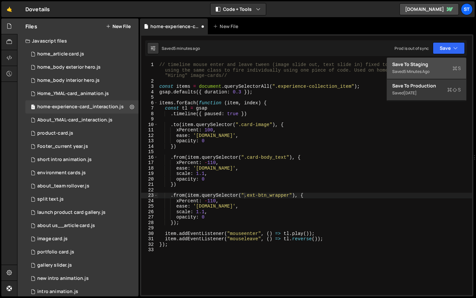
click at [437, 65] on div "Save to Staging S" at bounding box center [427, 64] width 69 height 7
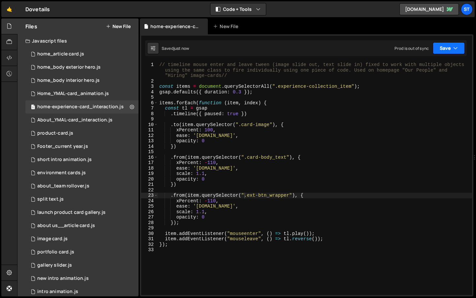
click at [451, 49] on button "Save" at bounding box center [449, 48] width 32 height 12
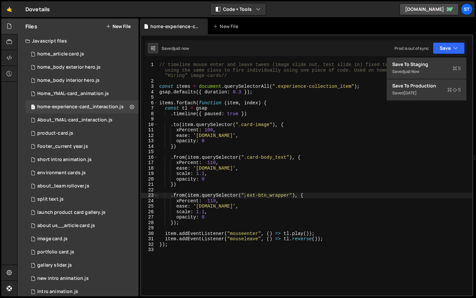
click at [315, 24] on div "home-experience-card_interaction.js New File" at bounding box center [307, 26] width 334 height 16
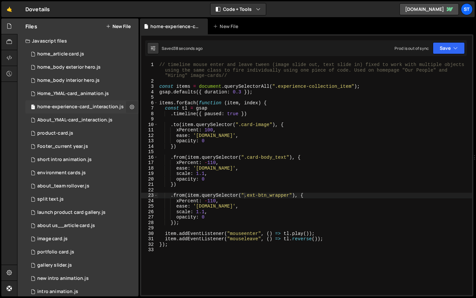
click at [130, 107] on icon at bounding box center [132, 107] width 5 height 6
type input "home-experience-card_interaction"
radio input "true"
checkbox input "true"
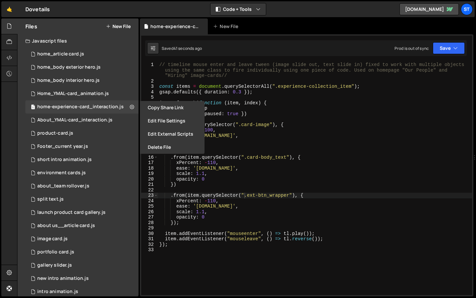
click at [153, 122] on button "Edit File Settings" at bounding box center [172, 120] width 65 height 13
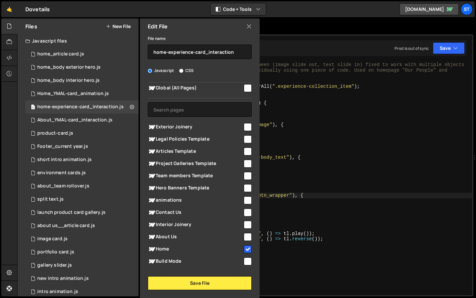
scroll to position [0, 0]
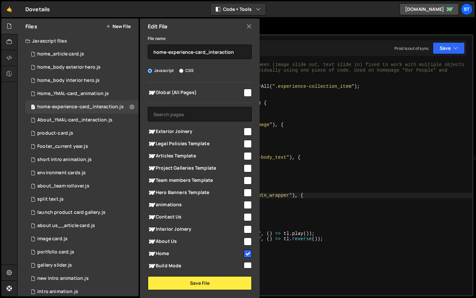
click at [248, 25] on icon at bounding box center [249, 26] width 5 height 7
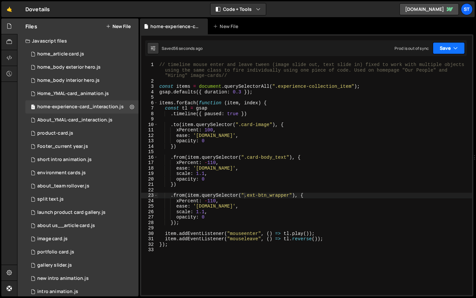
click at [445, 46] on button "Save" at bounding box center [449, 48] width 32 height 12
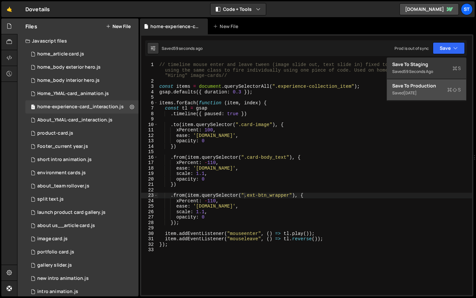
click at [433, 85] on div "Save to Production S" at bounding box center [427, 86] width 69 height 7
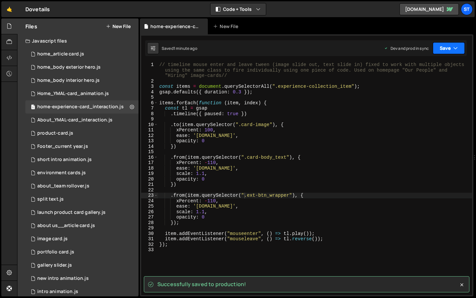
click at [441, 48] on button "Save" at bounding box center [449, 48] width 32 height 12
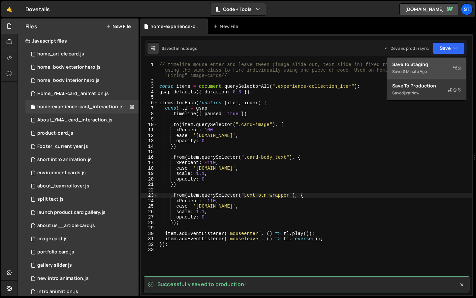
click at [439, 62] on div "Save to Staging S" at bounding box center [427, 64] width 69 height 7
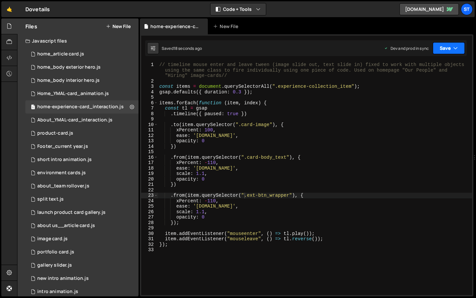
click at [456, 49] on icon "button" at bounding box center [456, 48] width 5 height 7
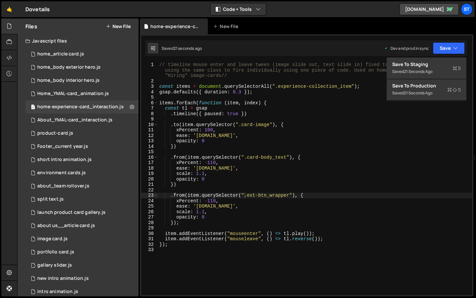
click at [382, 22] on div "home-experience-card_interaction.js New File" at bounding box center [307, 26] width 334 height 16
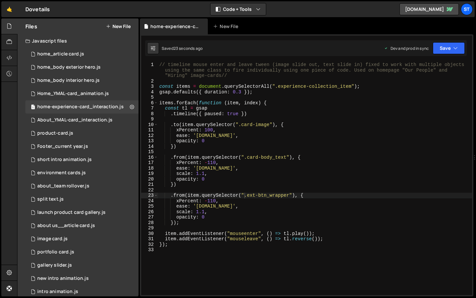
click at [171, 195] on div "// timeline mouse enter and leave tween (image slide out, text slide in) fixed …" at bounding box center [315, 189] width 314 height 255
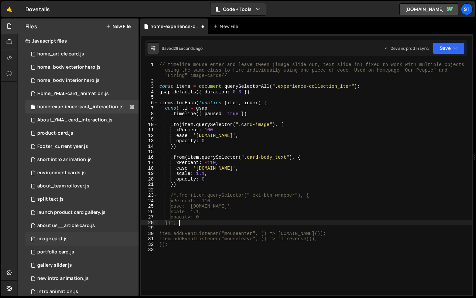
scroll to position [0, 1]
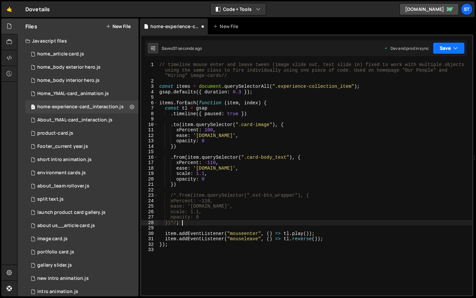
click at [450, 48] on button "Save" at bounding box center [449, 48] width 32 height 12
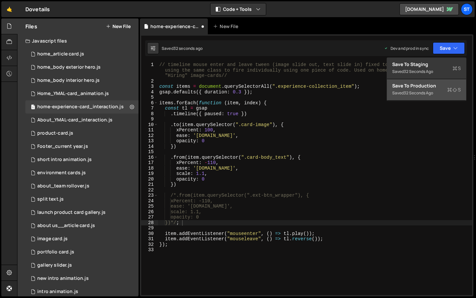
click at [417, 89] on div "Saved 32 seconds ago" at bounding box center [427, 93] width 69 height 8
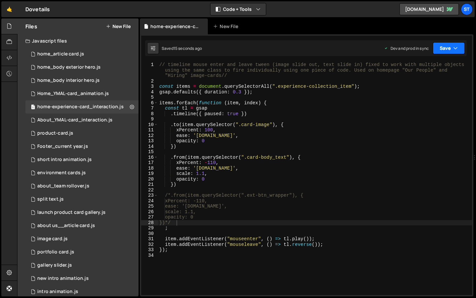
click at [453, 47] on button "Save" at bounding box center [449, 48] width 32 height 12
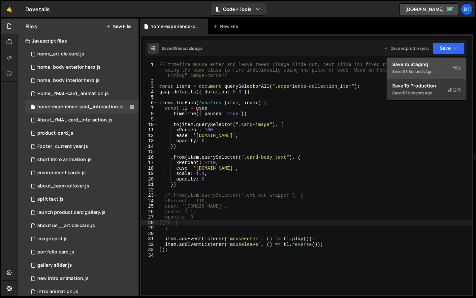
click at [424, 66] on div "Save to Staging S" at bounding box center [427, 64] width 69 height 7
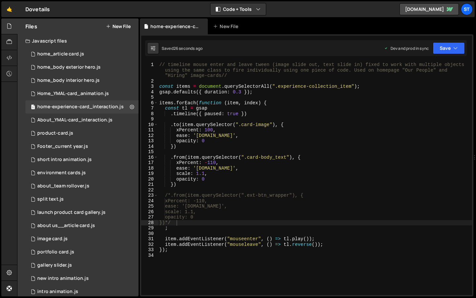
click at [190, 227] on div "// timeline mouse enter and leave tween (image slide out, text slide in) fixed …" at bounding box center [315, 189] width 314 height 255
click at [176, 184] on div "// timeline mouse enter and leave tween (image slide out, text slide in) fixed …" at bounding box center [315, 189] width 314 height 255
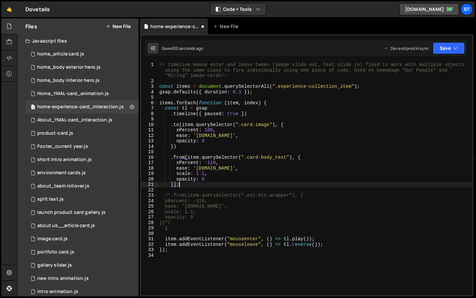
scroll to position [0, 1]
click at [167, 230] on div "// timeline mouse enter and leave tween (image slide out, text slide in) fixed …" at bounding box center [315, 189] width 314 height 255
type textarea ";"
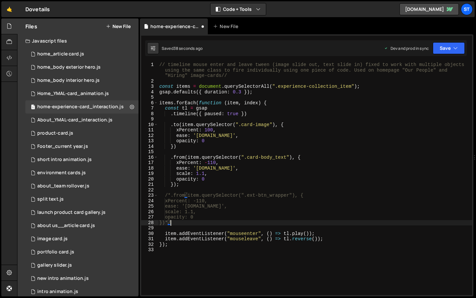
scroll to position [0, 1]
type textarea "});*/"
drag, startPoint x: 446, startPoint y: 49, endPoint x: 446, endPoint y: 53, distance: 4.3
click at [446, 49] on button "Save" at bounding box center [449, 48] width 32 height 12
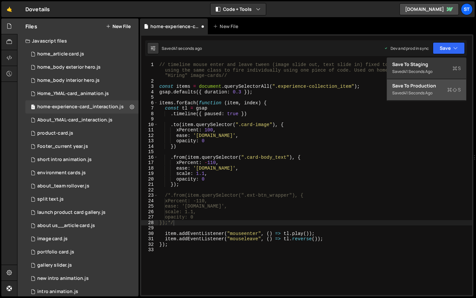
click at [419, 87] on div "Save to Production S" at bounding box center [427, 86] width 69 height 7
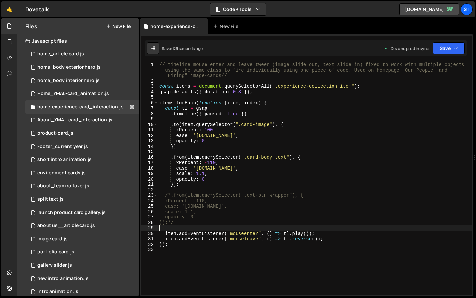
click at [219, 226] on div "// timeline mouse enter and leave tween (image slide out, text slide in) fixed …" at bounding box center [315, 189] width 314 height 255
click at [218, 221] on div "// timeline mouse enter and leave tween (image slide out, text slide in) fixed …" at bounding box center [315, 189] width 314 height 255
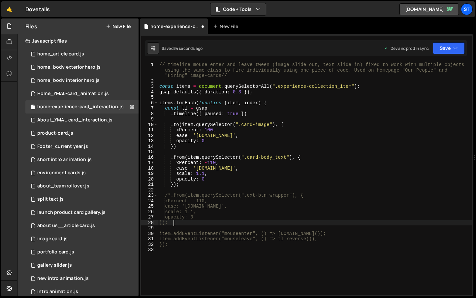
click at [170, 196] on div "// timeline mouse enter and leave tween (image slide out, text slide in) fixed …" at bounding box center [315, 189] width 314 height 255
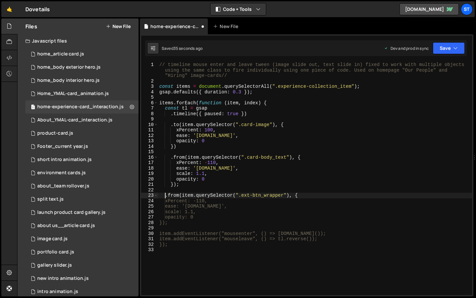
click at [179, 186] on div "// timeline mouse enter and leave tween (image slide out, text slide in) fixed …" at bounding box center [315, 189] width 314 height 255
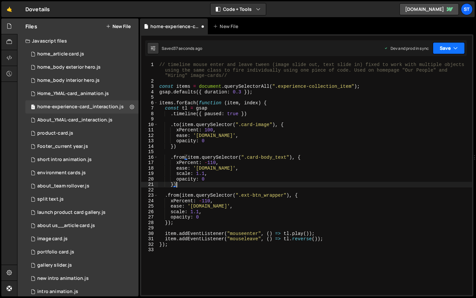
click at [459, 49] on button "Save" at bounding box center [449, 48] width 32 height 12
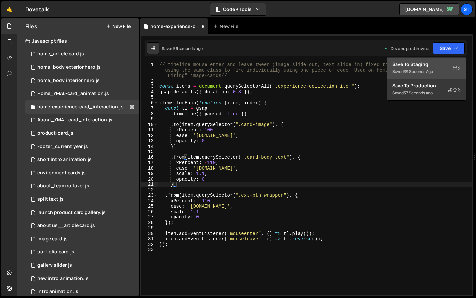
click at [414, 68] on div "Saved 39 seconds ago" at bounding box center [427, 72] width 69 height 8
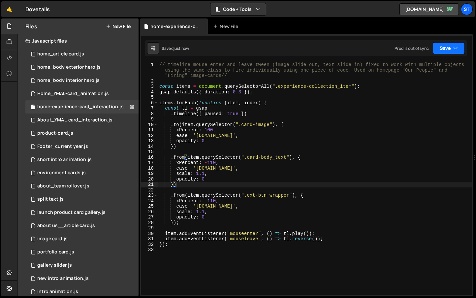
click at [447, 47] on button "Save" at bounding box center [449, 48] width 32 height 12
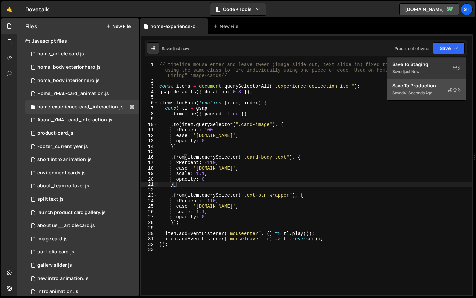
click at [422, 86] on div "Save to Production S" at bounding box center [427, 86] width 69 height 7
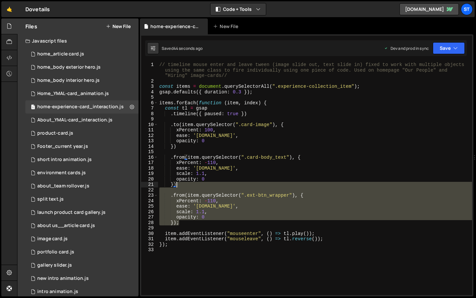
drag, startPoint x: 186, startPoint y: 224, endPoint x: 176, endPoint y: 183, distance: 42.3
click at [176, 183] on div "// timeline mouse enter and leave tween (image slide out, text slide in) fixed …" at bounding box center [315, 189] width 314 height 255
type textarea "})"
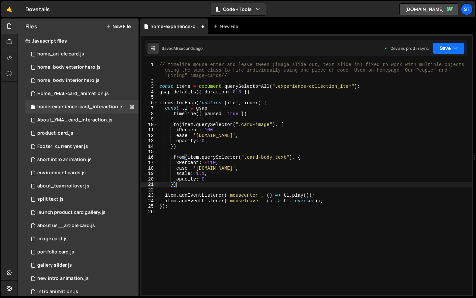
click at [454, 47] on icon "button" at bounding box center [456, 48] width 5 height 7
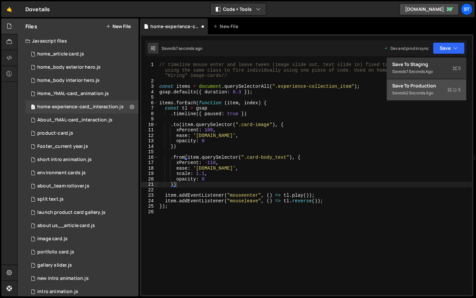
click at [424, 88] on div "Save to Production S" at bounding box center [427, 86] width 69 height 7
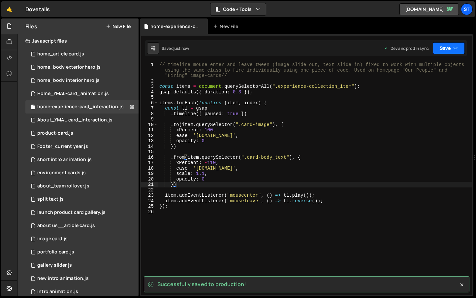
click at [457, 46] on icon "button" at bounding box center [456, 48] width 5 height 7
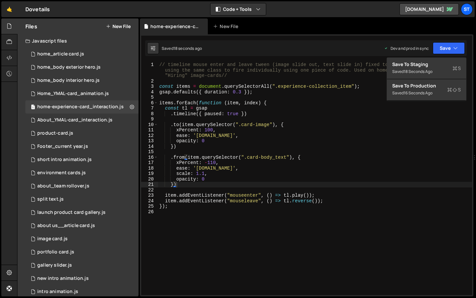
click at [366, 189] on div "// timeline mouse enter and leave tween (image slide out, text slide in) fixed …" at bounding box center [315, 189] width 314 height 255
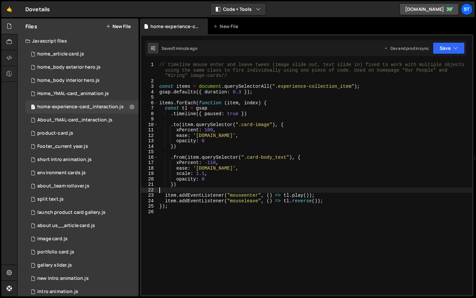
paste textarea "});"
type textarea "});"
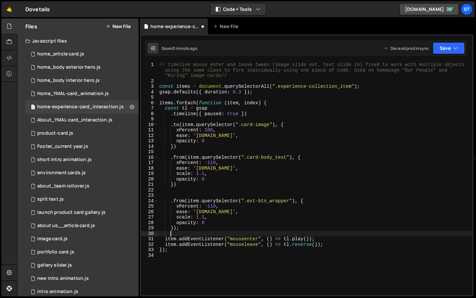
scroll to position [0, 0]
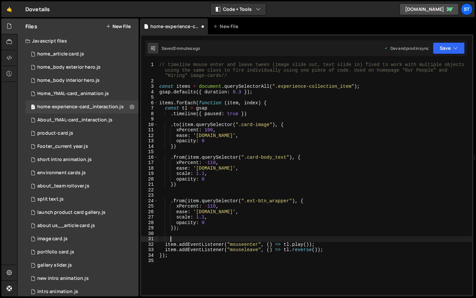
click at [343, 193] on div "// timeline mouse enter and leave tween (image slide out, text slide in) fixed …" at bounding box center [315, 189] width 314 height 255
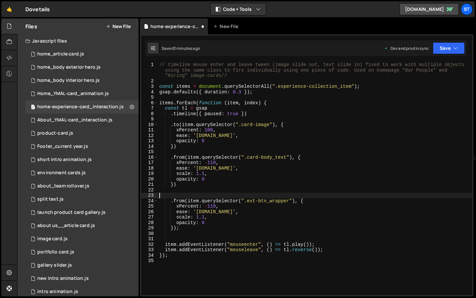
scroll to position [0, 0]
click at [130, 106] on icon at bounding box center [132, 107] width 5 height 6
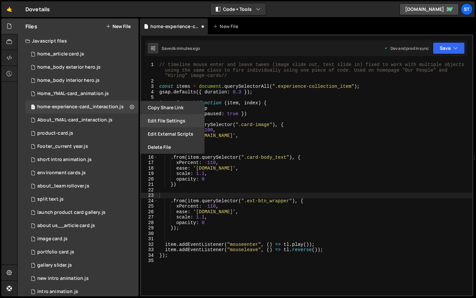
click at [176, 118] on button "Edit File Settings" at bounding box center [172, 120] width 65 height 13
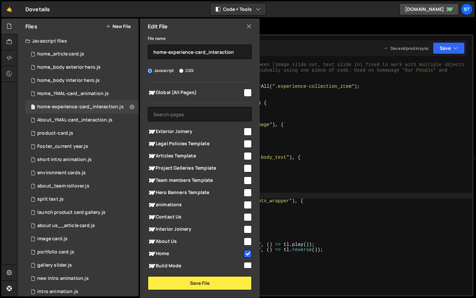
click at [246, 253] on input "checkbox" at bounding box center [248, 254] width 8 height 8
checkbox input "false"
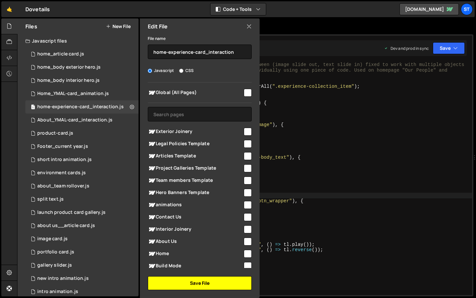
click at [196, 282] on button "Save File" at bounding box center [200, 283] width 104 height 14
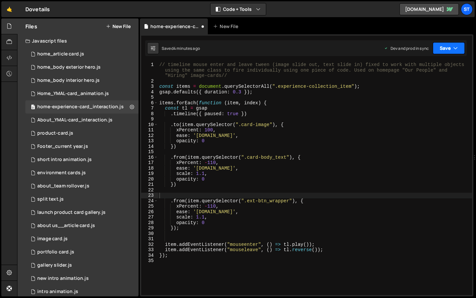
click at [457, 50] on icon "button" at bounding box center [456, 48] width 5 height 7
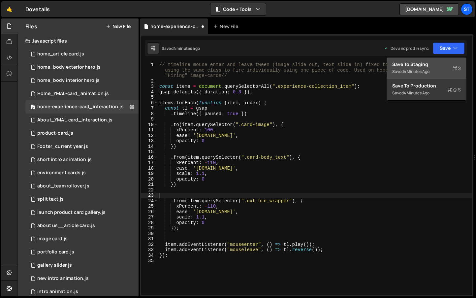
click at [424, 70] on div "4 minutes ago" at bounding box center [417, 72] width 26 height 6
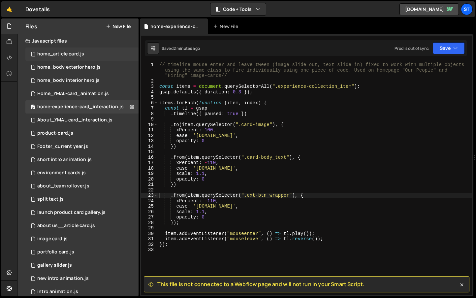
click at [62, 53] on div "home_article card.js" at bounding box center [60, 54] width 47 height 6
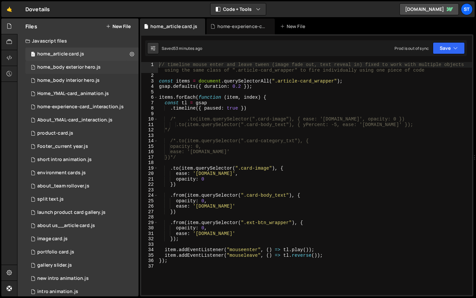
click at [76, 65] on div "home_body exterior hero.js" at bounding box center [68, 67] width 63 height 6
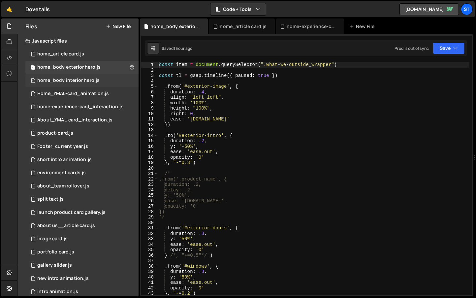
click at [80, 81] on div "home_body interior hero.js" at bounding box center [68, 81] width 62 height 6
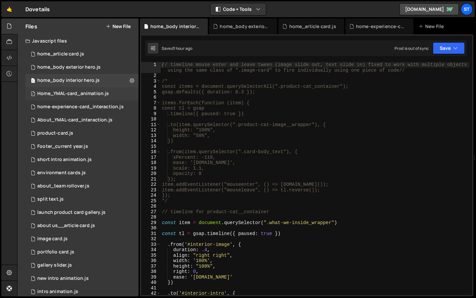
scroll to position [1993, 0]
click at [73, 67] on div "home_body exterior hero.js" at bounding box center [68, 67] width 63 height 6
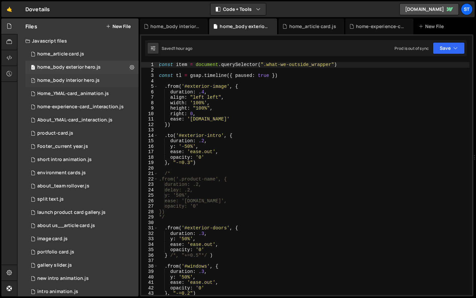
click at [79, 78] on div "home_body interior hero.js" at bounding box center [68, 81] width 62 height 6
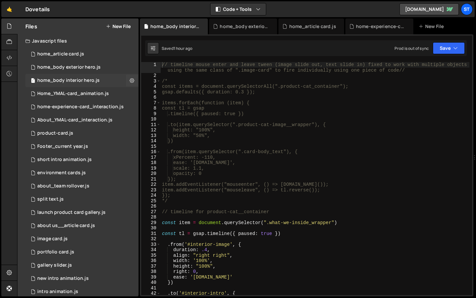
scroll to position [1993, 0]
click at [84, 93] on div "Home_YMAL-card_animation.js" at bounding box center [73, 94] width 72 height 6
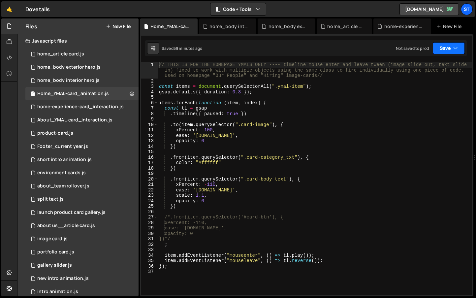
click at [454, 46] on icon "button" at bounding box center [456, 48] width 5 height 7
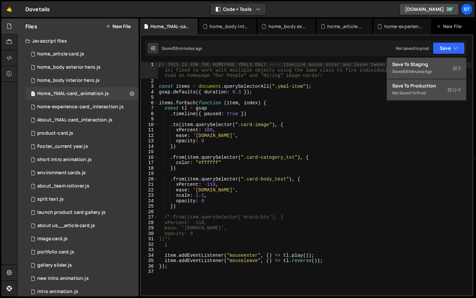
click at [423, 92] on div "Not saved to prod" at bounding box center [427, 93] width 69 height 8
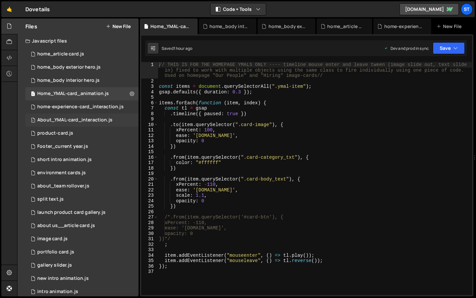
click at [79, 122] on div "About_YMAL-card_interaction.js" at bounding box center [74, 120] width 75 height 6
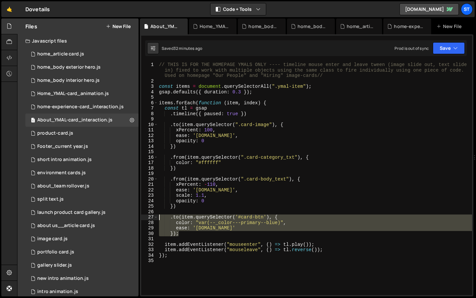
drag, startPoint x: 182, startPoint y: 234, endPoint x: 160, endPoint y: 216, distance: 28.5
click at [160, 216] on div "// THIS IS FOR THE HOMEPAGE YMALS ONLY ---- timeline mouse enter and leave twee…" at bounding box center [315, 188] width 315 height 252
type textarea ".to(item.querySelector('#card-btn'), { color: "var(--_color---primary--blue)","
click at [65, 93] on div "Home_YMAL-card_animation.js" at bounding box center [73, 94] width 72 height 6
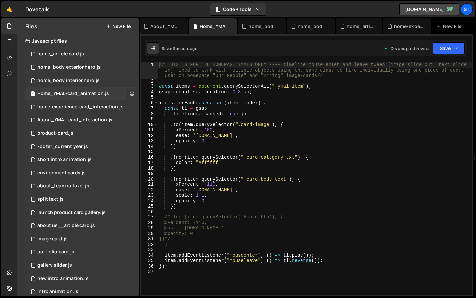
click at [130, 94] on icon at bounding box center [132, 93] width 5 height 6
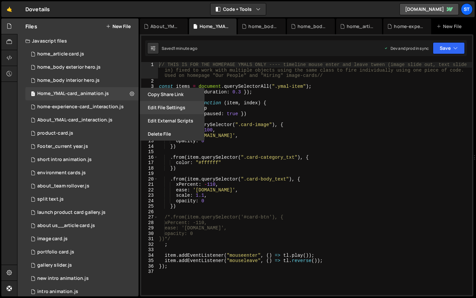
click at [154, 103] on button "Edit File Settings" at bounding box center [172, 107] width 65 height 13
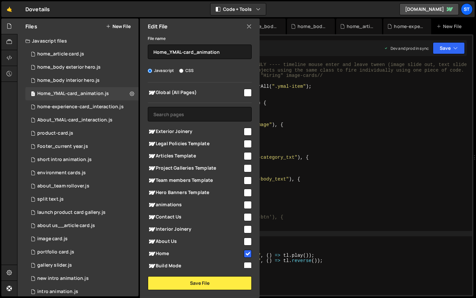
click at [370, 234] on div "// THIS IS FOR THE HOMEPAGE YMALS ONLY ---- timeline mouse enter and leave twee…" at bounding box center [315, 188] width 315 height 252
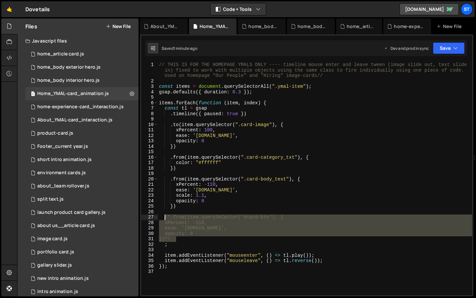
drag, startPoint x: 184, startPoint y: 239, endPoint x: 164, endPoint y: 218, distance: 29.0
click at [164, 218] on div "// THIS IS FOR THE HOMEPAGE YMALS ONLY ---- timeline mouse enter and leave twee…" at bounding box center [315, 188] width 315 height 252
click at [164, 218] on div "// THIS IS FOR THE HOMEPAGE YMALS ONLY ---- timeline mouse enter and leave twee…" at bounding box center [315, 178] width 315 height 233
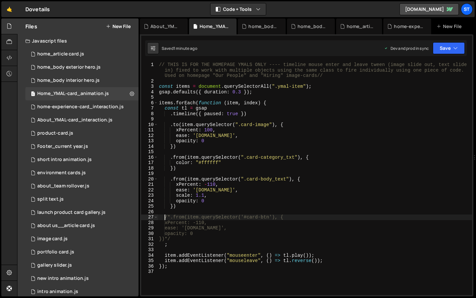
paste textarea "});"
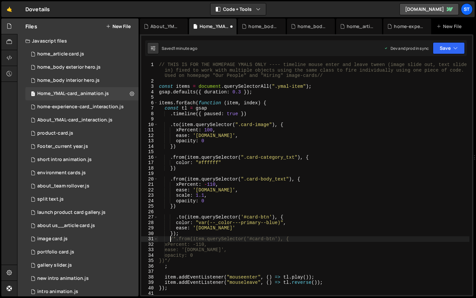
scroll to position [0, 1]
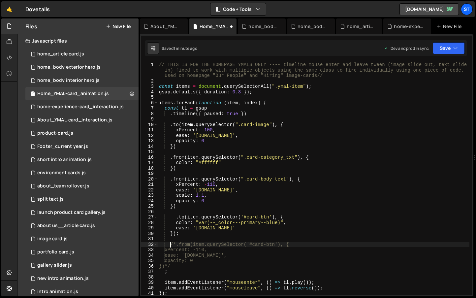
click at [178, 234] on div "// THIS IS FOR THE HOMEPAGE YMALS ONLY ---- timeline mouse enter and leave twee…" at bounding box center [314, 189] width 312 height 255
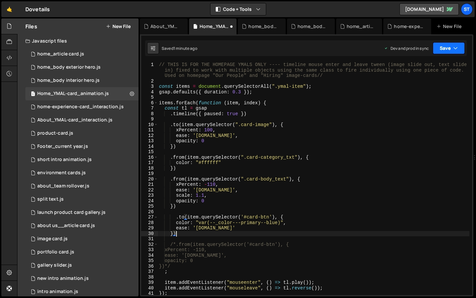
click at [450, 47] on button "Save" at bounding box center [449, 48] width 32 height 12
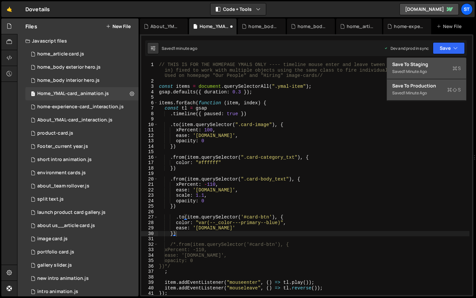
click at [415, 83] on div "Save to Production S" at bounding box center [427, 86] width 69 height 7
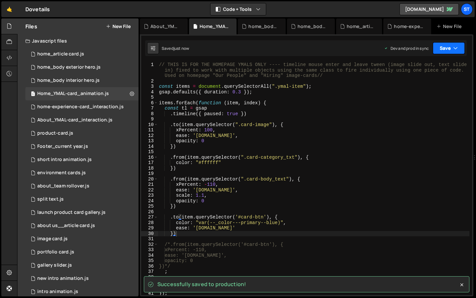
click at [456, 48] on icon "button" at bounding box center [456, 48] width 5 height 7
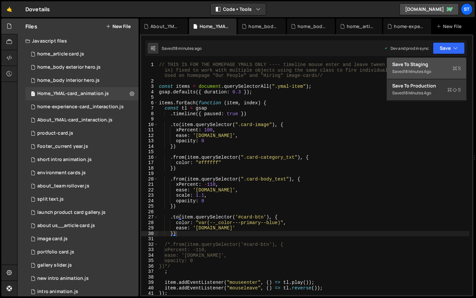
click at [315, 235] on div "// THIS IS FOR THE HOMEPAGE YMALS ONLY ---- timeline mouse enter and leave twee…" at bounding box center [314, 189] width 312 height 255
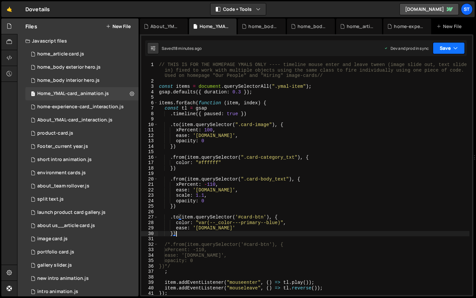
click at [454, 49] on icon "button" at bounding box center [456, 48] width 5 height 7
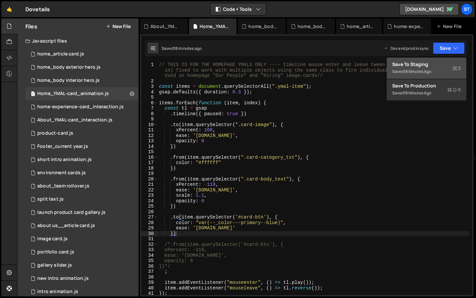
type textarea ".timeline({ paused: true })"
click at [340, 113] on div "// THIS IS FOR THE HOMEPAGE YMALS ONLY ---- timeline mouse enter and leave twee…" at bounding box center [314, 189] width 312 height 255
